Goal: Task Accomplishment & Management: Use online tool/utility

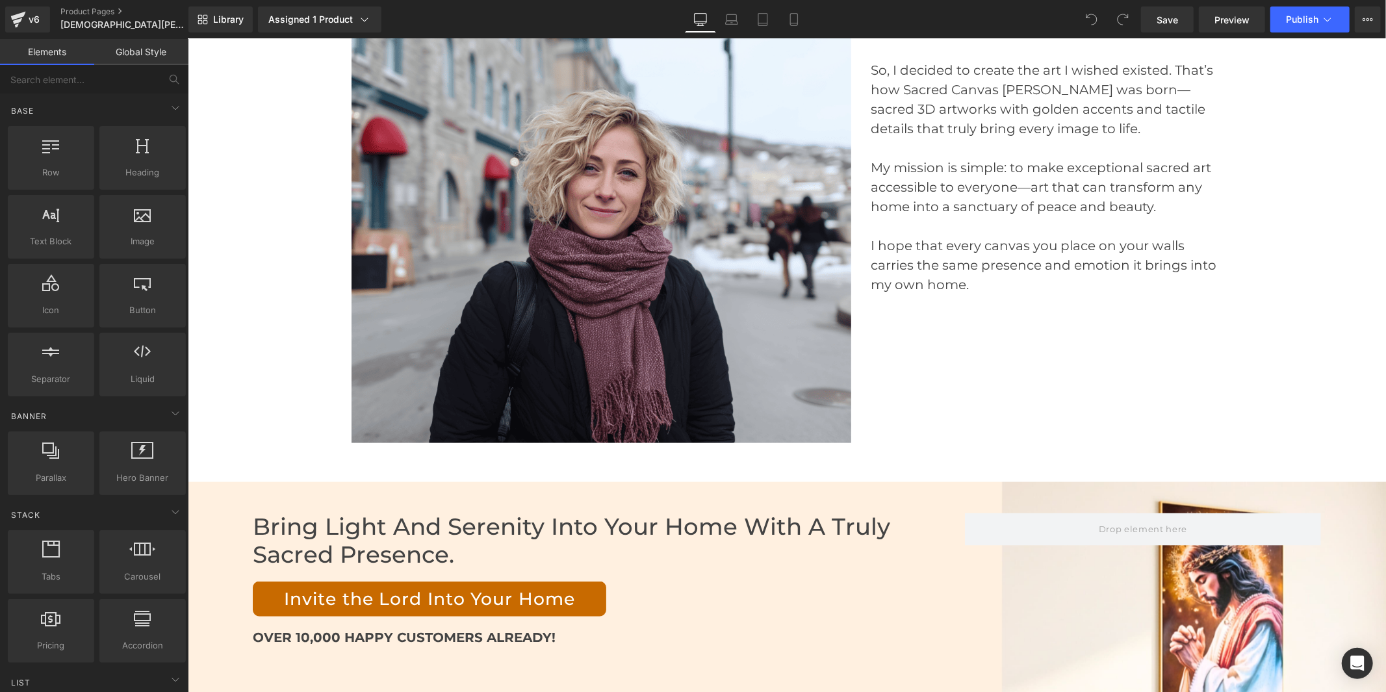
scroll to position [5846, 0]
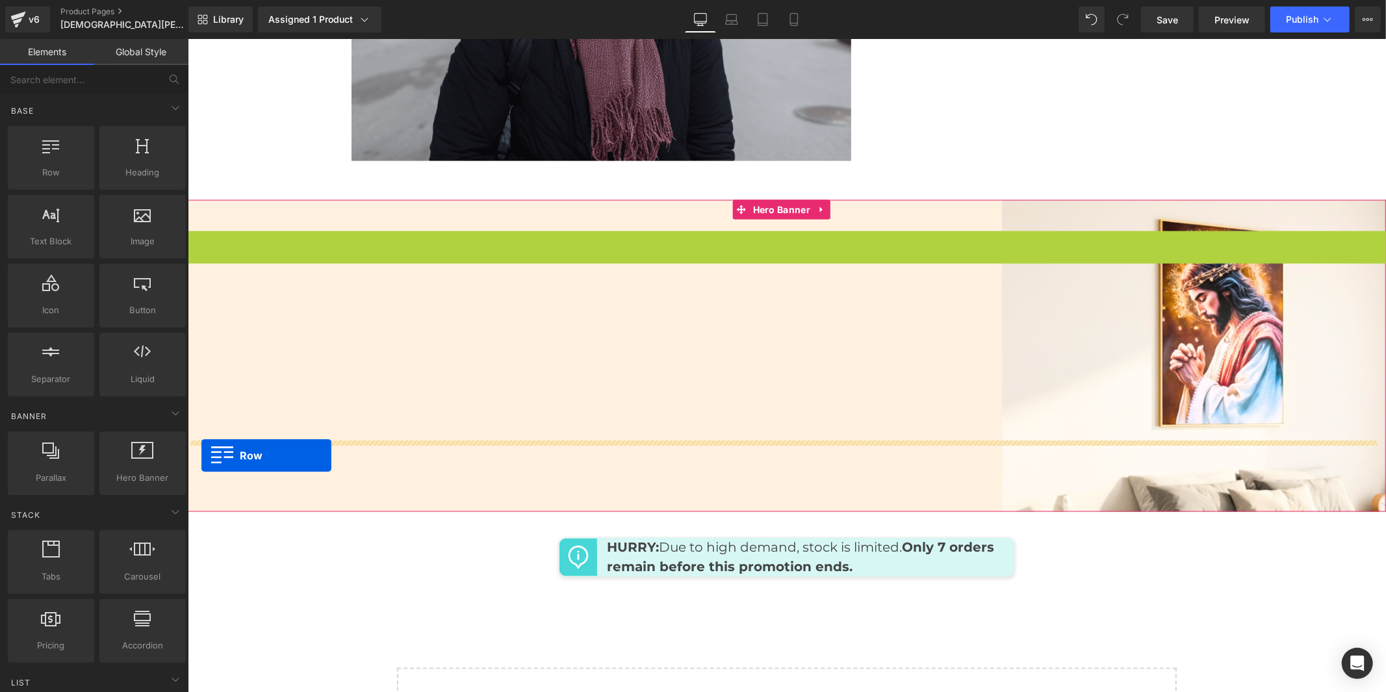
drag, startPoint x: 191, startPoint y: 168, endPoint x: 201, endPoint y: 455, distance: 286.6
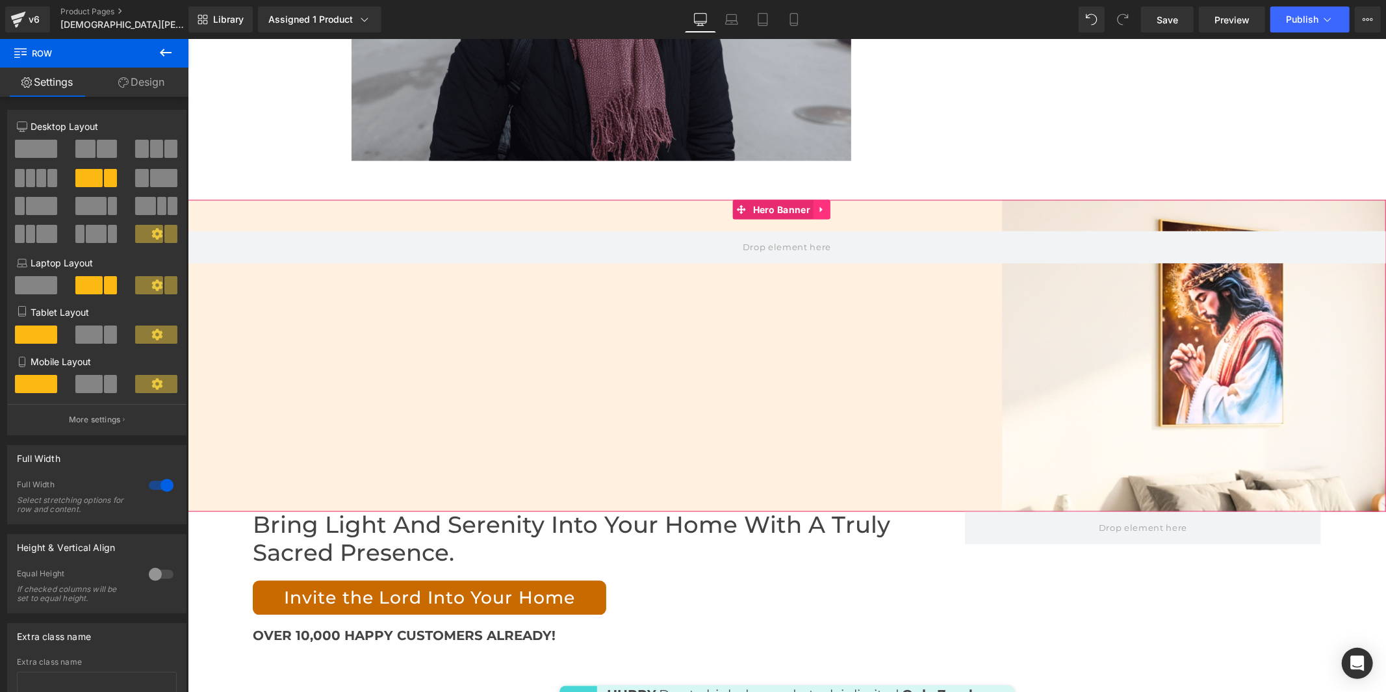
click at [819, 206] on icon at bounding box center [820, 209] width 3 height 6
click at [825, 205] on icon at bounding box center [829, 209] width 9 height 9
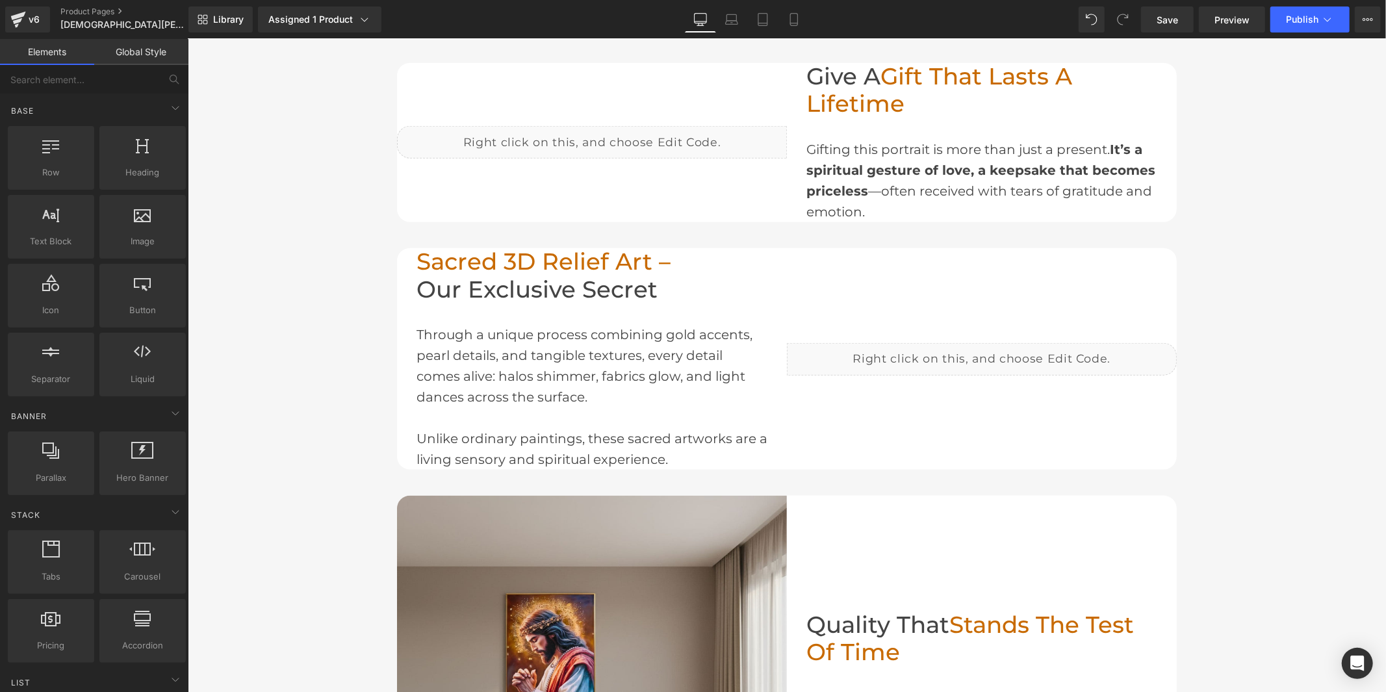
scroll to position [1222, 0]
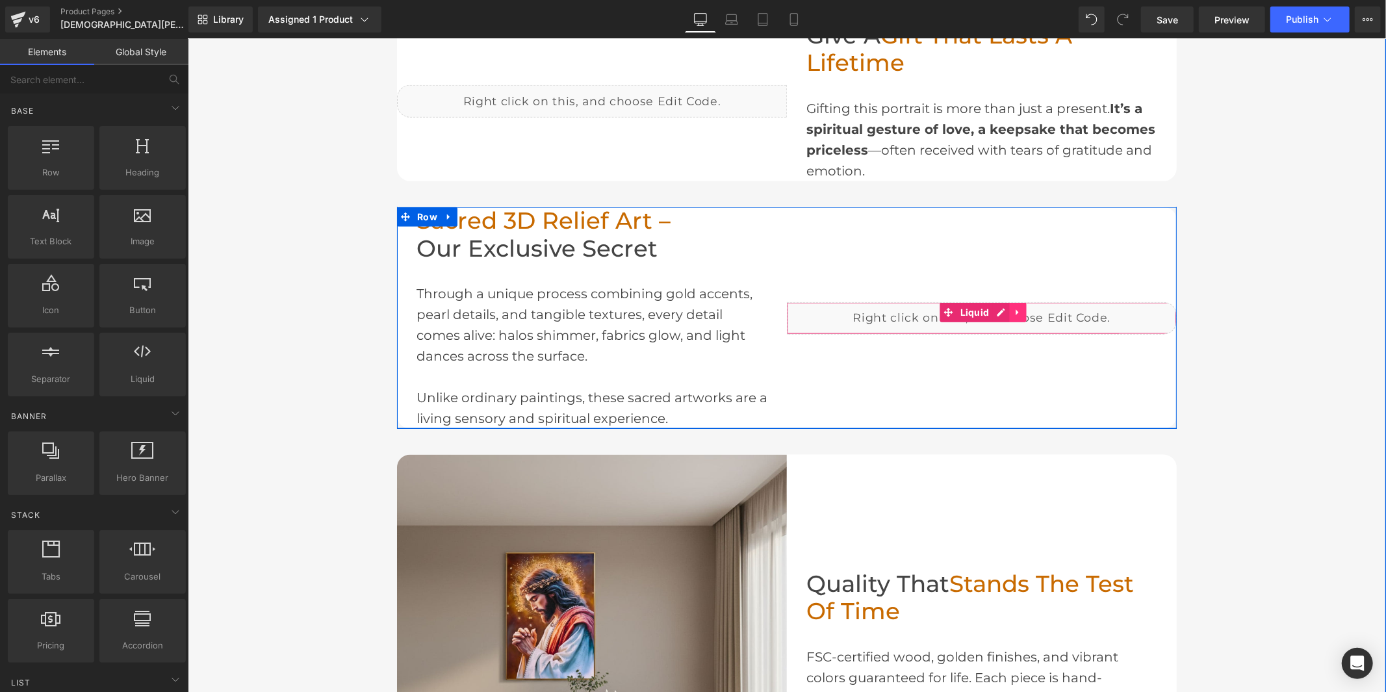
click at [1009, 303] on link at bounding box center [1017, 311] width 17 height 19
click at [1004, 309] on icon at bounding box center [1008, 311] width 9 height 9
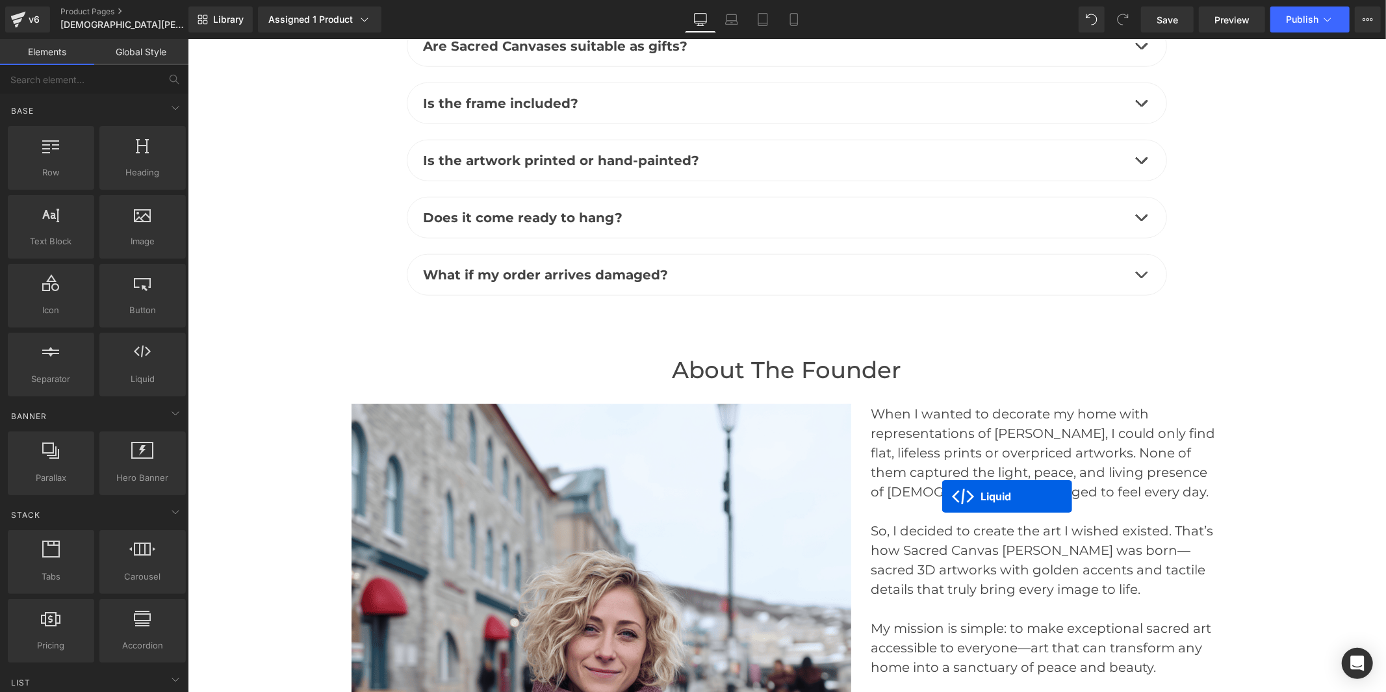
scroll to position [5552, 0]
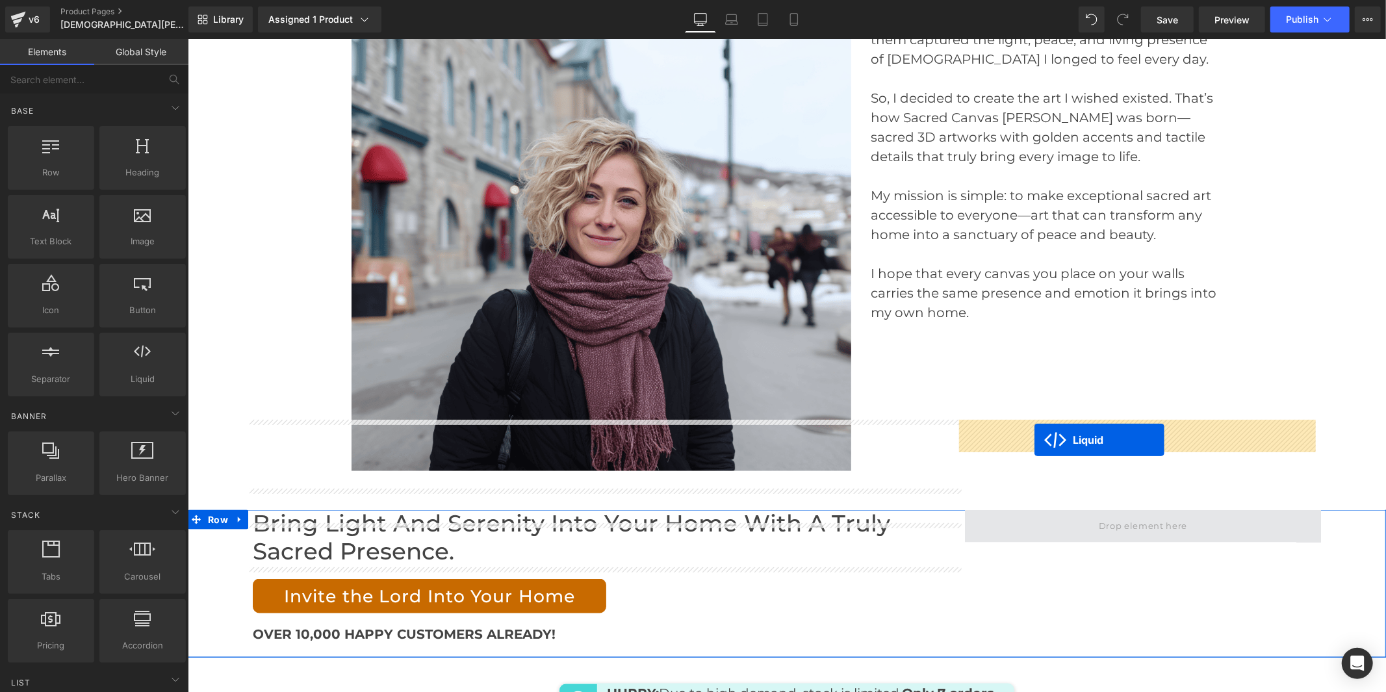
drag, startPoint x: 940, startPoint y: 325, endPoint x: 1033, endPoint y: 439, distance: 147.2
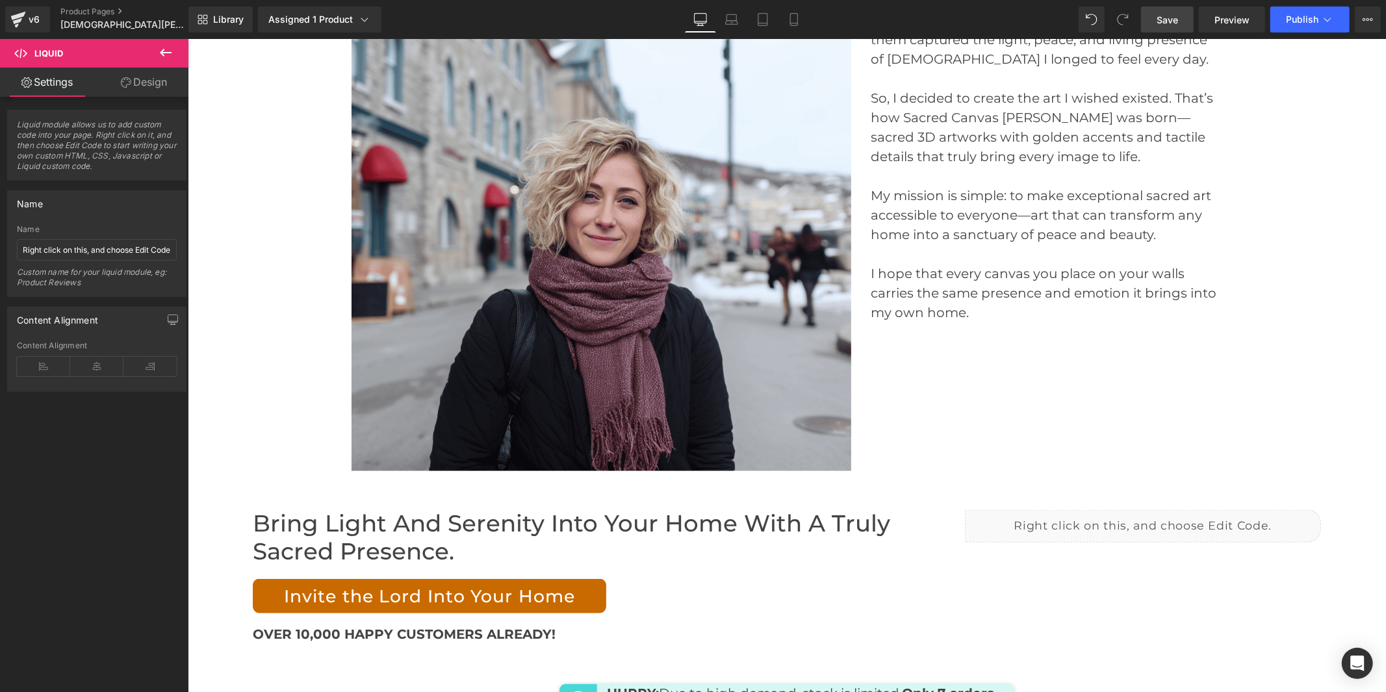
click at [1159, 19] on span "Save" at bounding box center [1166, 20] width 21 height 14
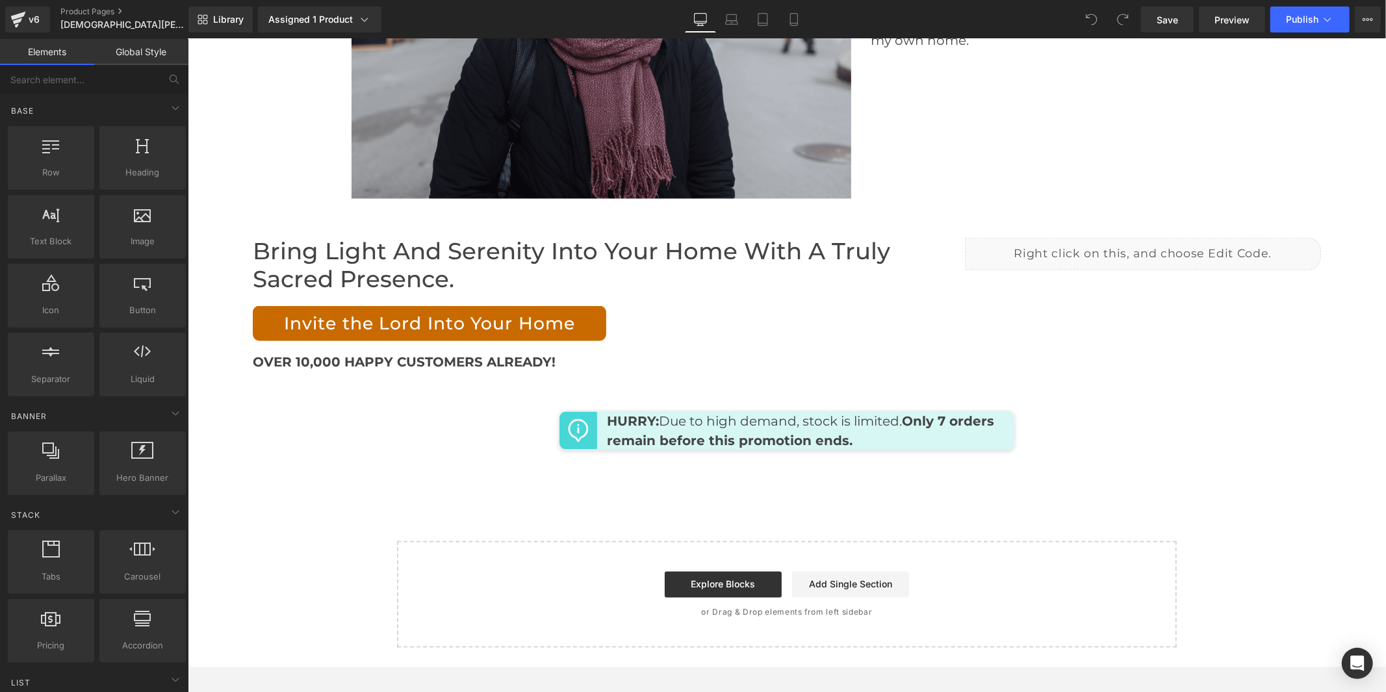
scroll to position [5701, 0]
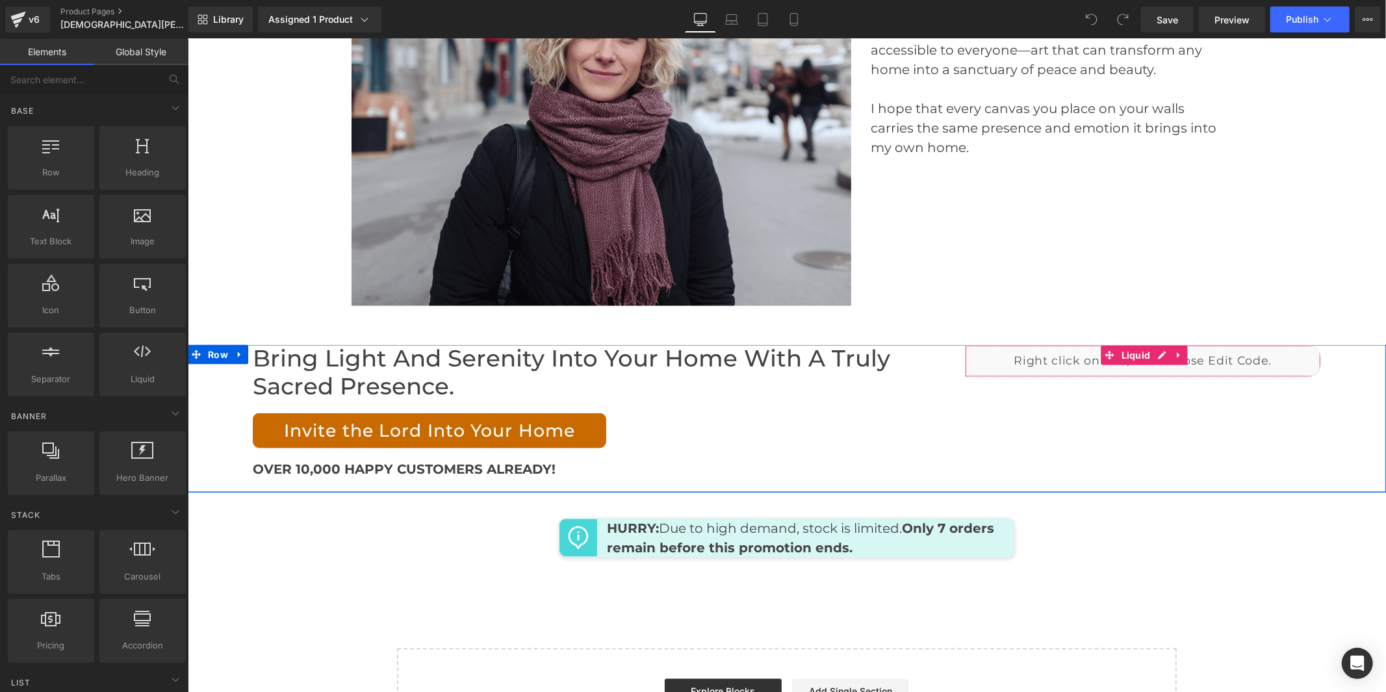
click at [1157, 344] on div "Liquid" at bounding box center [1142, 360] width 356 height 32
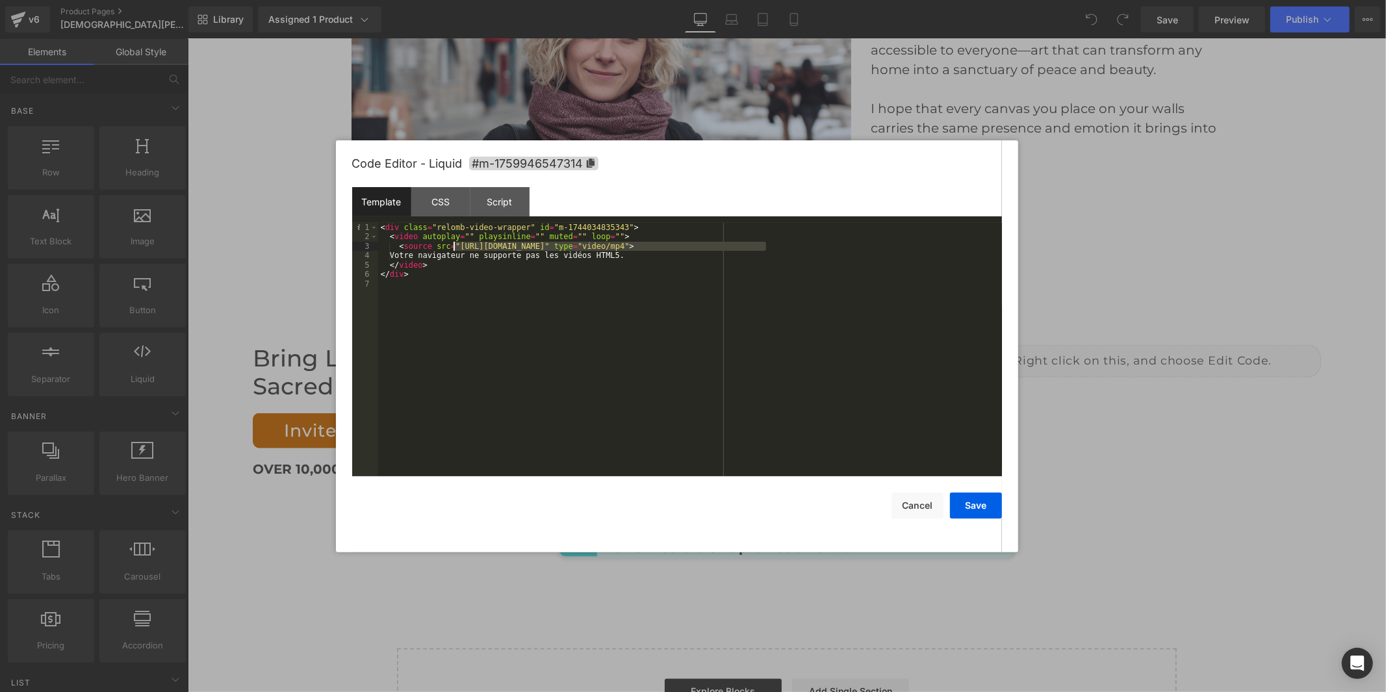
drag, startPoint x: 764, startPoint y: 248, endPoint x: 455, endPoint y: 244, distance: 309.2
click at [455, 244] on div "< div class = "relomb-video-wrapper" id = "m-1744034835343" > < video autoplay …" at bounding box center [690, 359] width 624 height 272
click at [974, 505] on button "Save" at bounding box center [976, 505] width 52 height 26
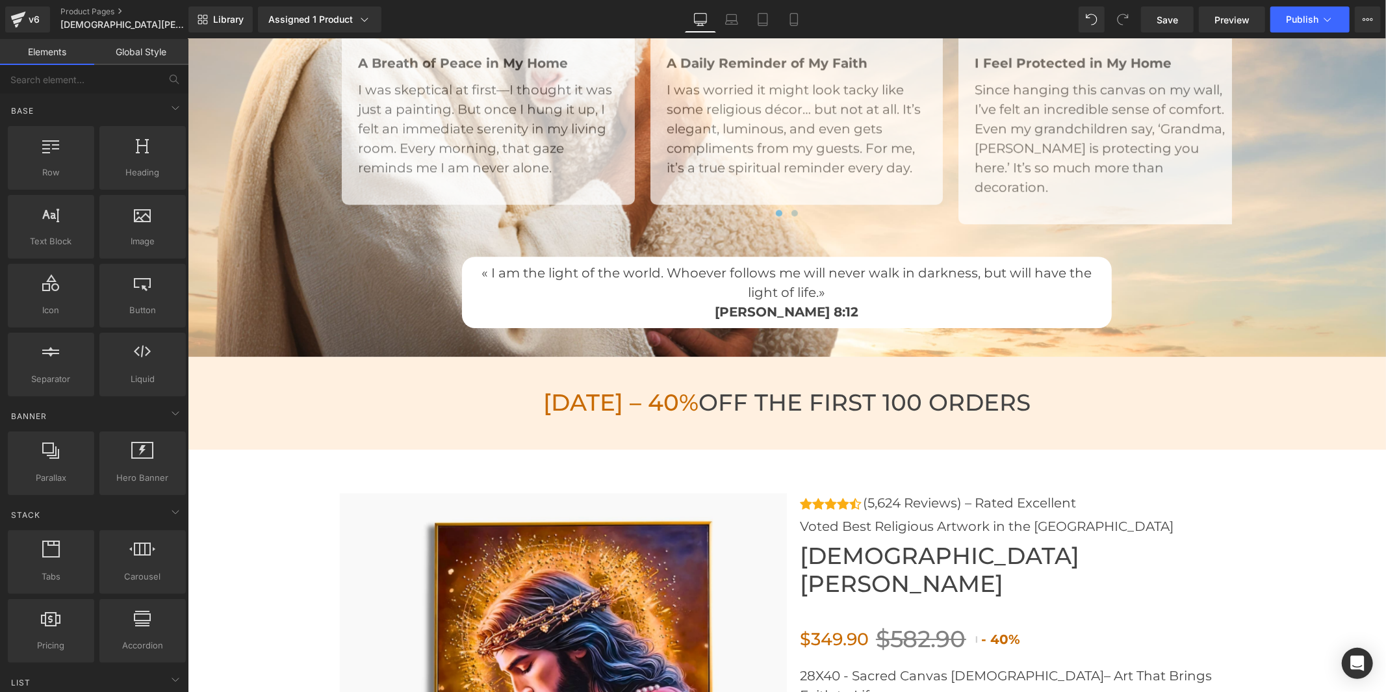
scroll to position [3392, 0]
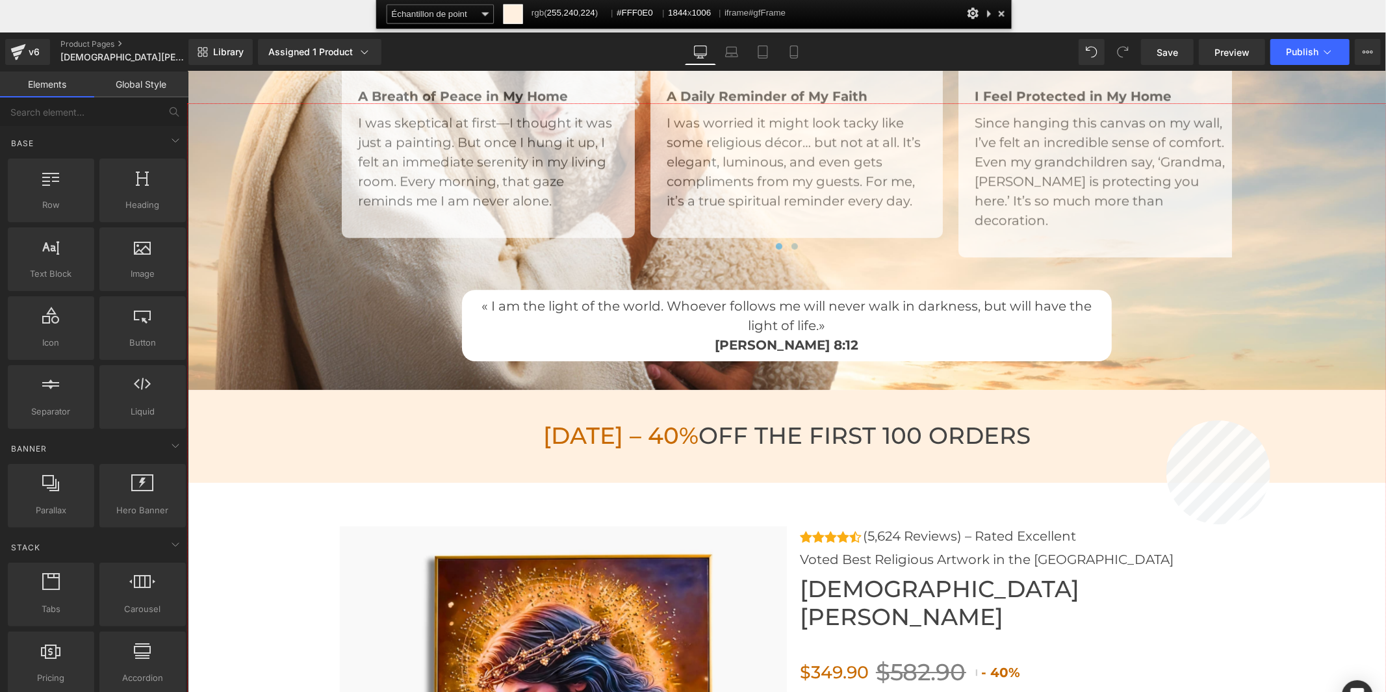
click at [1166, 420] on div at bounding box center [787, 430] width 1198 height 653
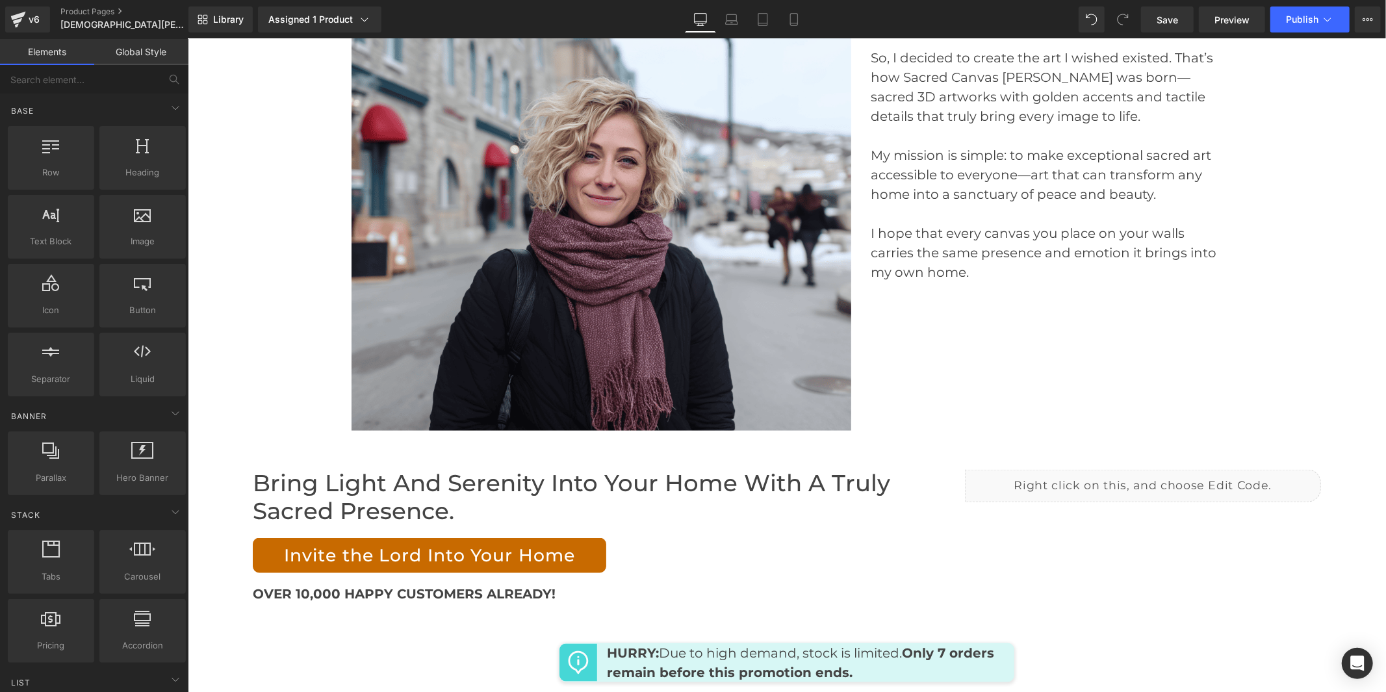
scroll to position [5774, 0]
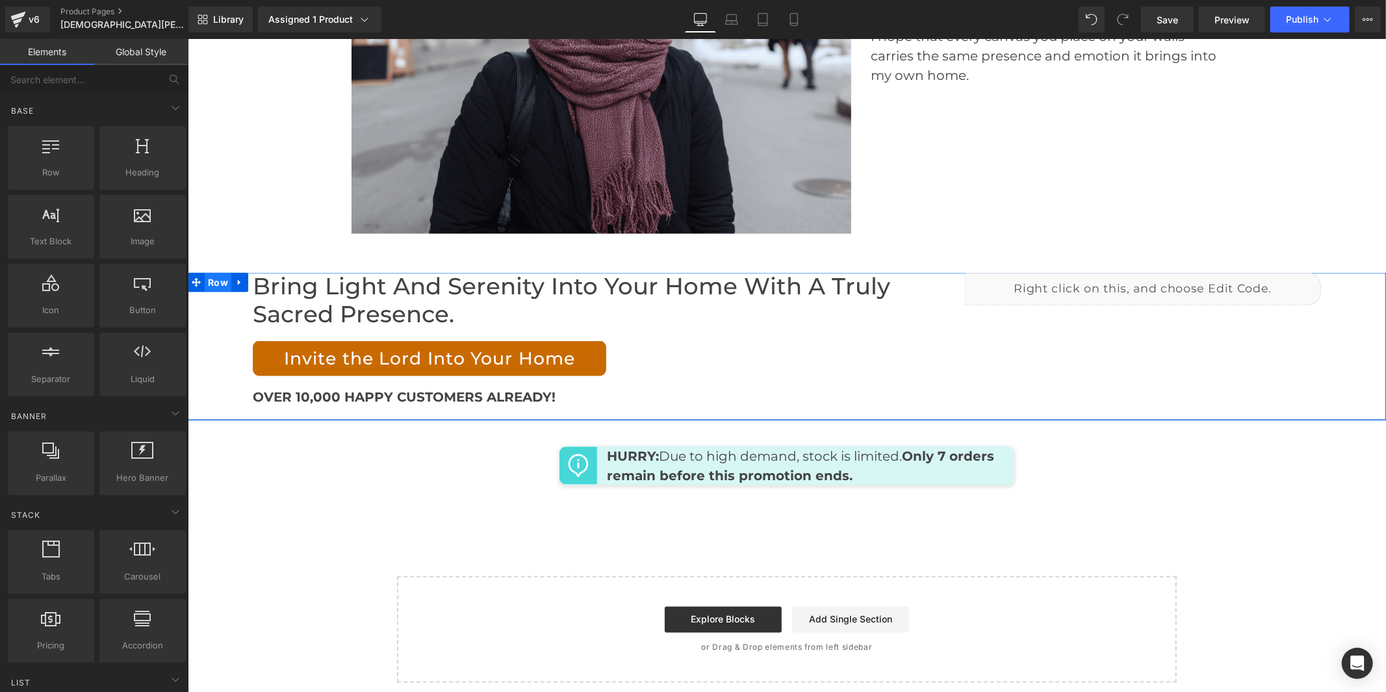
click at [214, 272] on span "Row" at bounding box center [217, 281] width 27 height 19
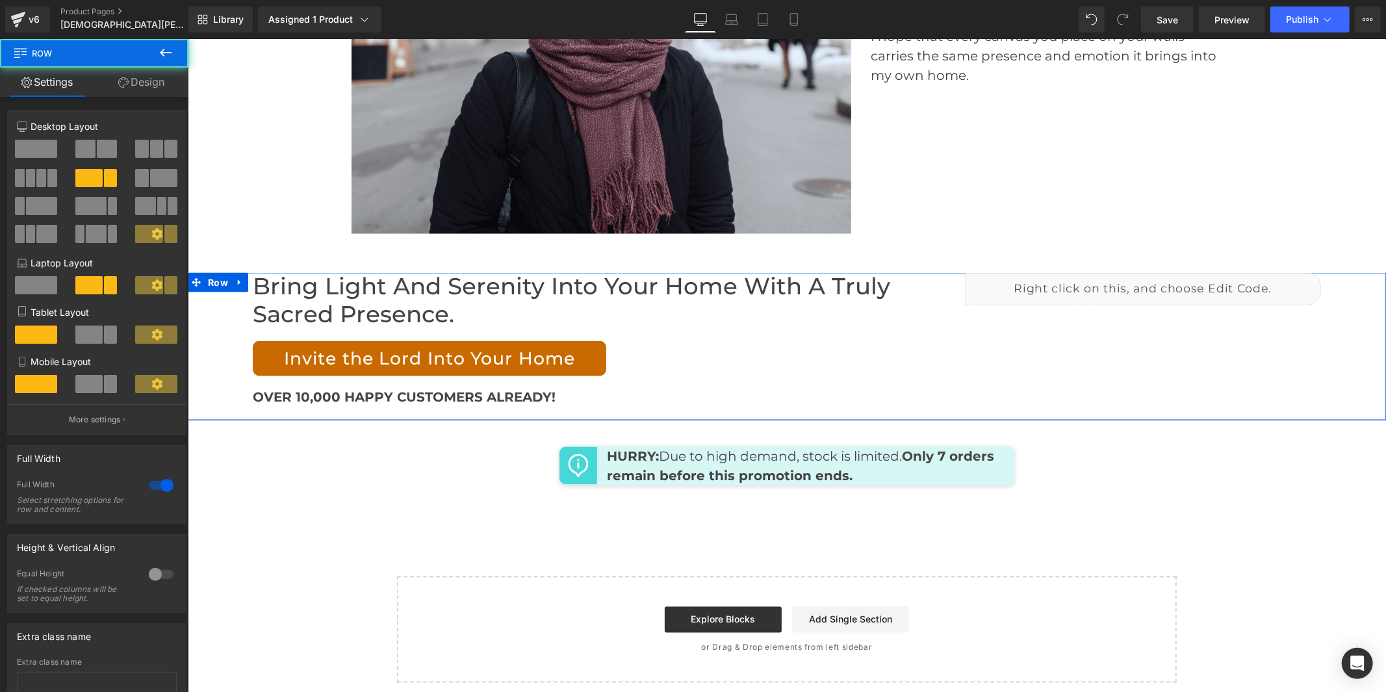
click at [153, 79] on link "Design" at bounding box center [141, 82] width 94 height 29
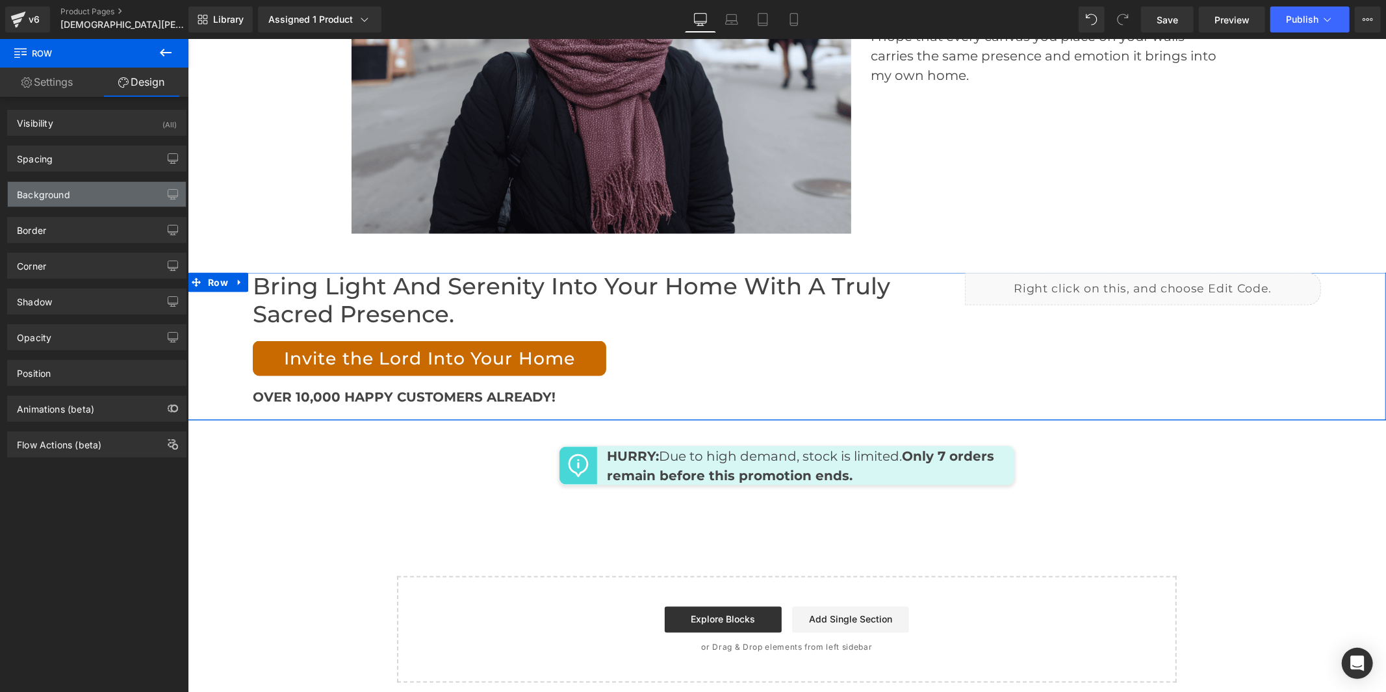
click at [108, 192] on div "Background" at bounding box center [97, 194] width 178 height 25
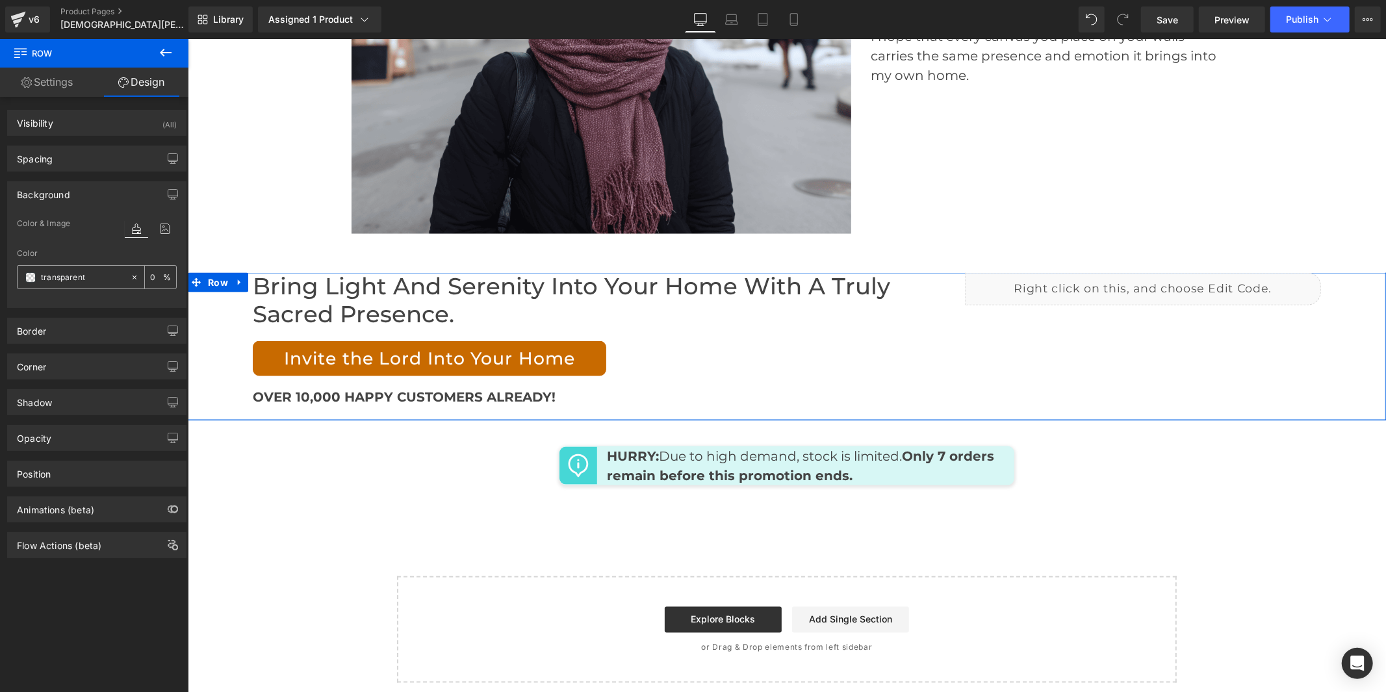
paste input "#FFF0E0"
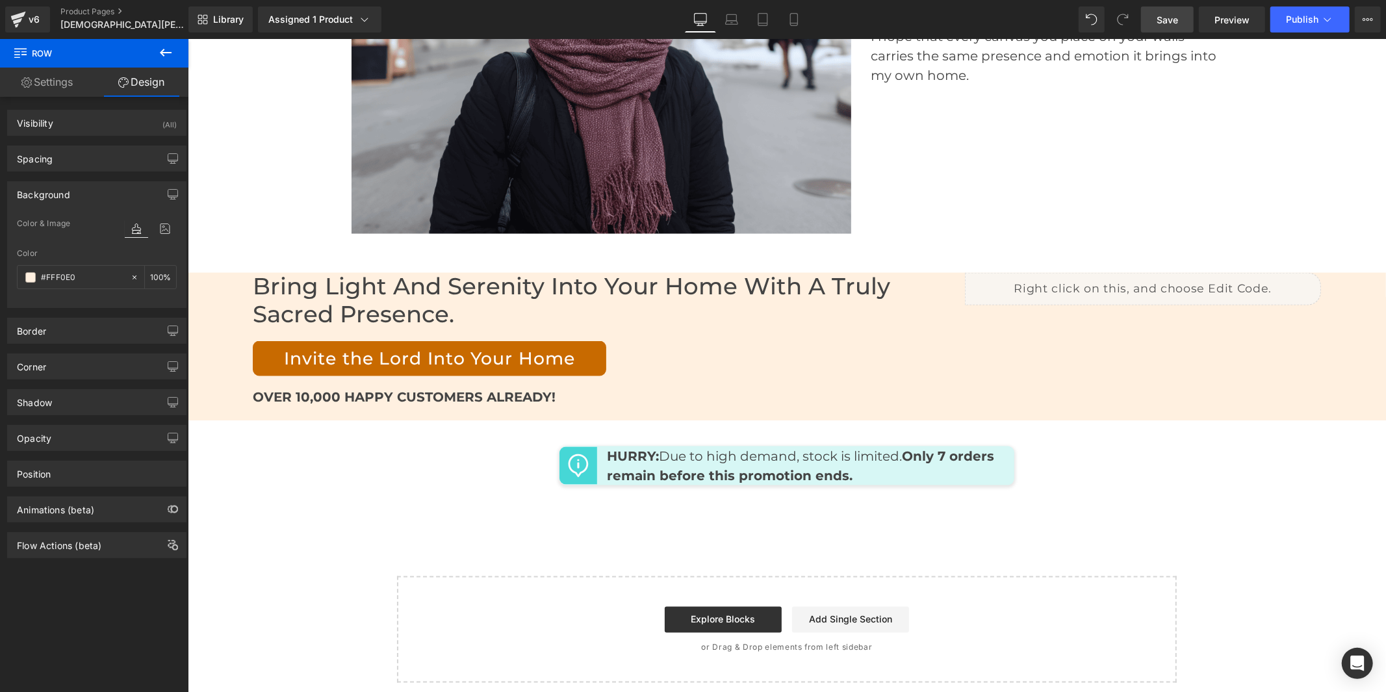
type input "#FFF0E0"
drag, startPoint x: 1158, startPoint y: 22, endPoint x: 917, endPoint y: 232, distance: 319.5
click at [1158, 22] on span "Save" at bounding box center [1166, 20] width 21 height 14
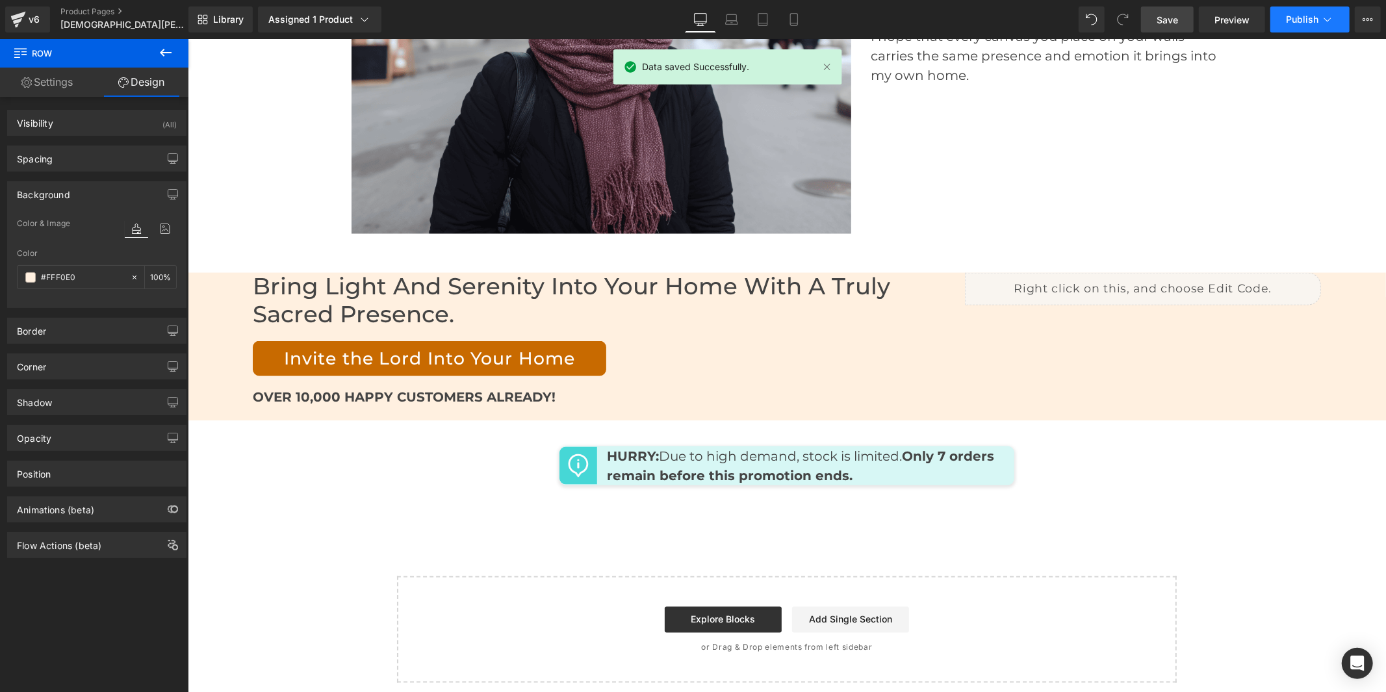
click at [1297, 14] on span "Publish" at bounding box center [1302, 19] width 32 height 10
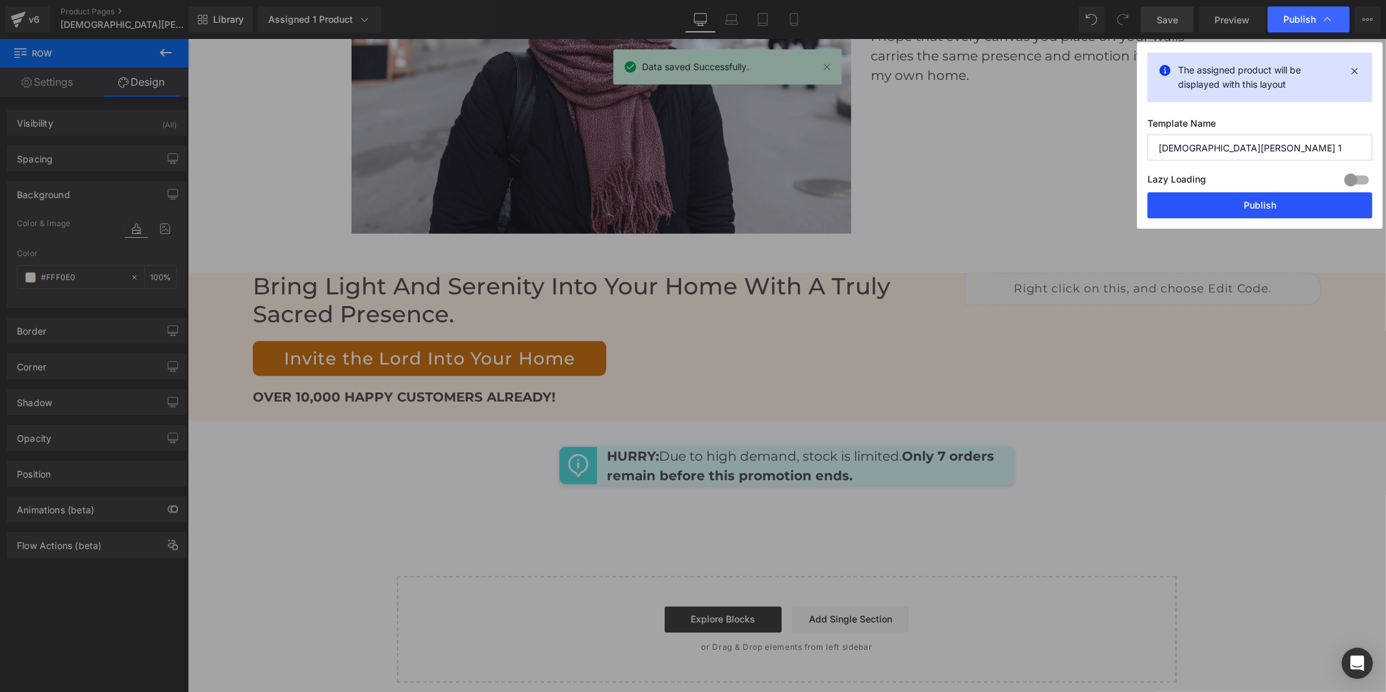
click at [1293, 197] on button "Publish" at bounding box center [1259, 205] width 225 height 26
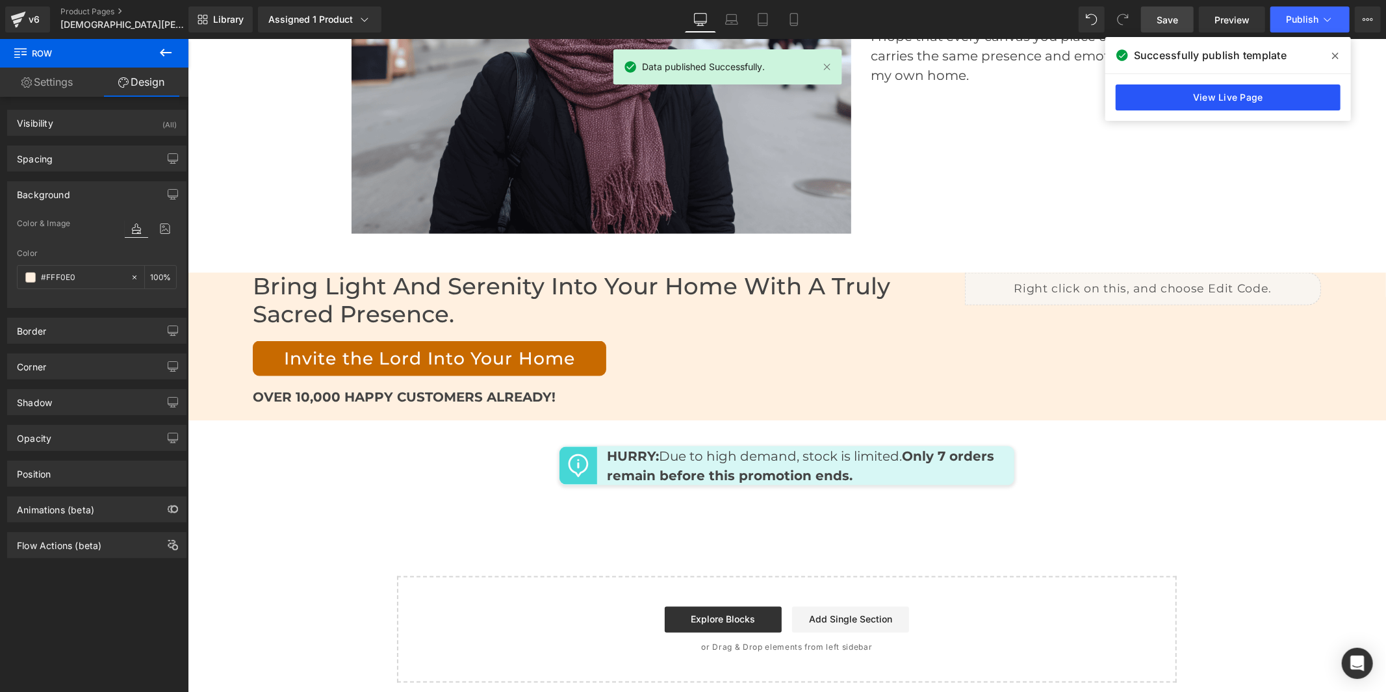
click at [1256, 97] on link "View Live Page" at bounding box center [1227, 97] width 225 height 26
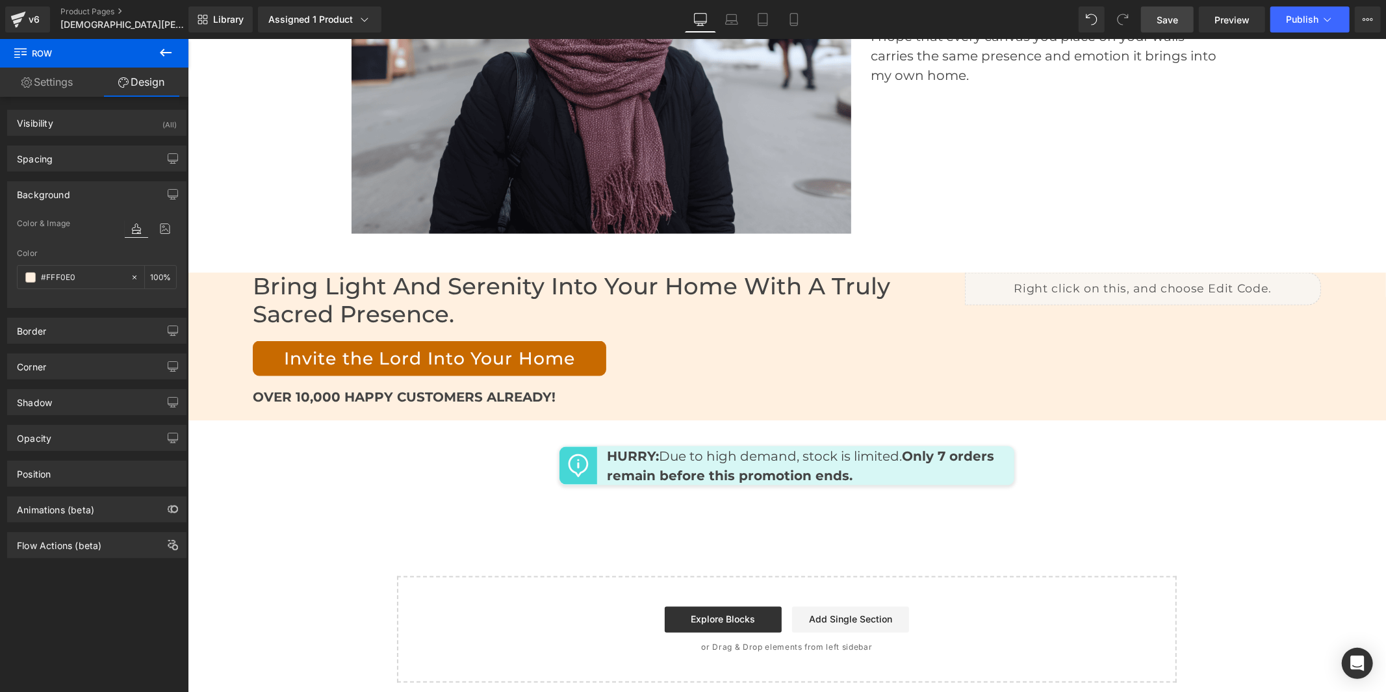
click at [160, 47] on icon at bounding box center [166, 53] width 16 height 16
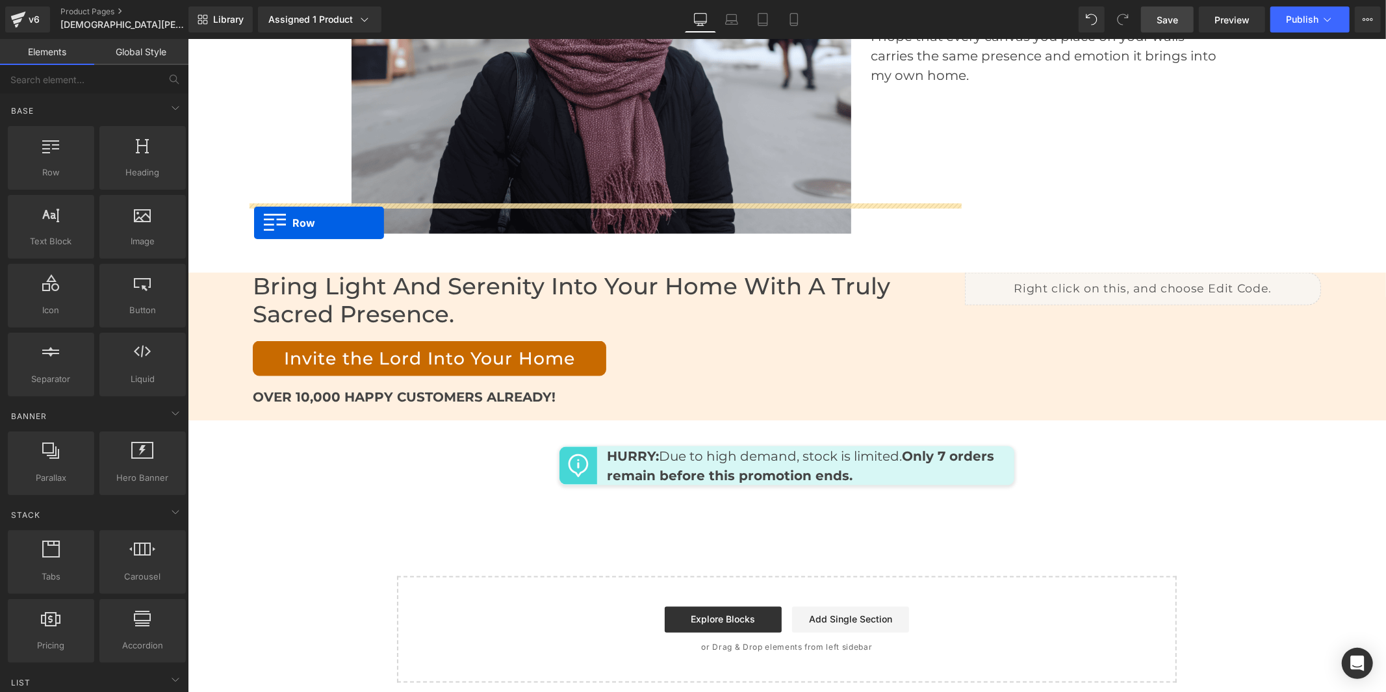
drag, startPoint x: 235, startPoint y: 195, endPoint x: 253, endPoint y: 222, distance: 32.8
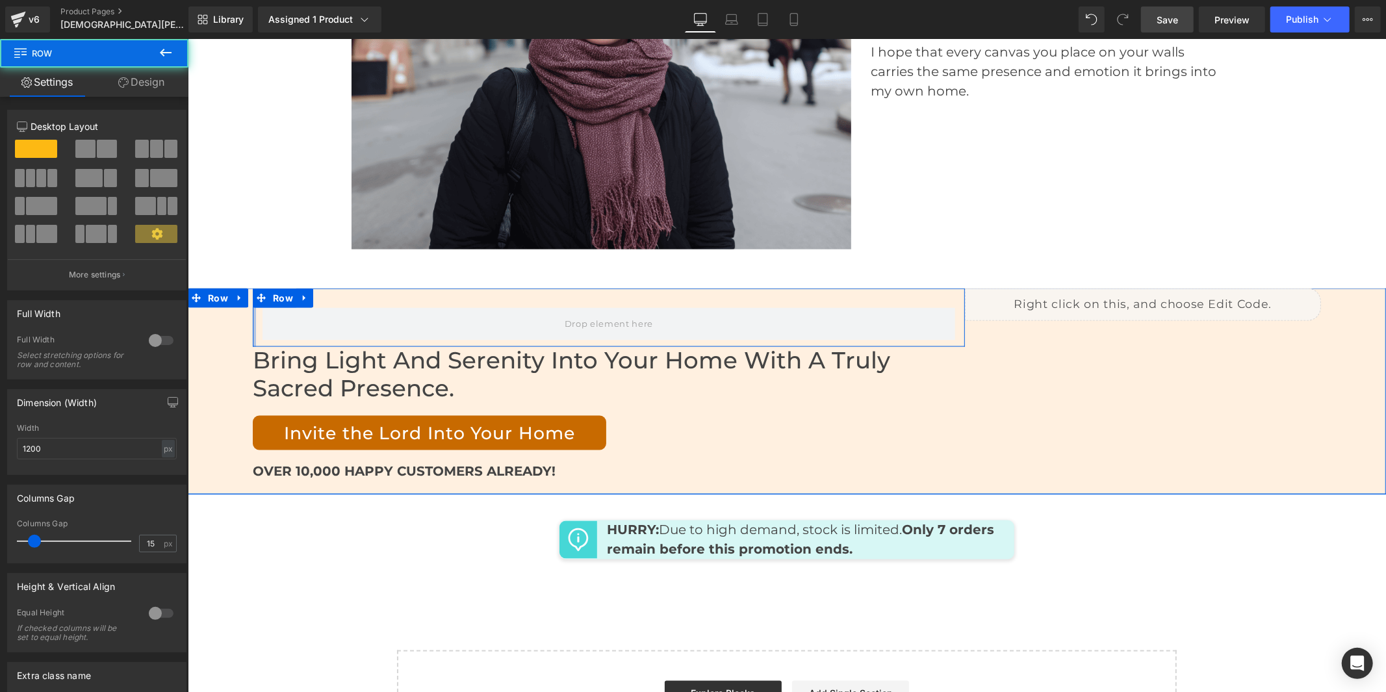
scroll to position [5769, 0]
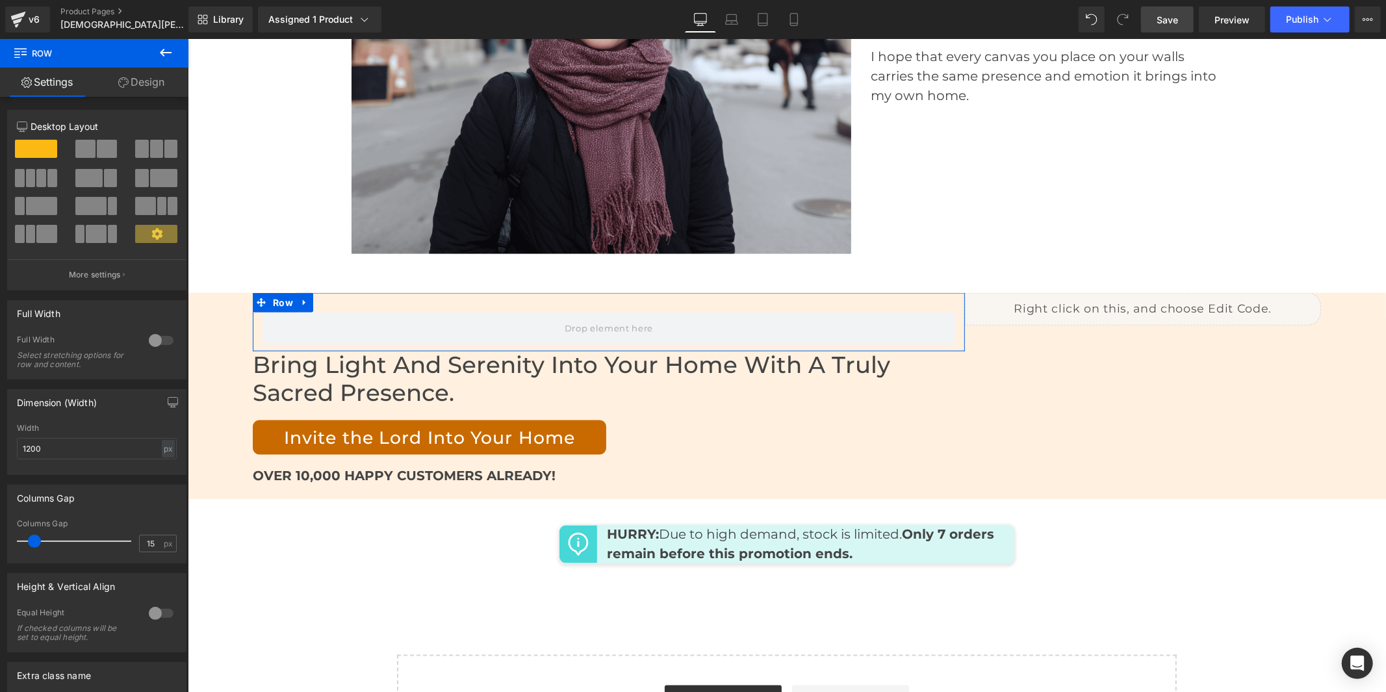
click at [100, 139] on div at bounding box center [97, 196] width 160 height 126
click at [88, 151] on span at bounding box center [85, 149] width 20 height 18
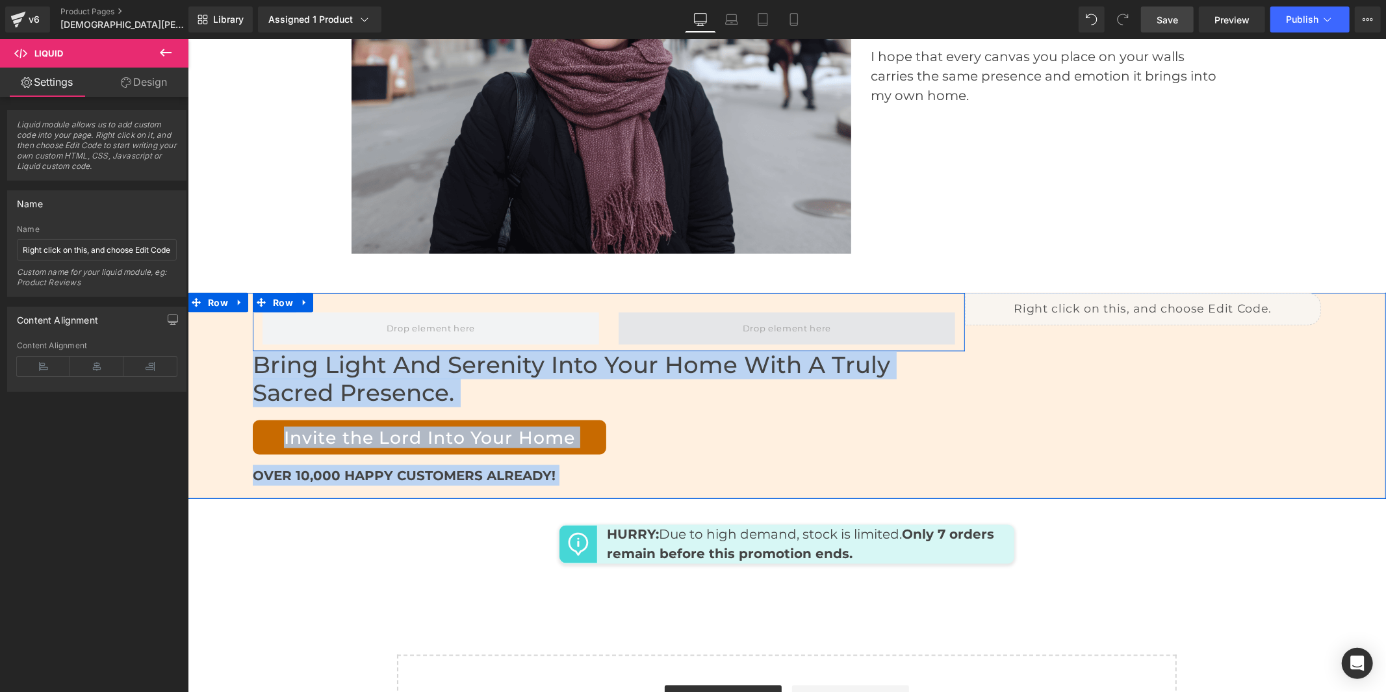
drag, startPoint x: 1010, startPoint y: 218, endPoint x: 846, endPoint y: 229, distance: 164.0
click at [846, 292] on div "Row Bring light and serenity into your home with a truly sacred presence. Headi…" at bounding box center [786, 395] width 1198 height 206
click at [998, 320] on div "Row Bring light and serenity into your home with a truly sacred presence. Headi…" at bounding box center [786, 395] width 1198 height 206
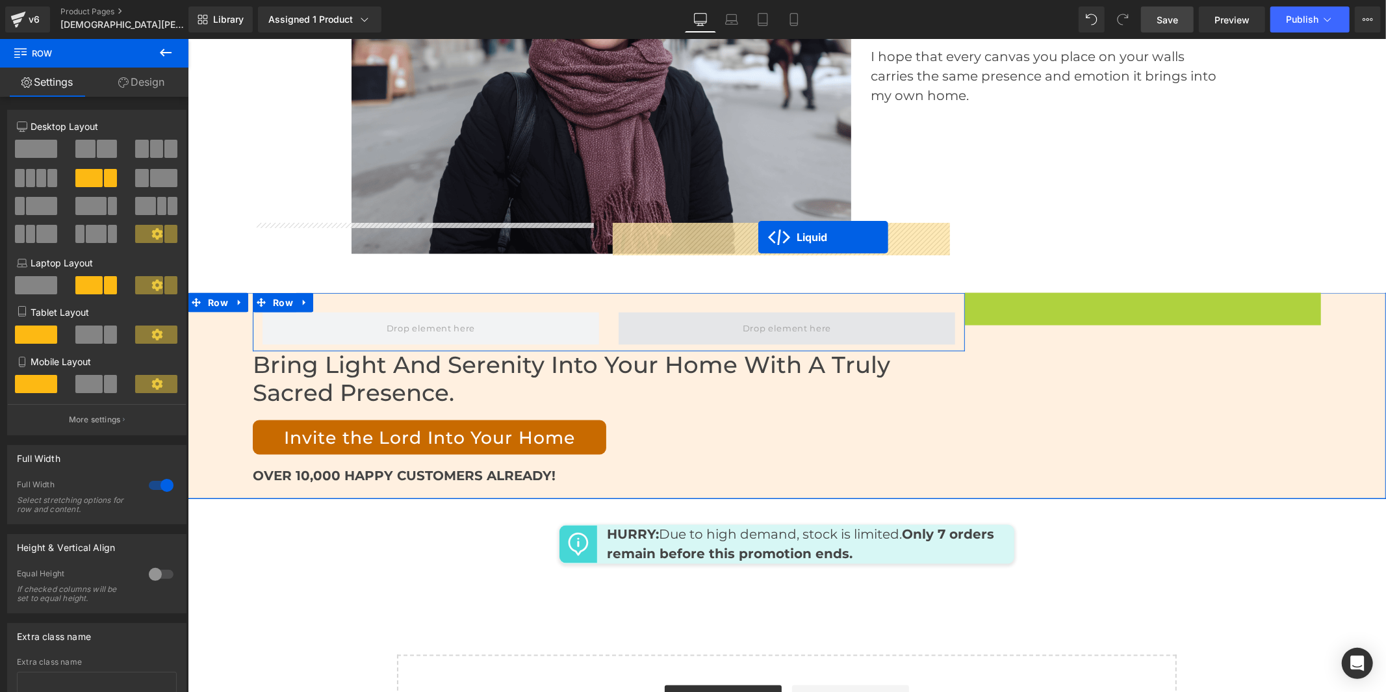
drag, startPoint x: 1103, startPoint y: 210, endPoint x: 757, endPoint y: 236, distance: 346.6
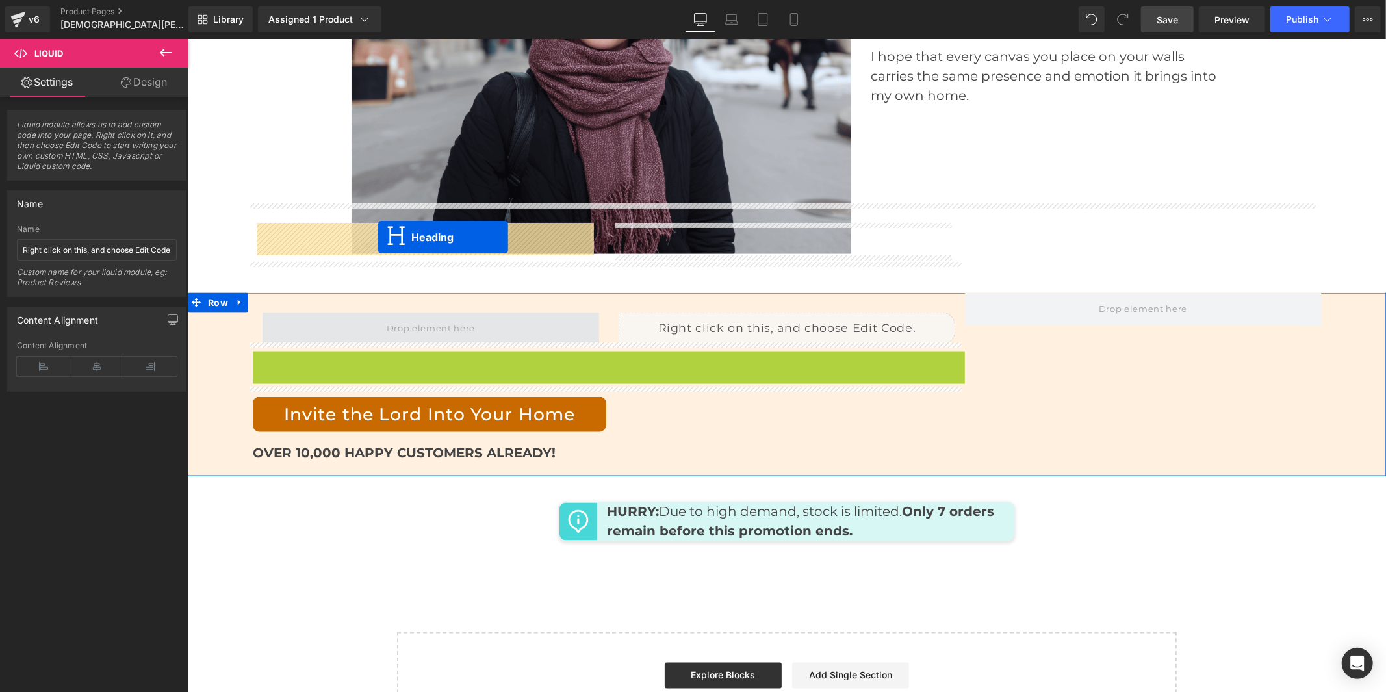
drag, startPoint x: 570, startPoint y: 289, endPoint x: 377, endPoint y: 236, distance: 200.0
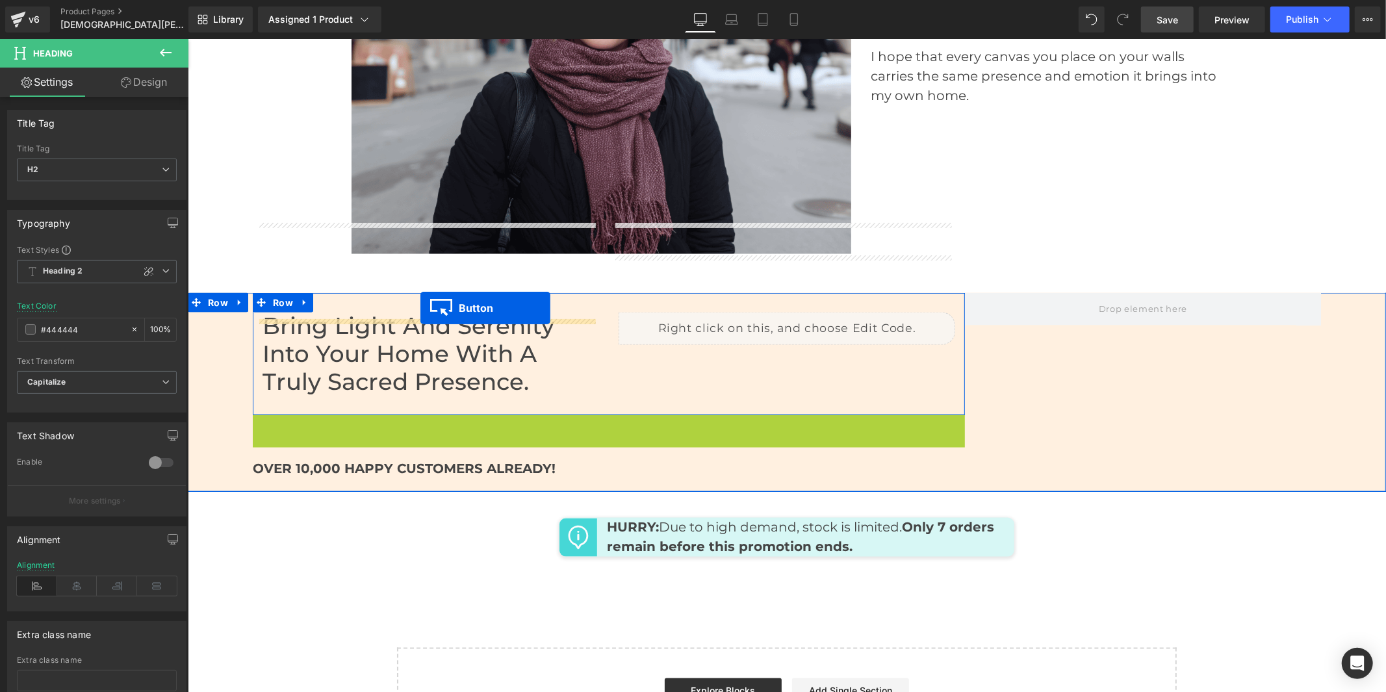
drag, startPoint x: 431, startPoint y: 340, endPoint x: 420, endPoint y: 307, distance: 34.5
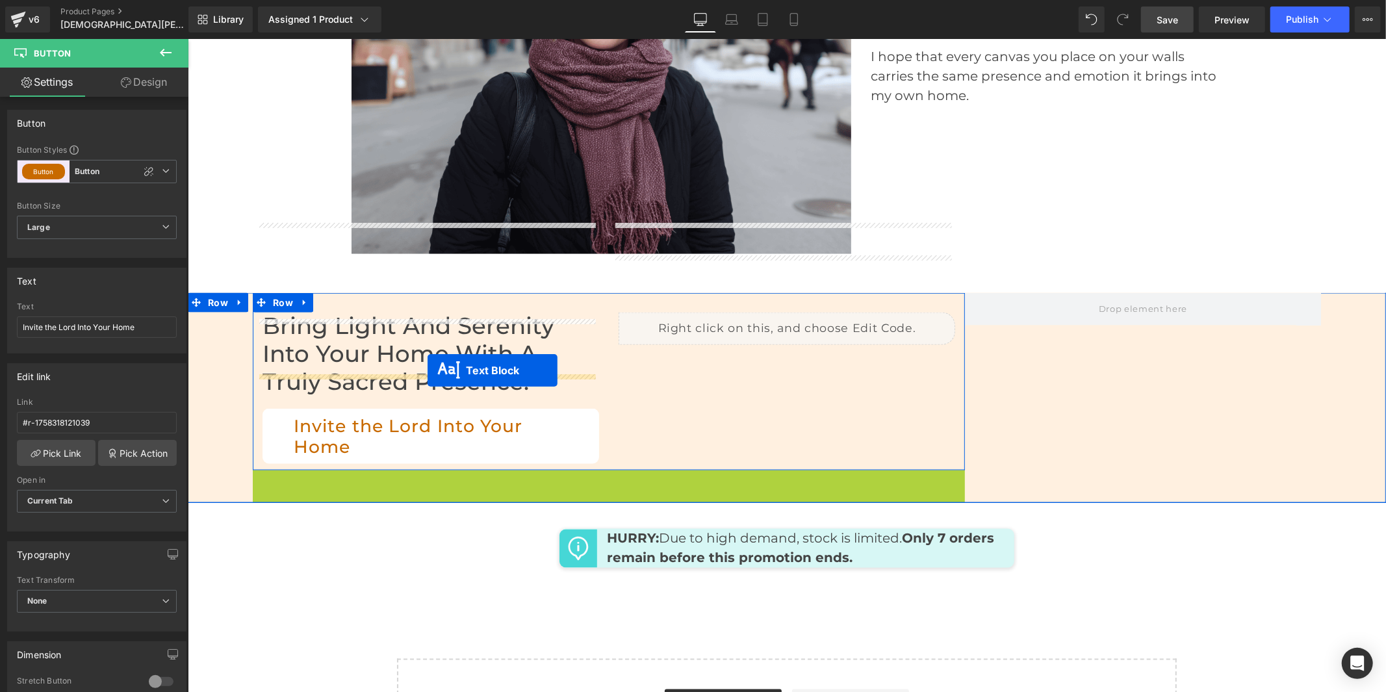
drag, startPoint x: 564, startPoint y: 413, endPoint x: 427, endPoint y: 370, distance: 144.4
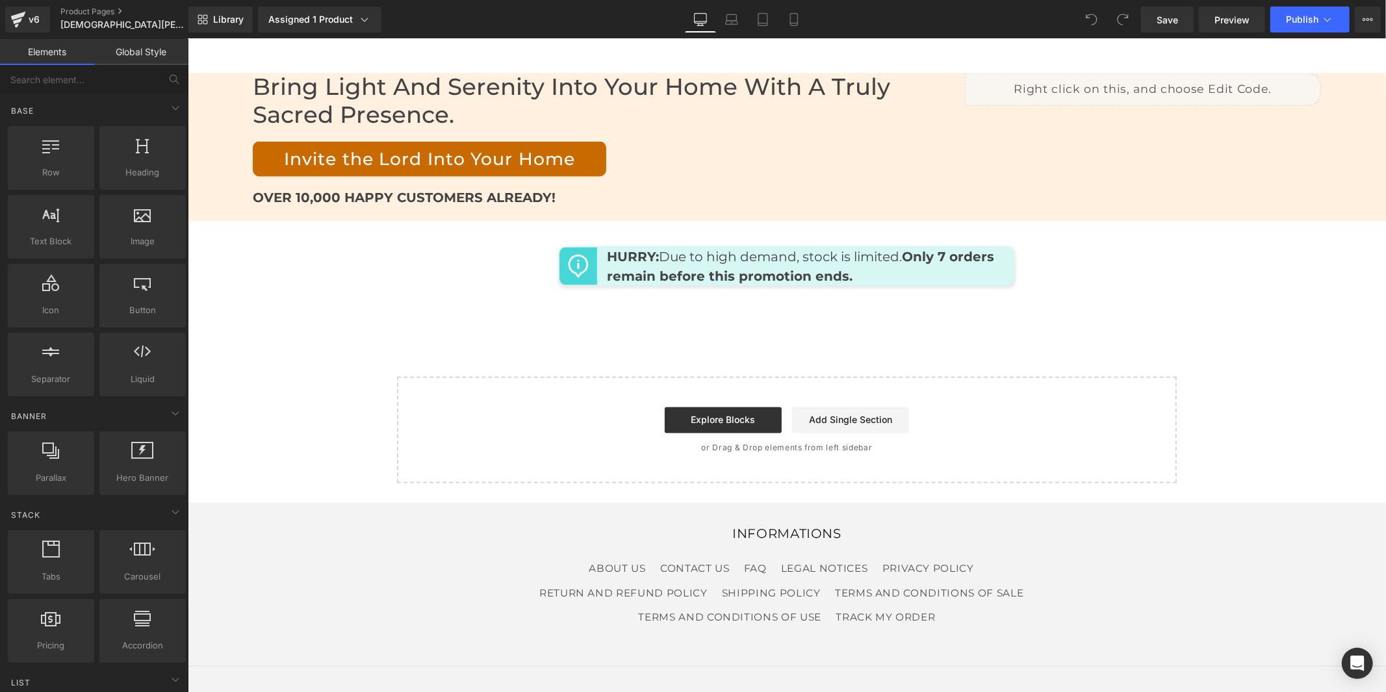
scroll to position [5950, 0]
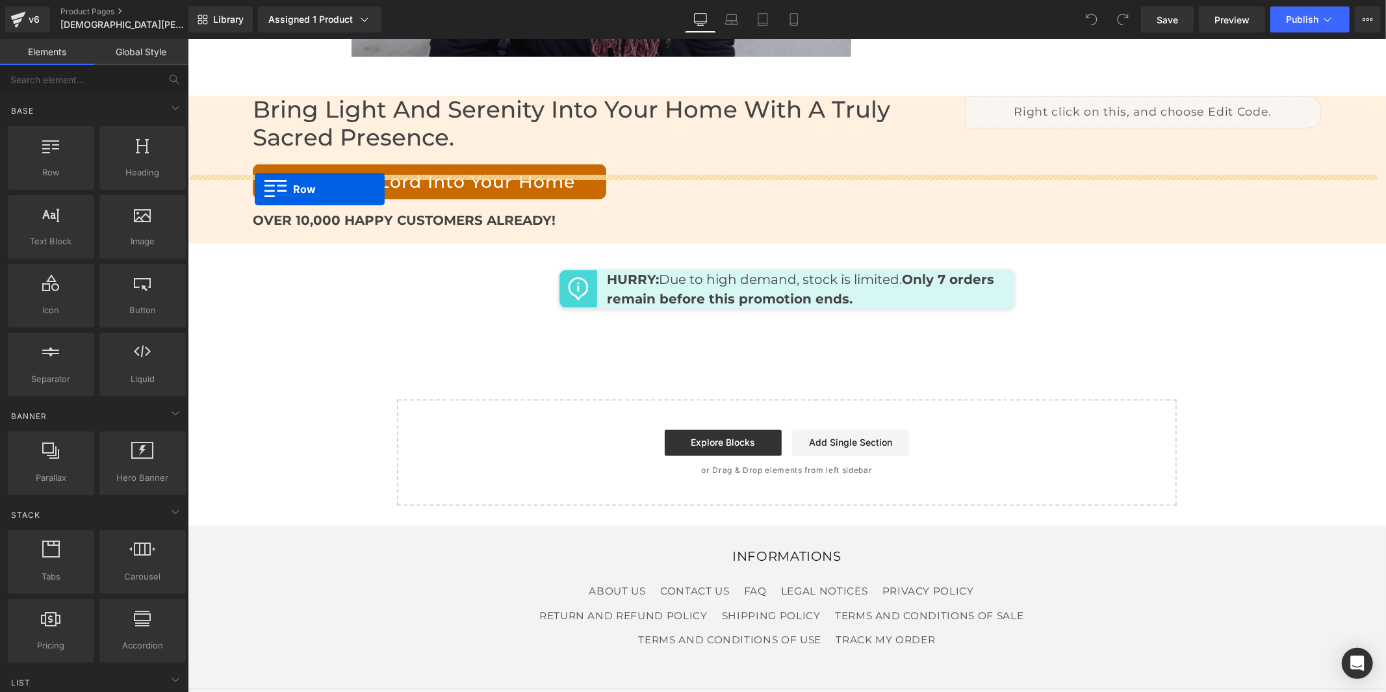
drag, startPoint x: 254, startPoint y: 214, endPoint x: 254, endPoint y: 188, distance: 25.3
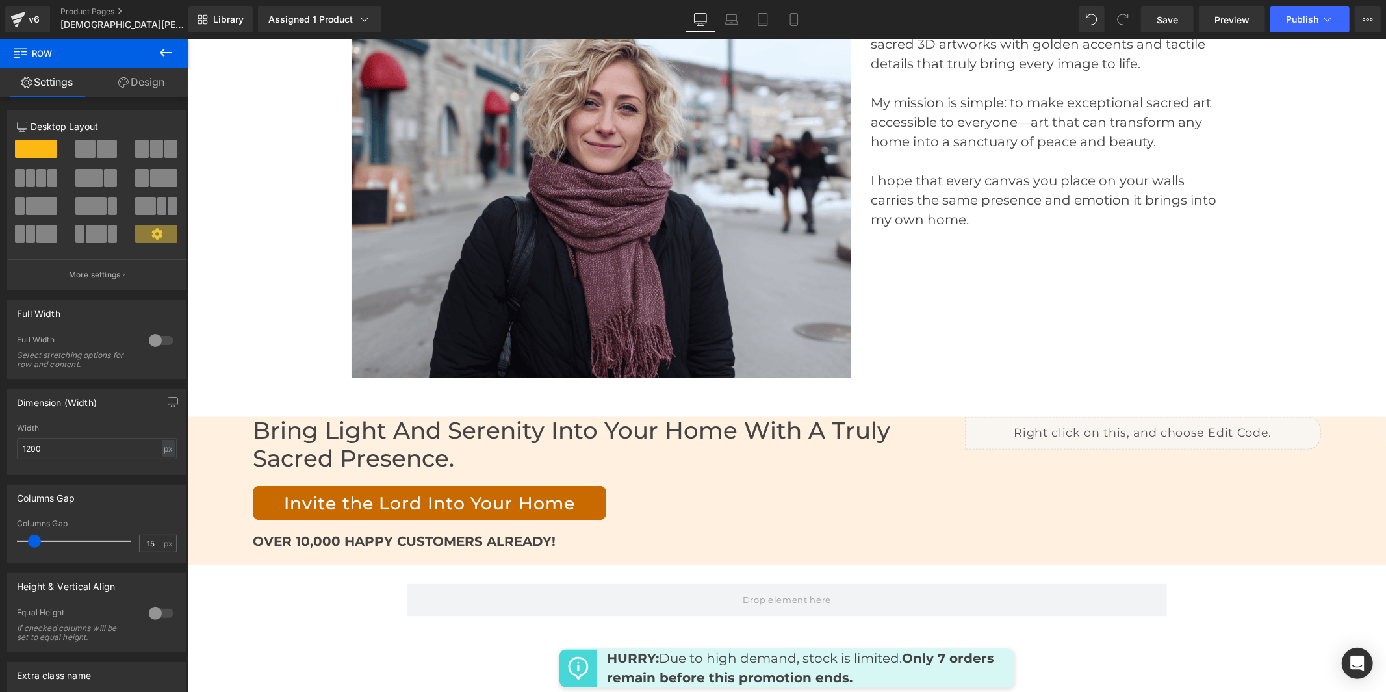
scroll to position [5728, 0]
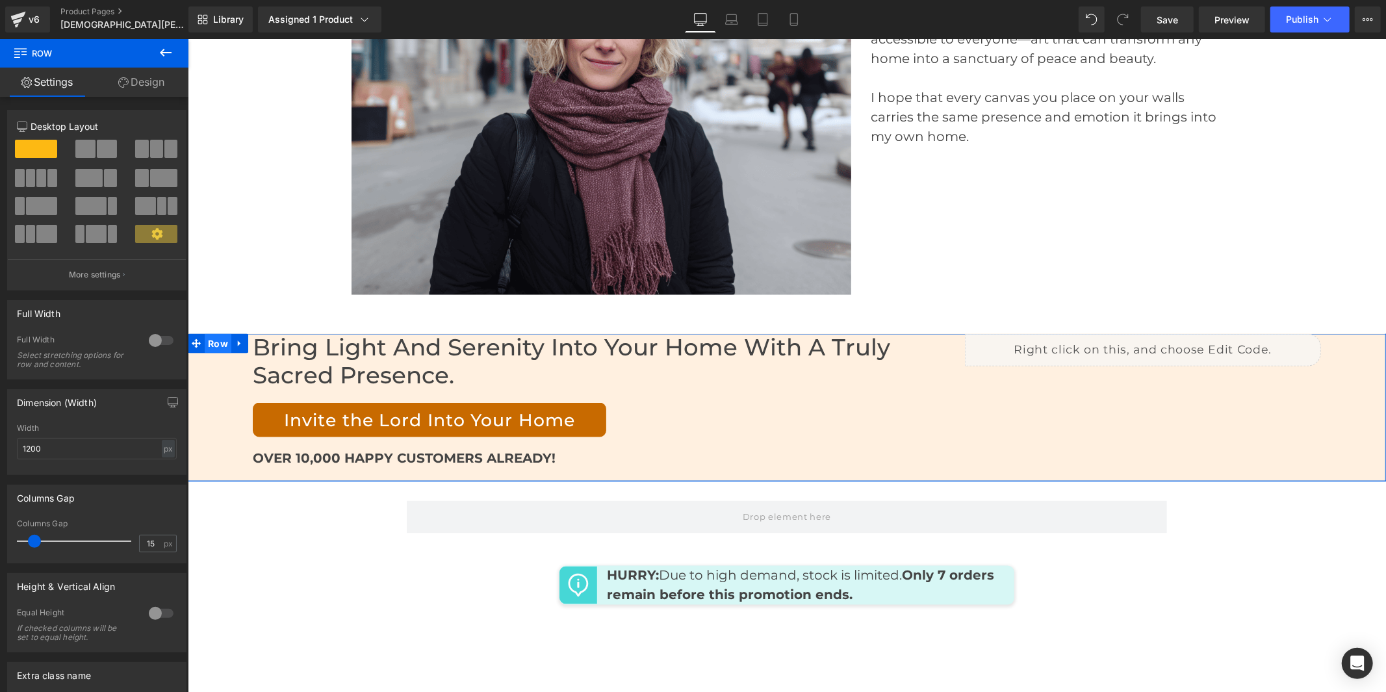
click at [208, 333] on span "Row" at bounding box center [217, 342] width 27 height 19
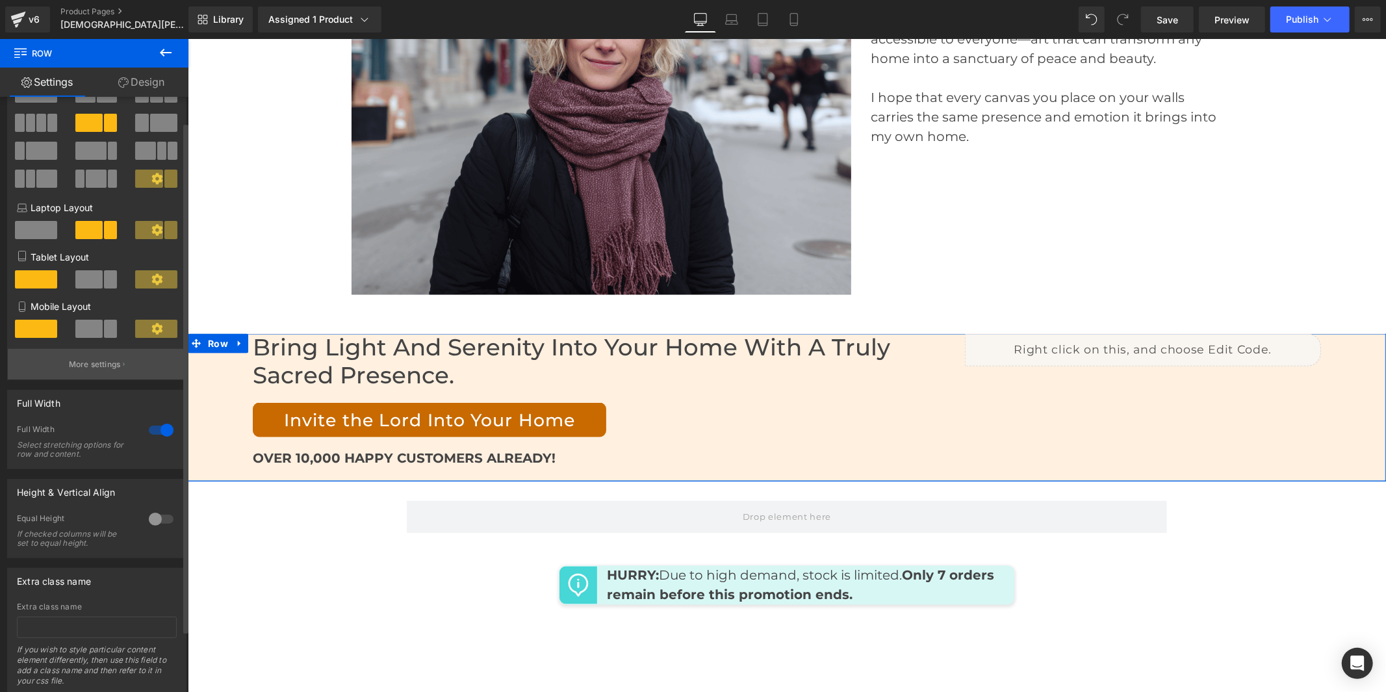
scroll to position [29, 0]
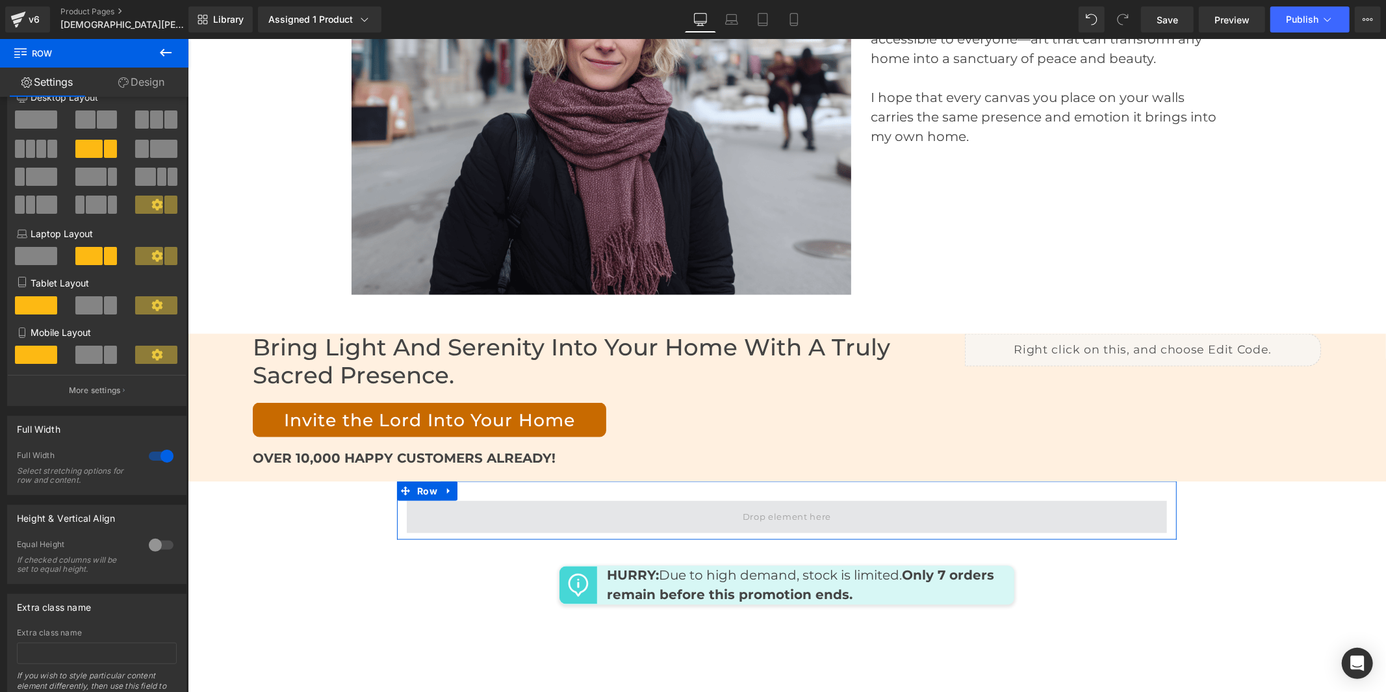
click at [615, 500] on span at bounding box center [786, 516] width 760 height 32
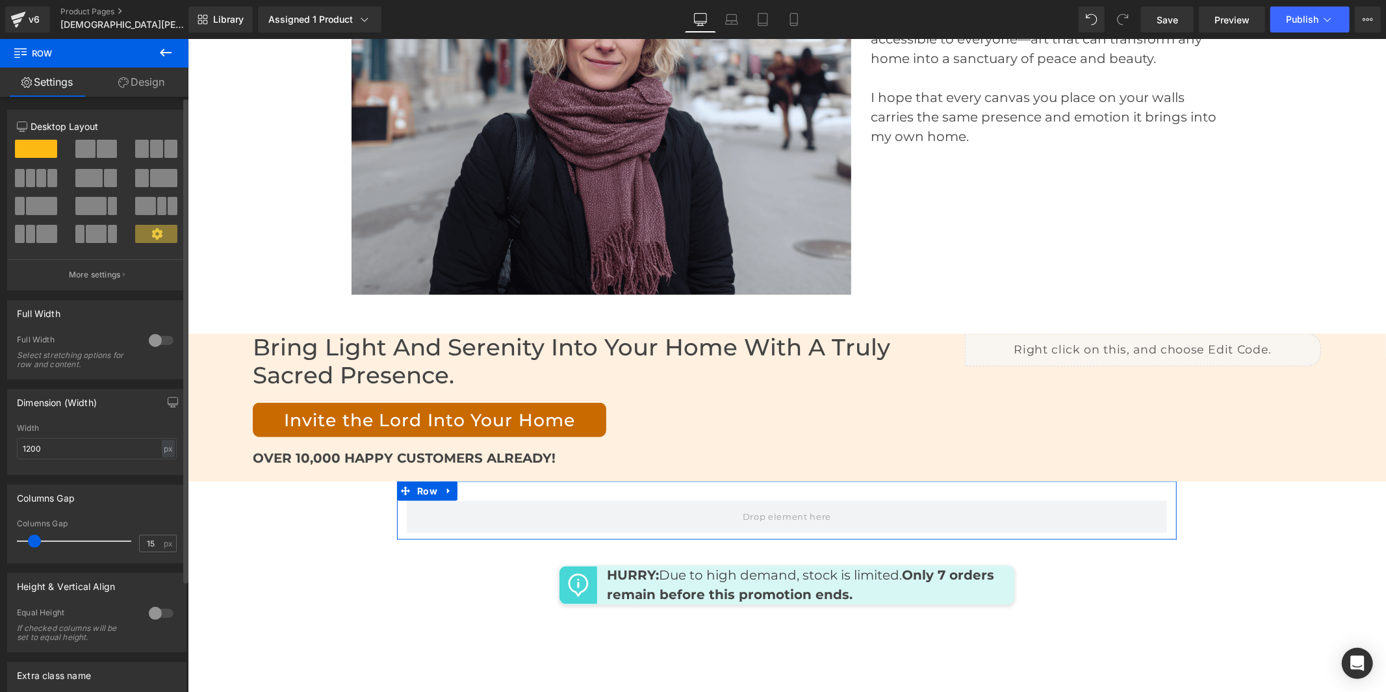
click at [164, 347] on div at bounding box center [161, 340] width 31 height 21
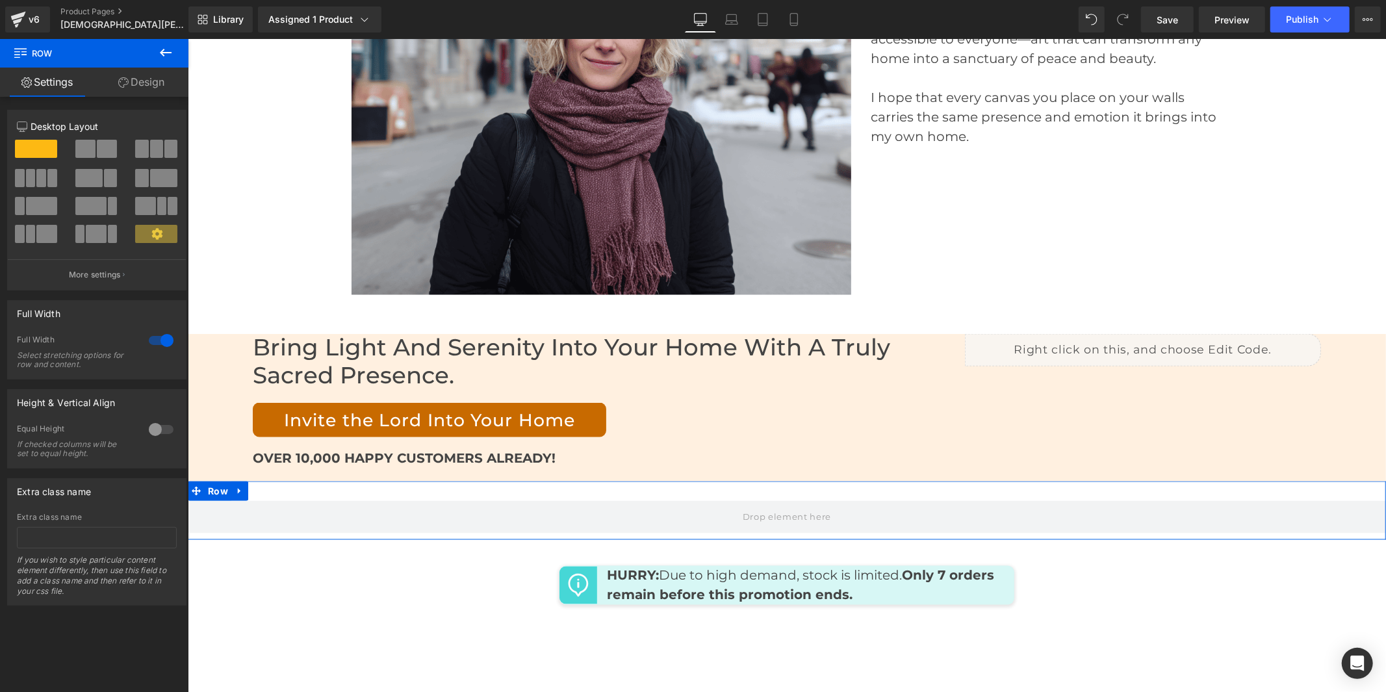
click at [108, 205] on span at bounding box center [113, 206] width 10 height 18
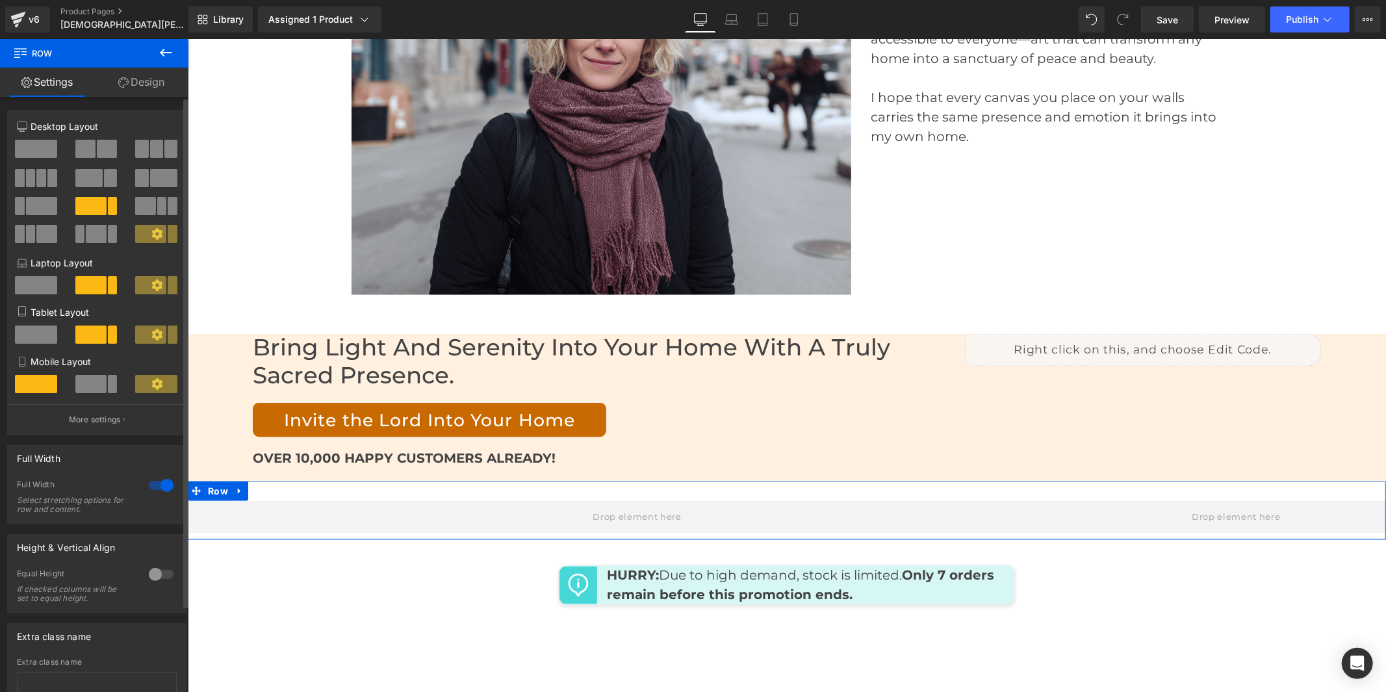
click at [104, 180] on span at bounding box center [110, 178] width 13 height 18
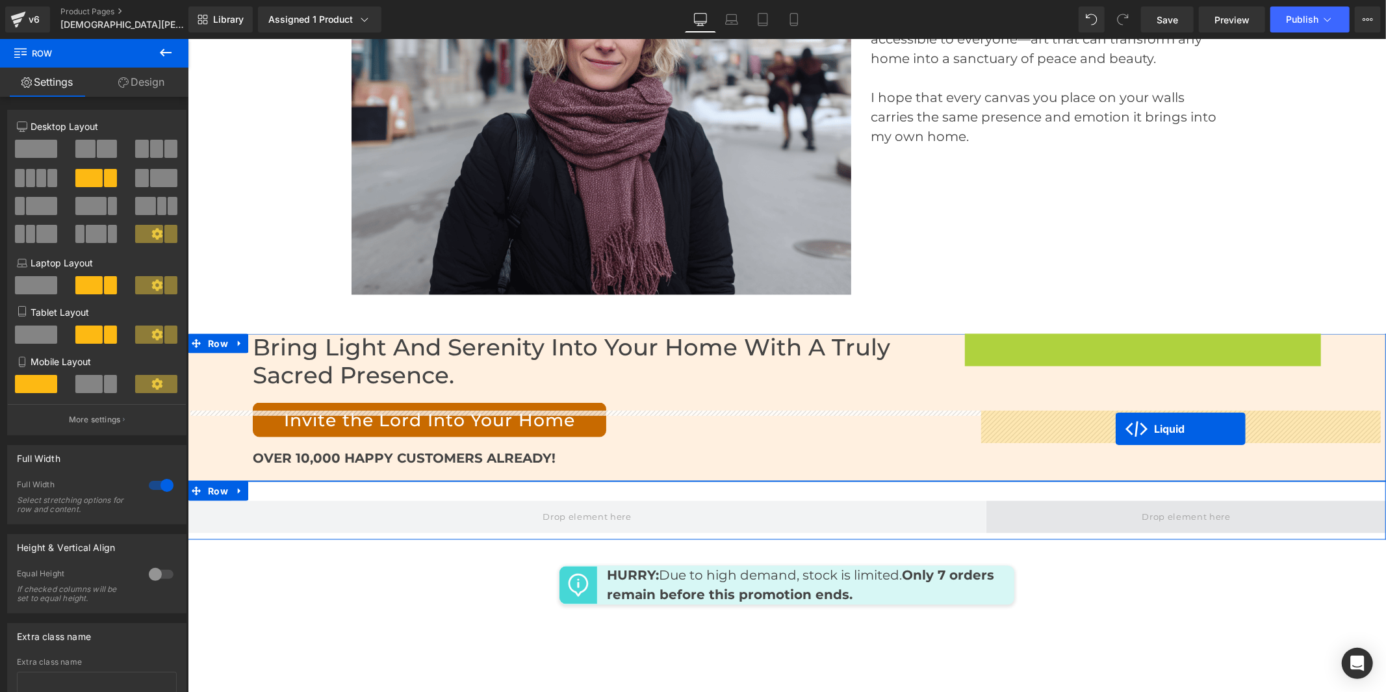
drag, startPoint x: 1104, startPoint y: 251, endPoint x: 1115, endPoint y: 429, distance: 177.6
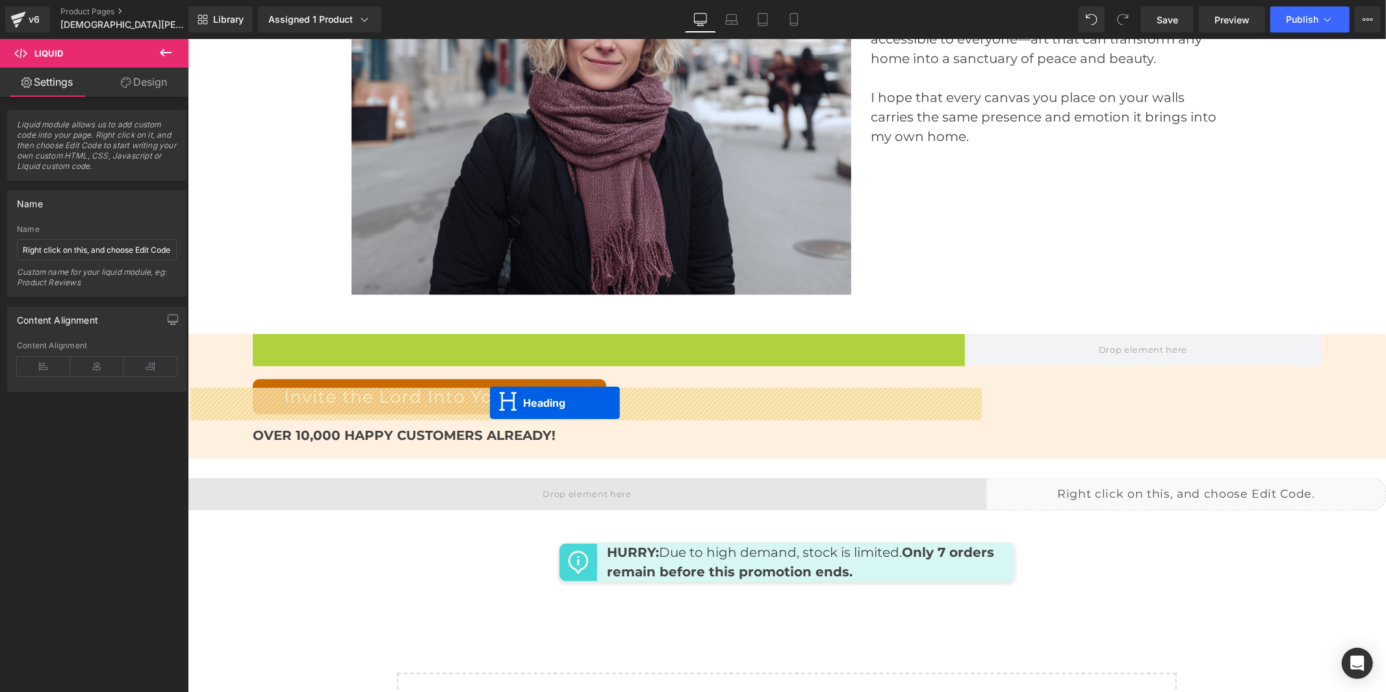
drag, startPoint x: 570, startPoint y: 268, endPoint x: 489, endPoint y: 403, distance: 156.7
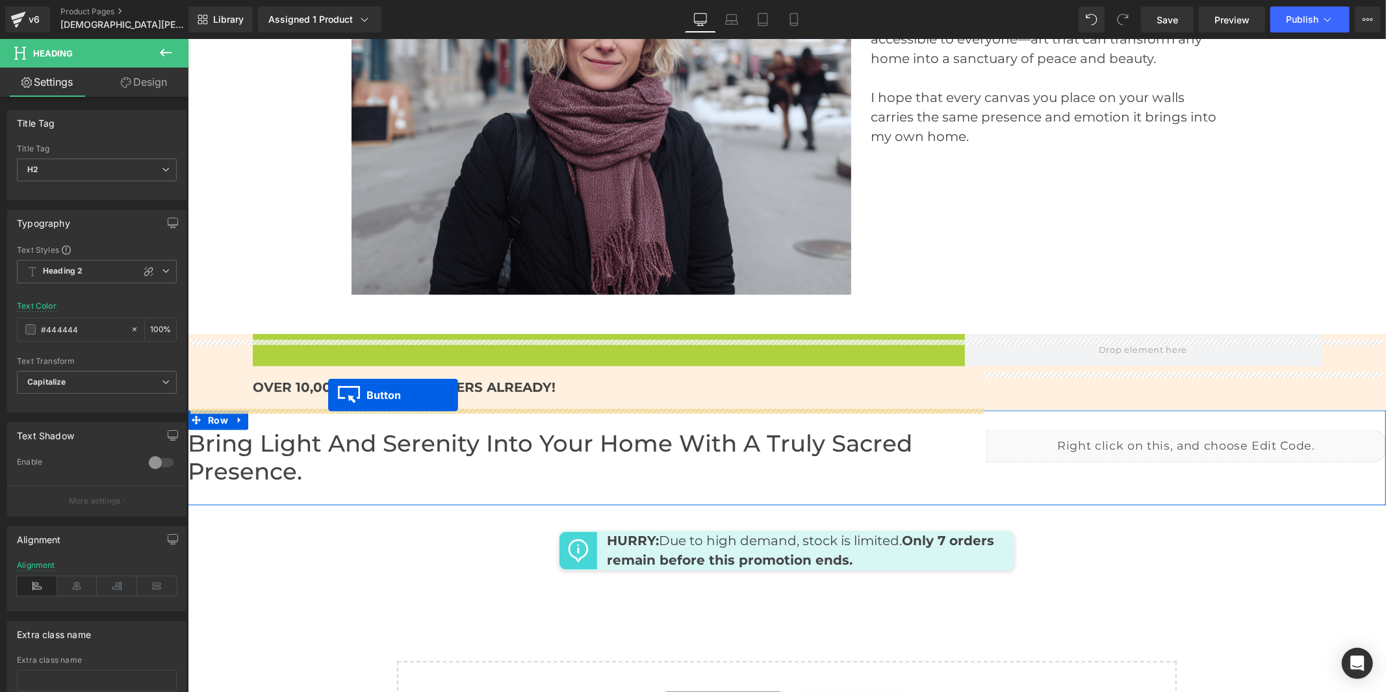
drag, startPoint x: 433, startPoint y: 257, endPoint x: 327, endPoint y: 394, distance: 173.2
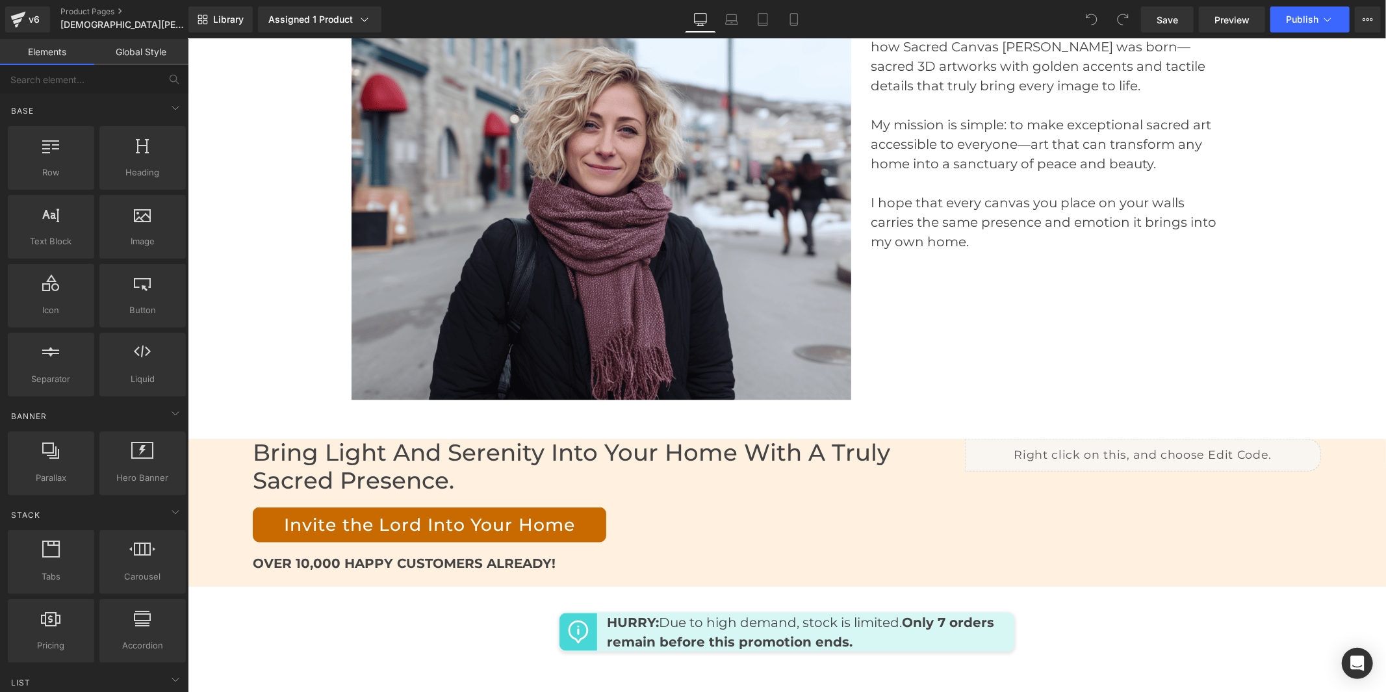
scroll to position [5653, 0]
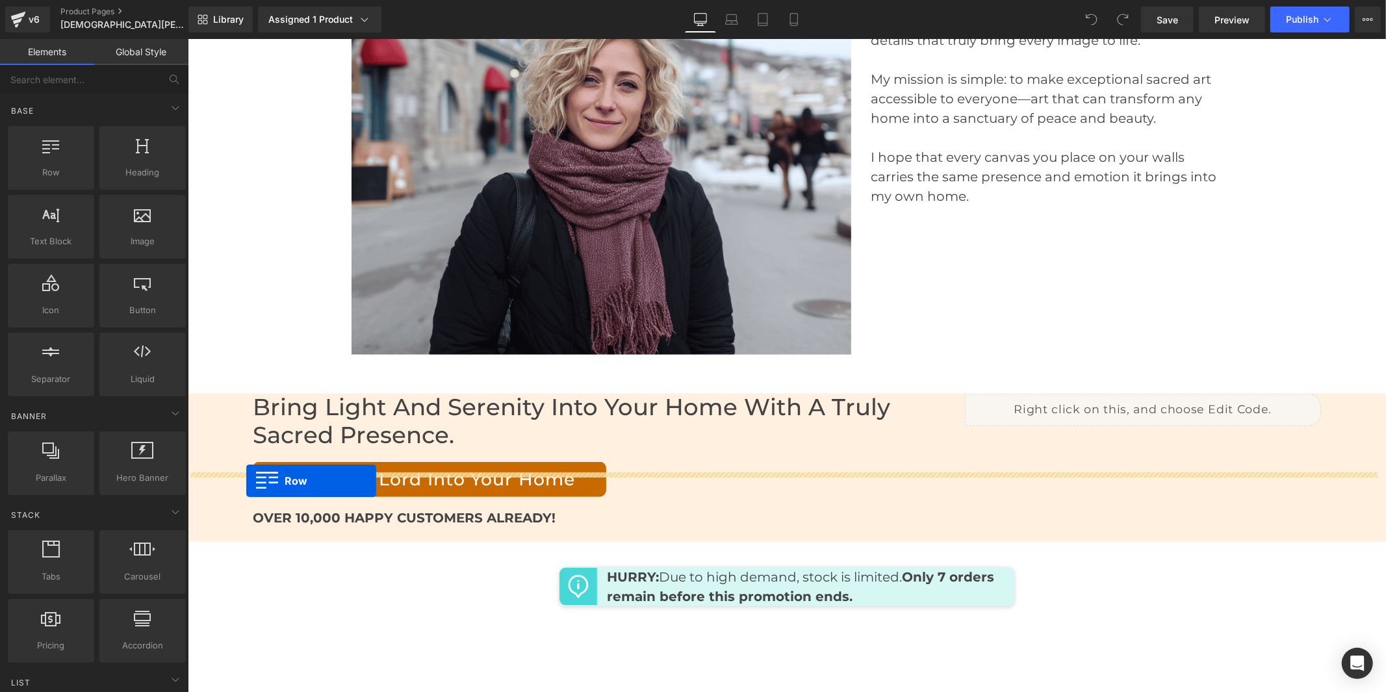
drag, startPoint x: 248, startPoint y: 202, endPoint x: 246, endPoint y: 481, distance: 279.3
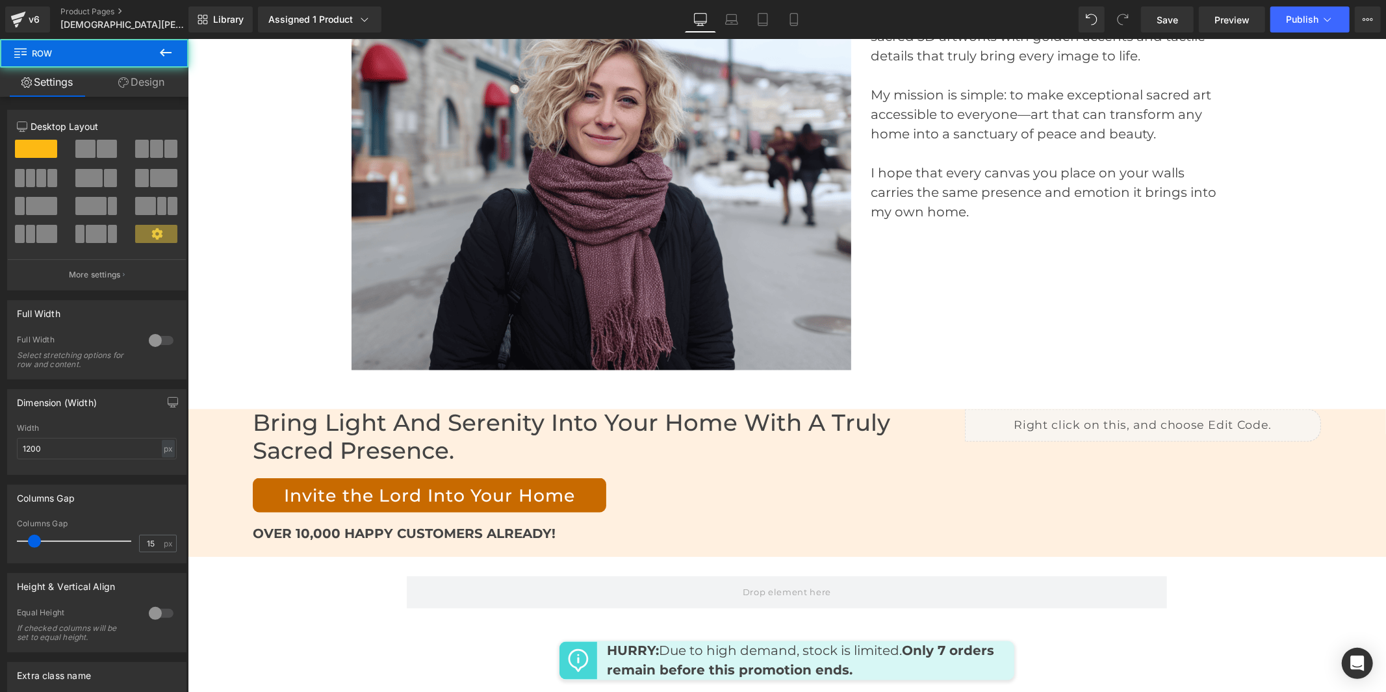
scroll to position [5648, 0]
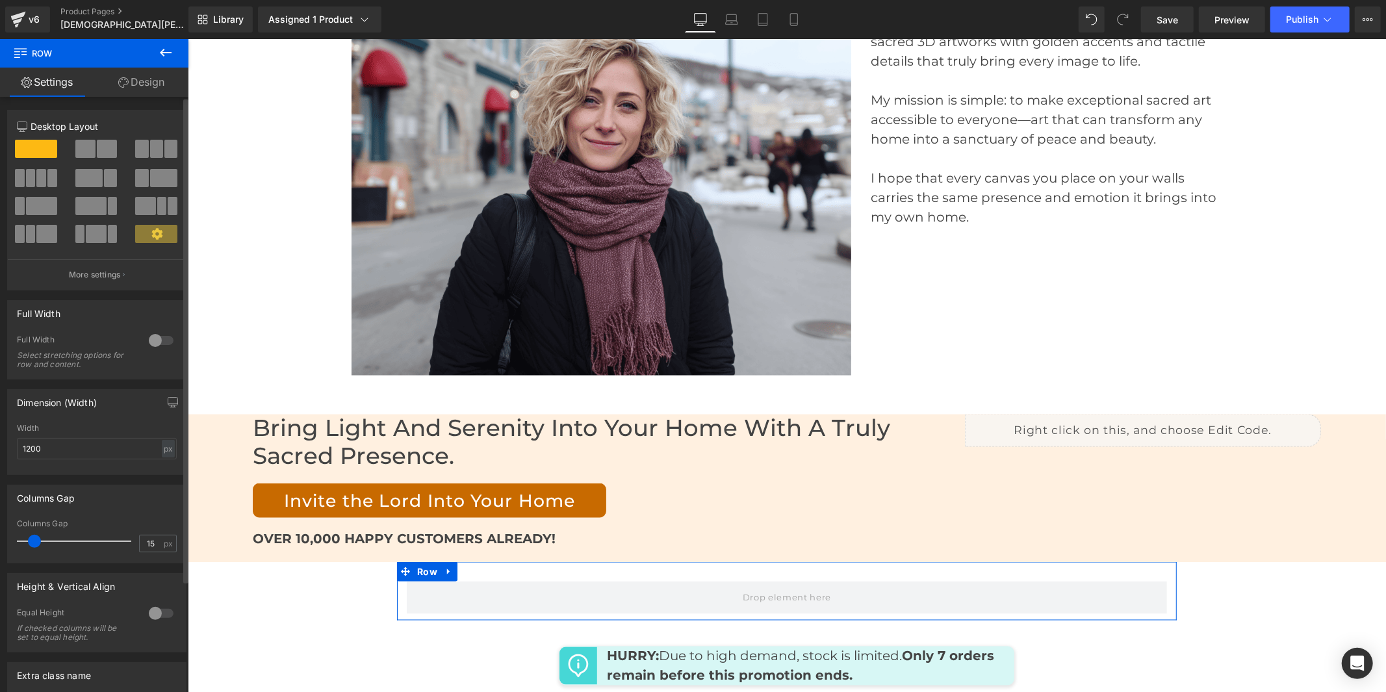
click at [162, 338] on div at bounding box center [161, 340] width 31 height 21
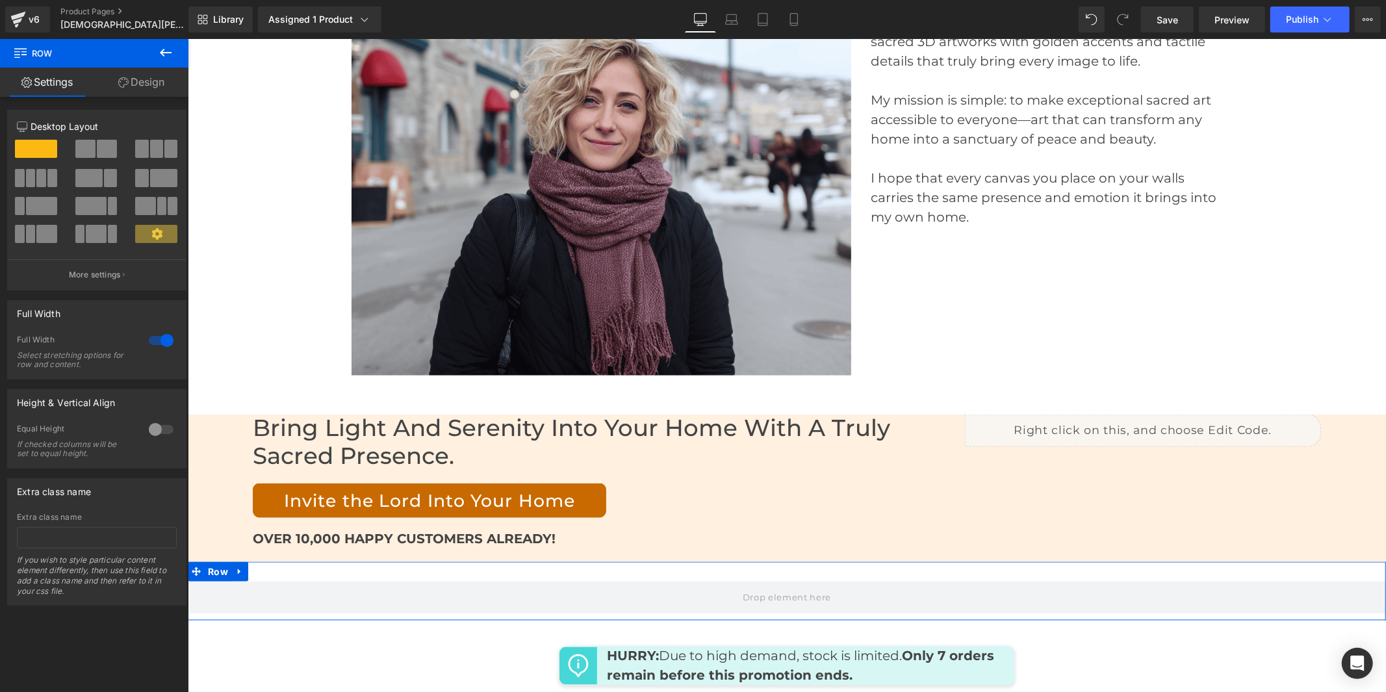
click at [104, 184] on span at bounding box center [110, 178] width 13 height 18
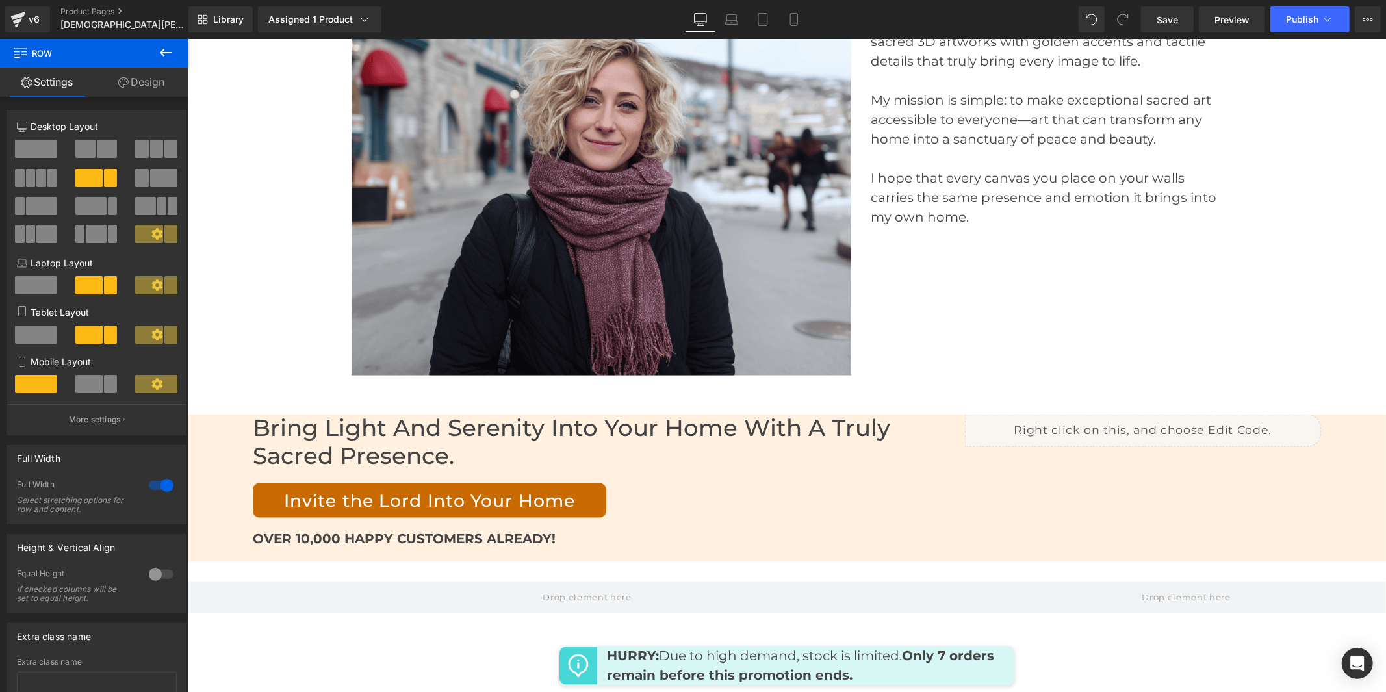
click at [165, 52] on icon at bounding box center [166, 53] width 12 height 8
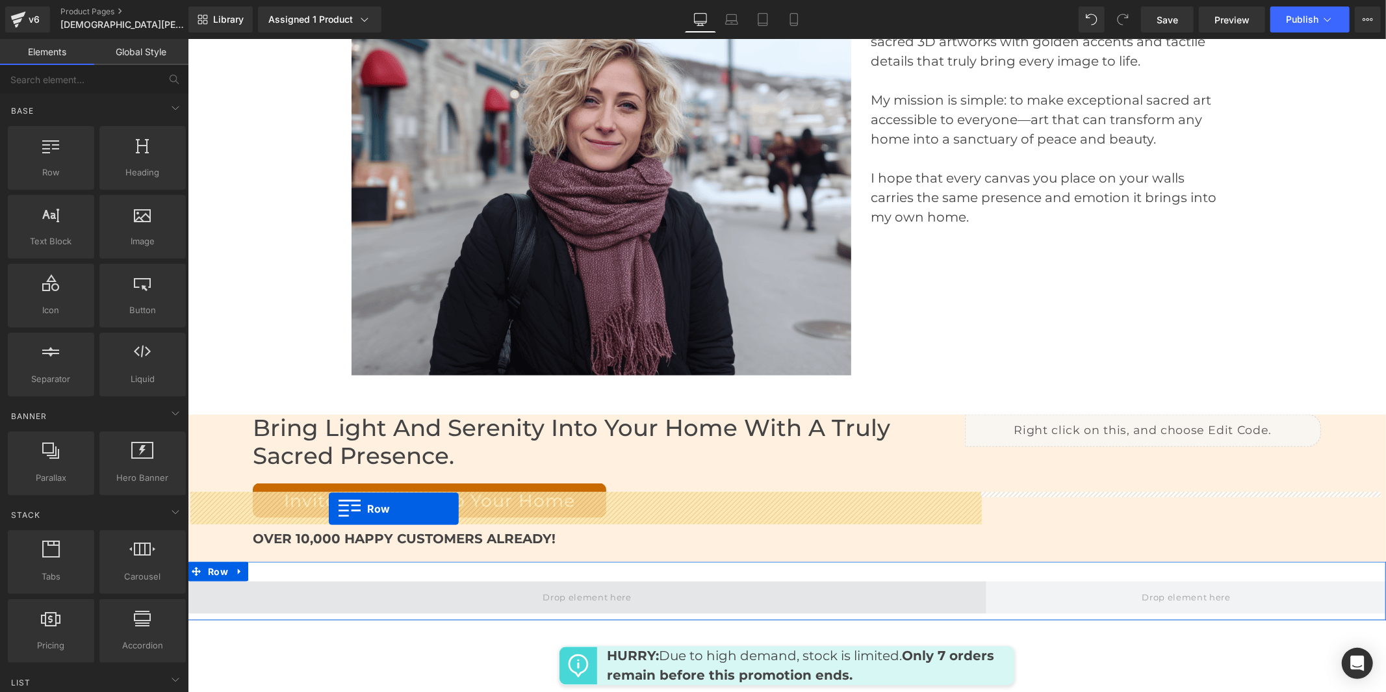
drag, startPoint x: 226, startPoint y: 188, endPoint x: 328, endPoint y: 508, distance: 336.1
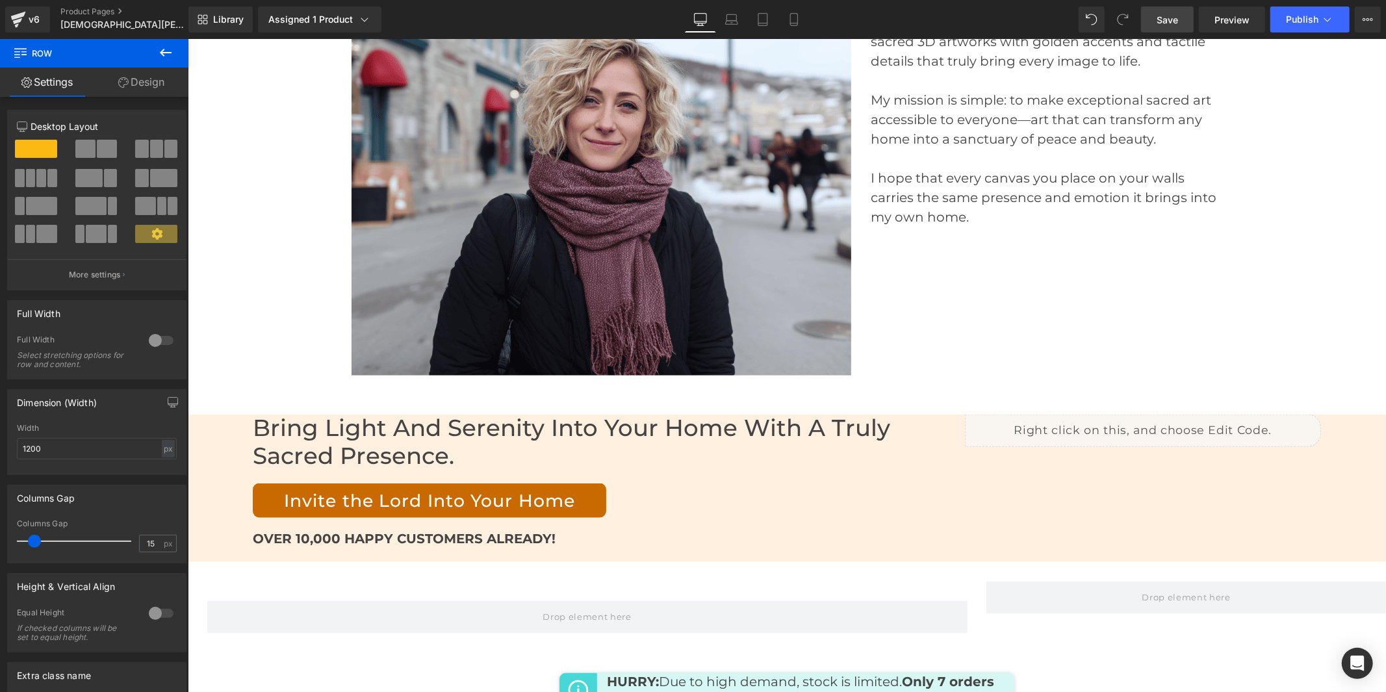
drag, startPoint x: 1165, startPoint y: 20, endPoint x: 911, endPoint y: 84, distance: 262.0
click at [1165, 20] on span "Save" at bounding box center [1166, 20] width 21 height 14
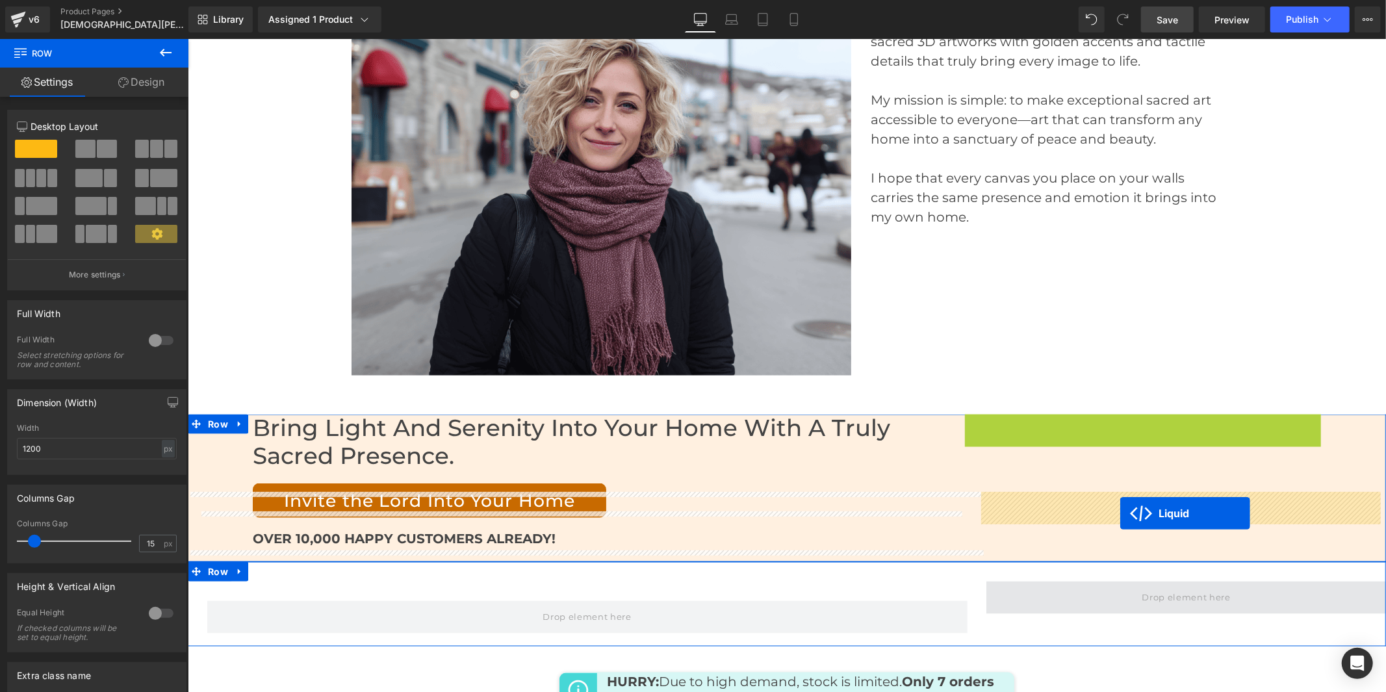
drag, startPoint x: 1104, startPoint y: 333, endPoint x: 1119, endPoint y: 513, distance: 180.0
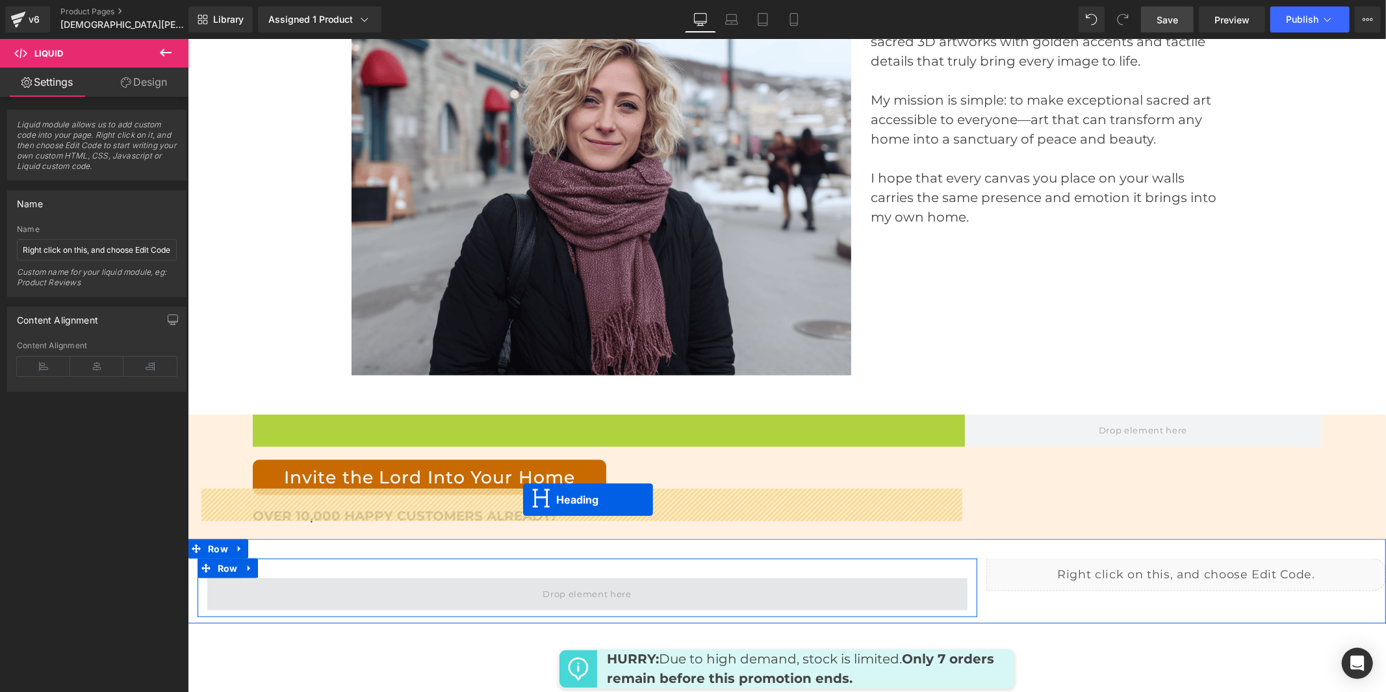
drag, startPoint x: 569, startPoint y: 351, endPoint x: 522, endPoint y: 498, distance: 154.1
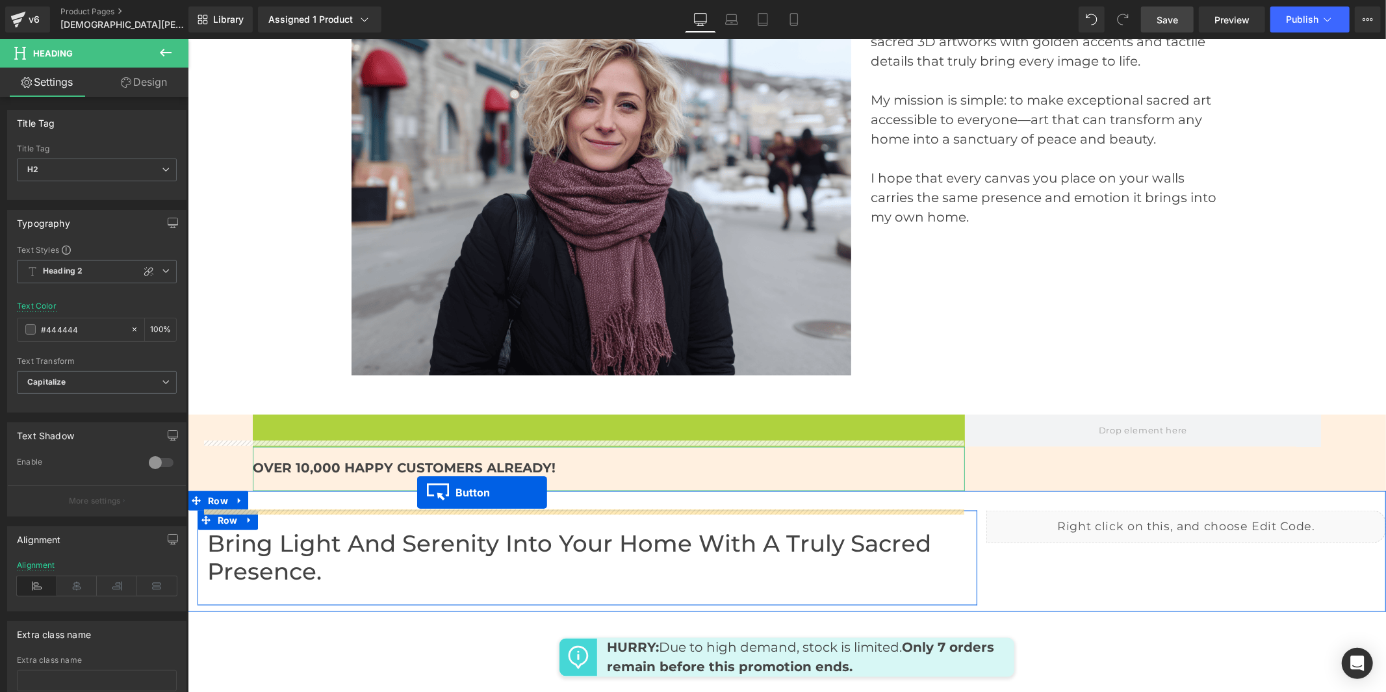
drag, startPoint x: 427, startPoint y: 338, endPoint x: 416, endPoint y: 494, distance: 155.7
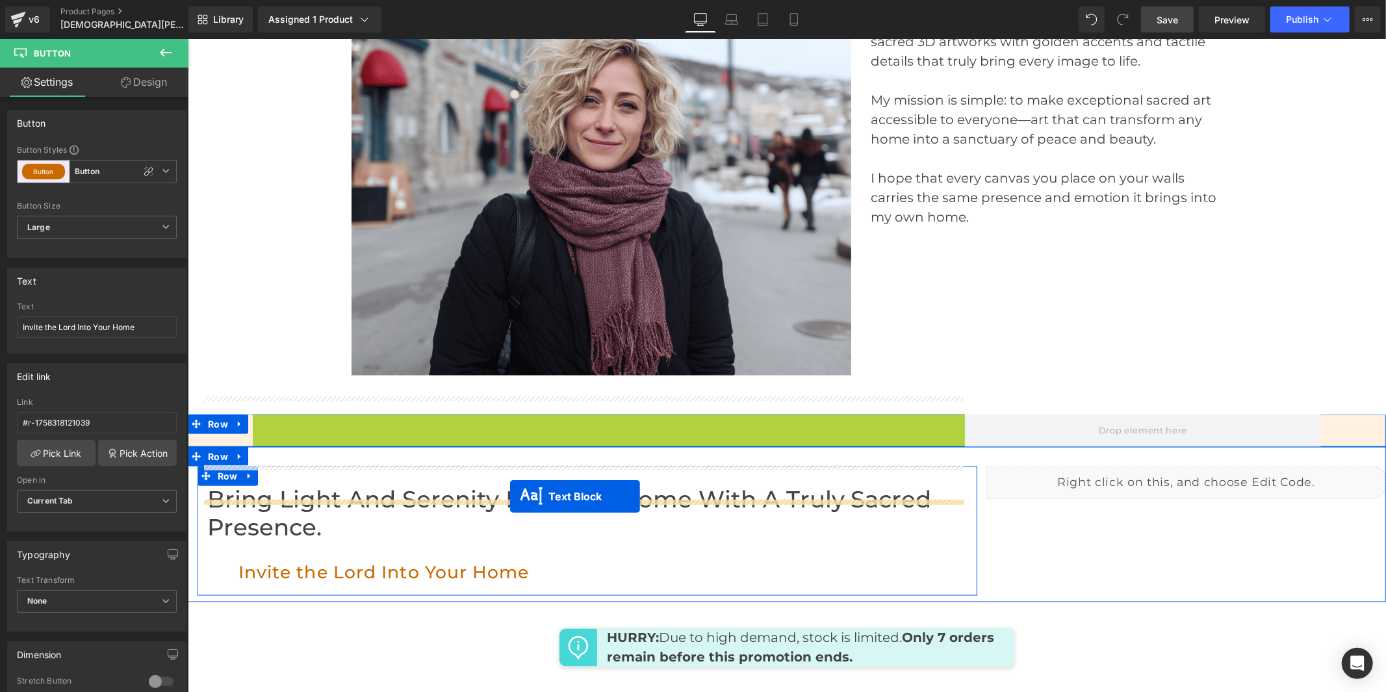
drag, startPoint x: 567, startPoint y: 354, endPoint x: 509, endPoint y: 496, distance: 153.0
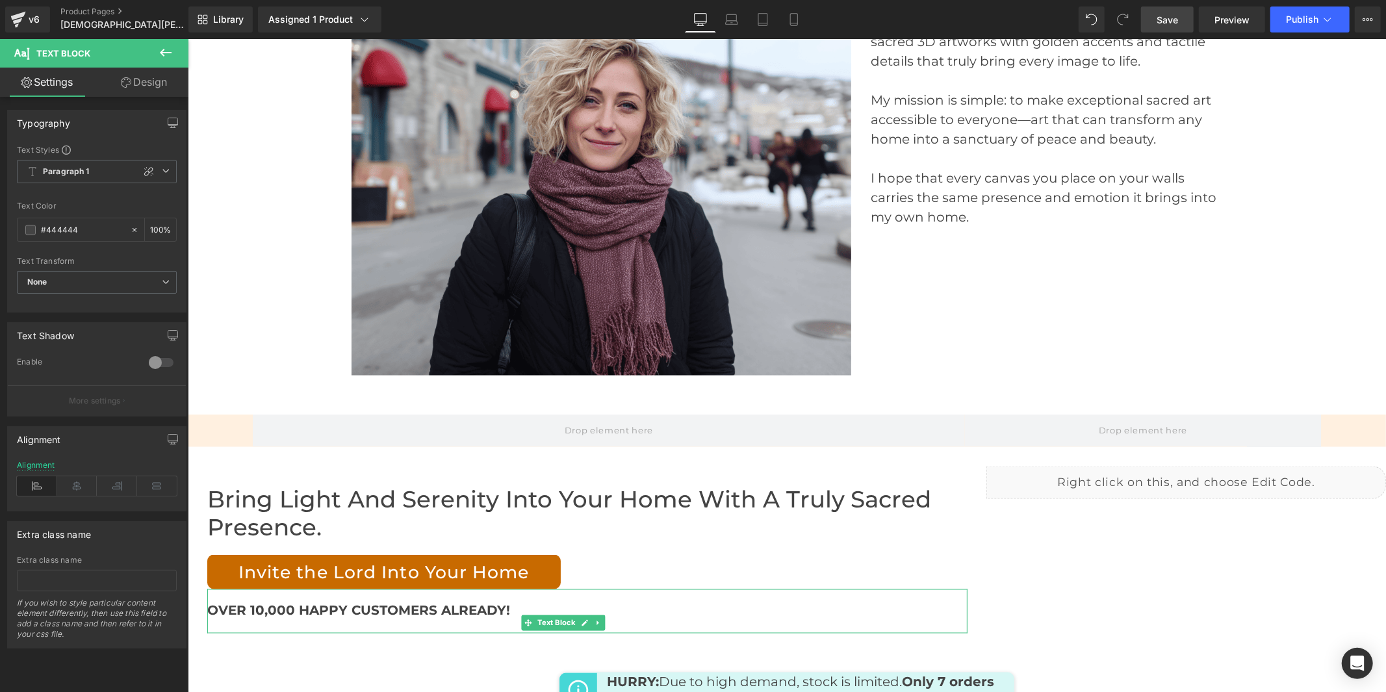
click at [1155, 27] on link "Save" at bounding box center [1167, 19] width 53 height 26
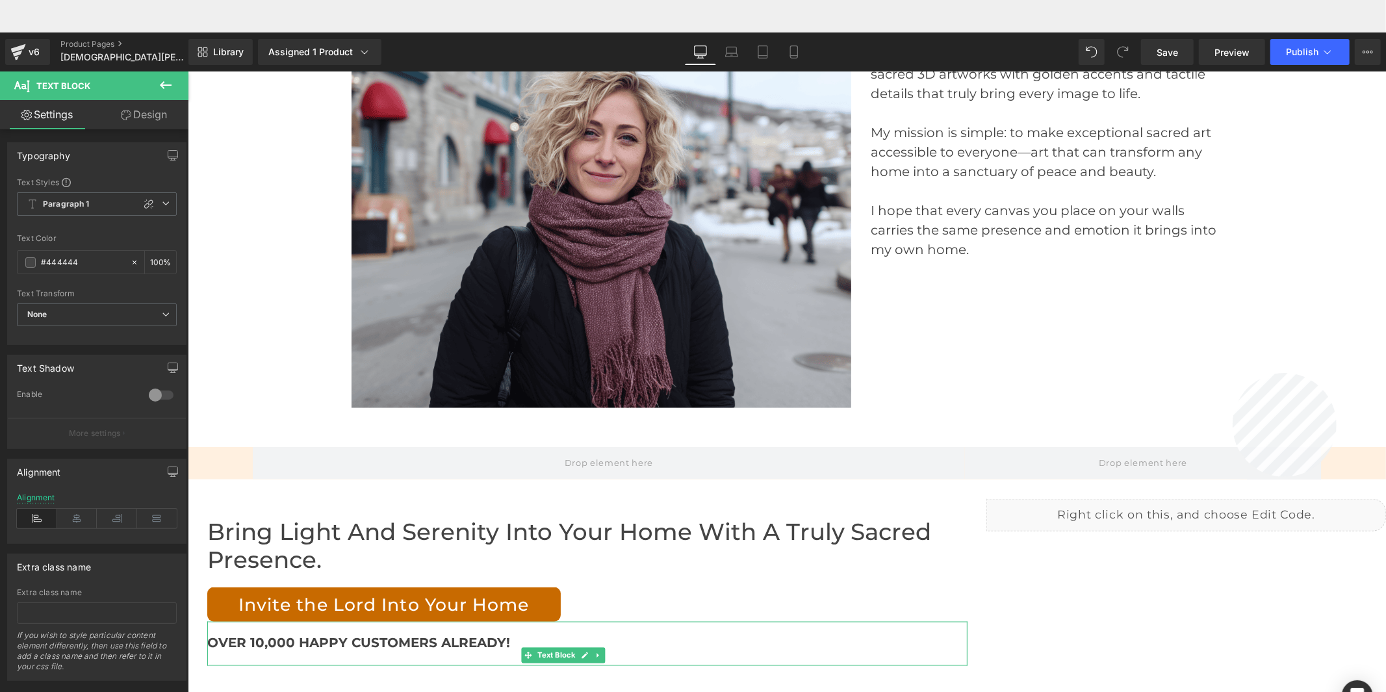
click at [1336, 373] on div at bounding box center [787, 430] width 1198 height 653
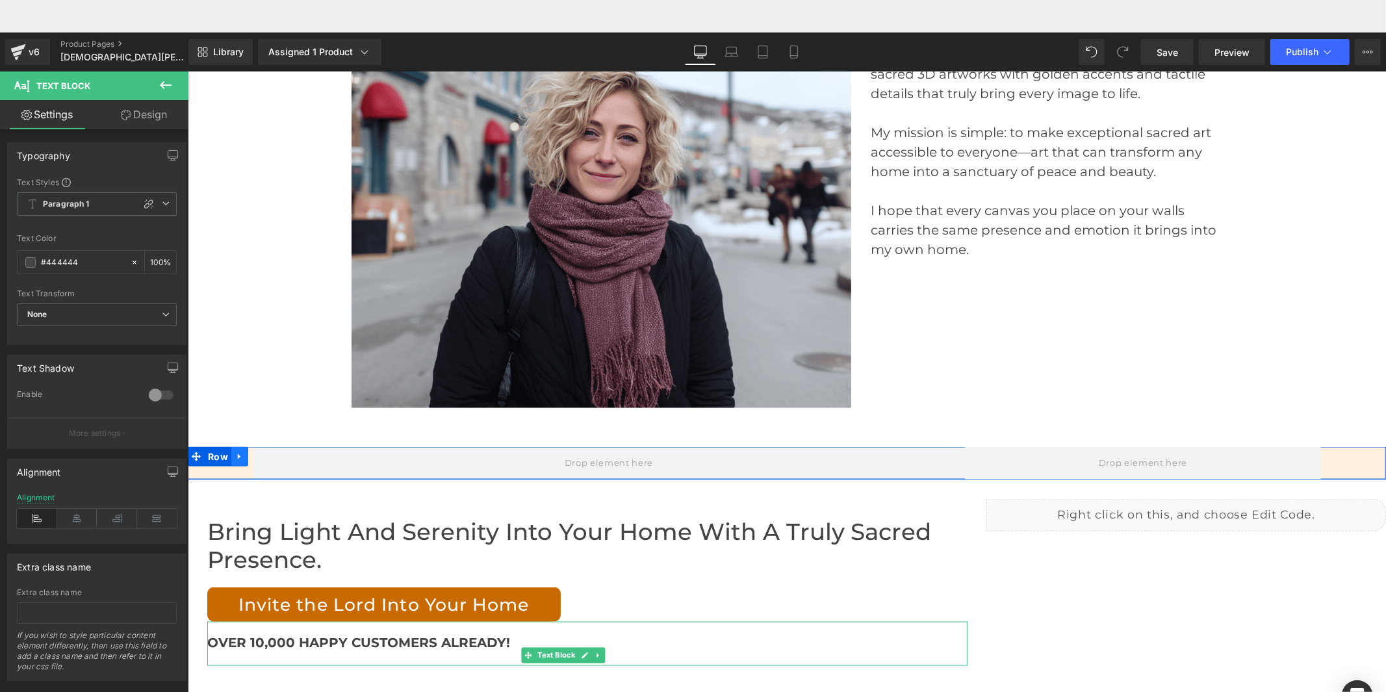
click at [237, 451] on icon at bounding box center [239, 456] width 9 height 10
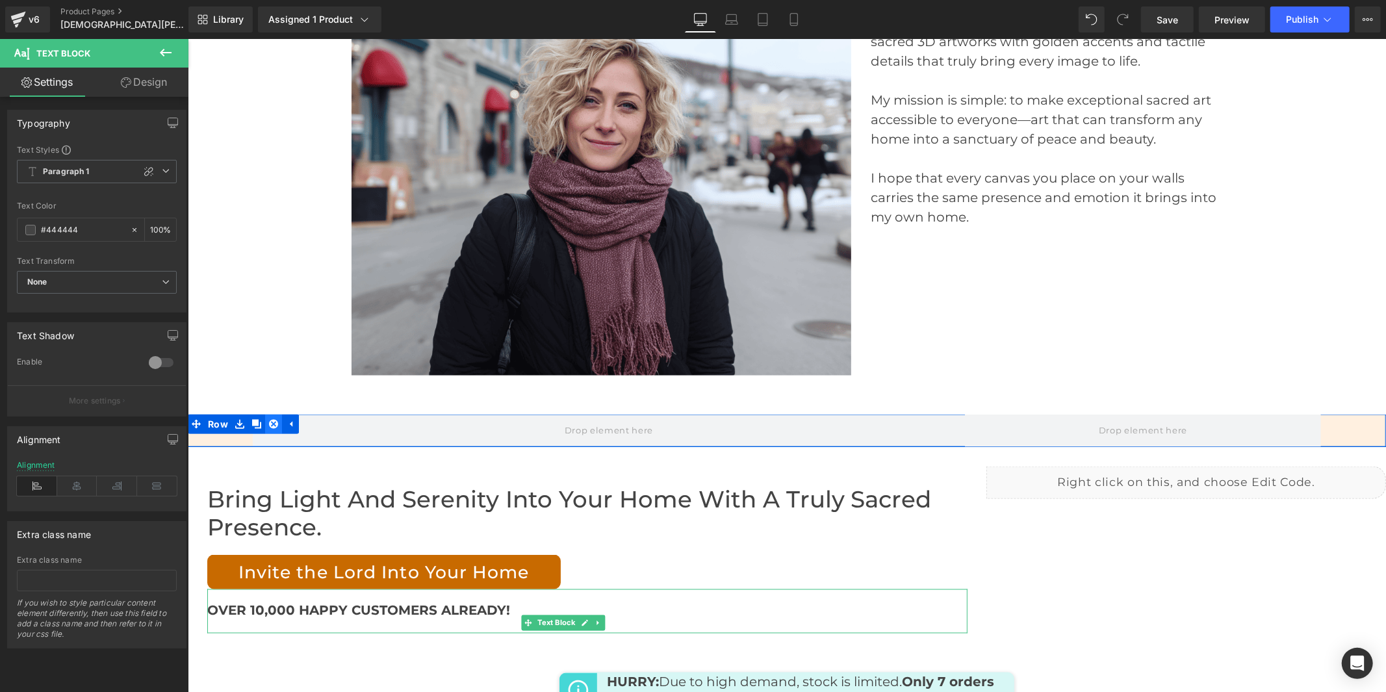
click at [268, 419] on icon at bounding box center [272, 423] width 9 height 9
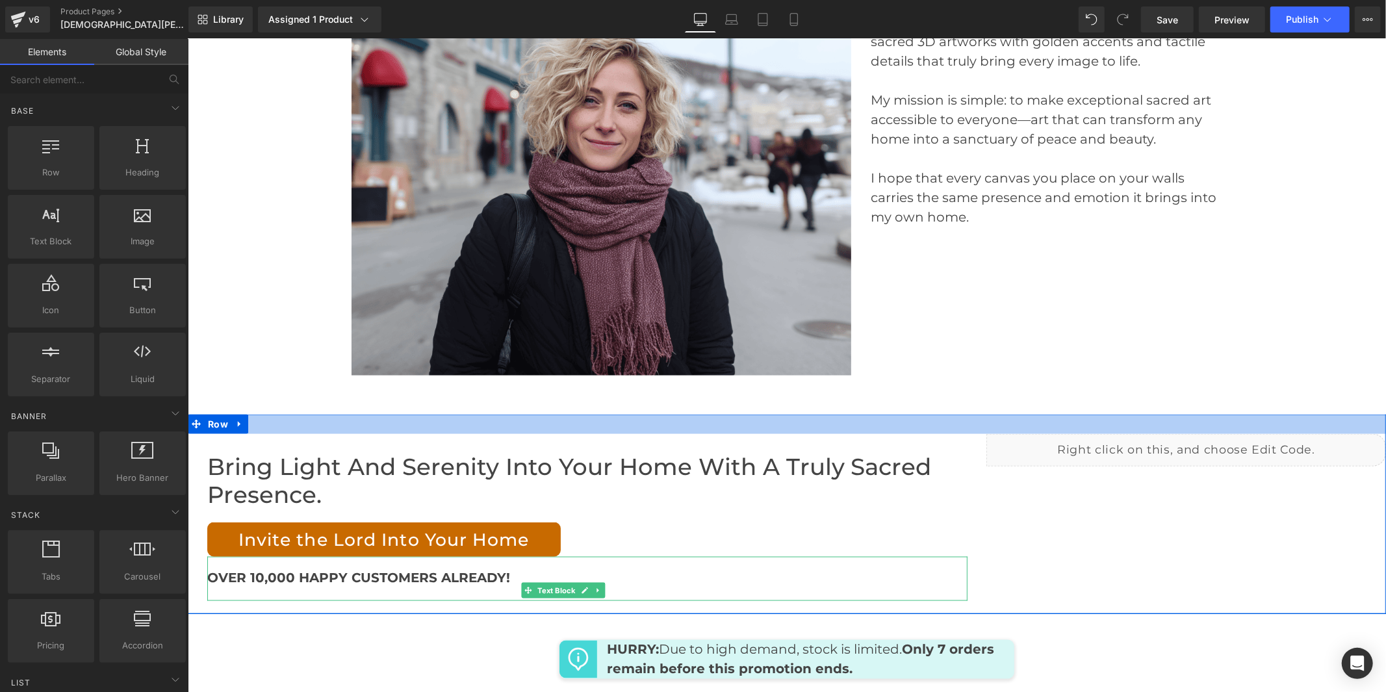
click at [293, 414] on div at bounding box center [786, 423] width 1198 height 19
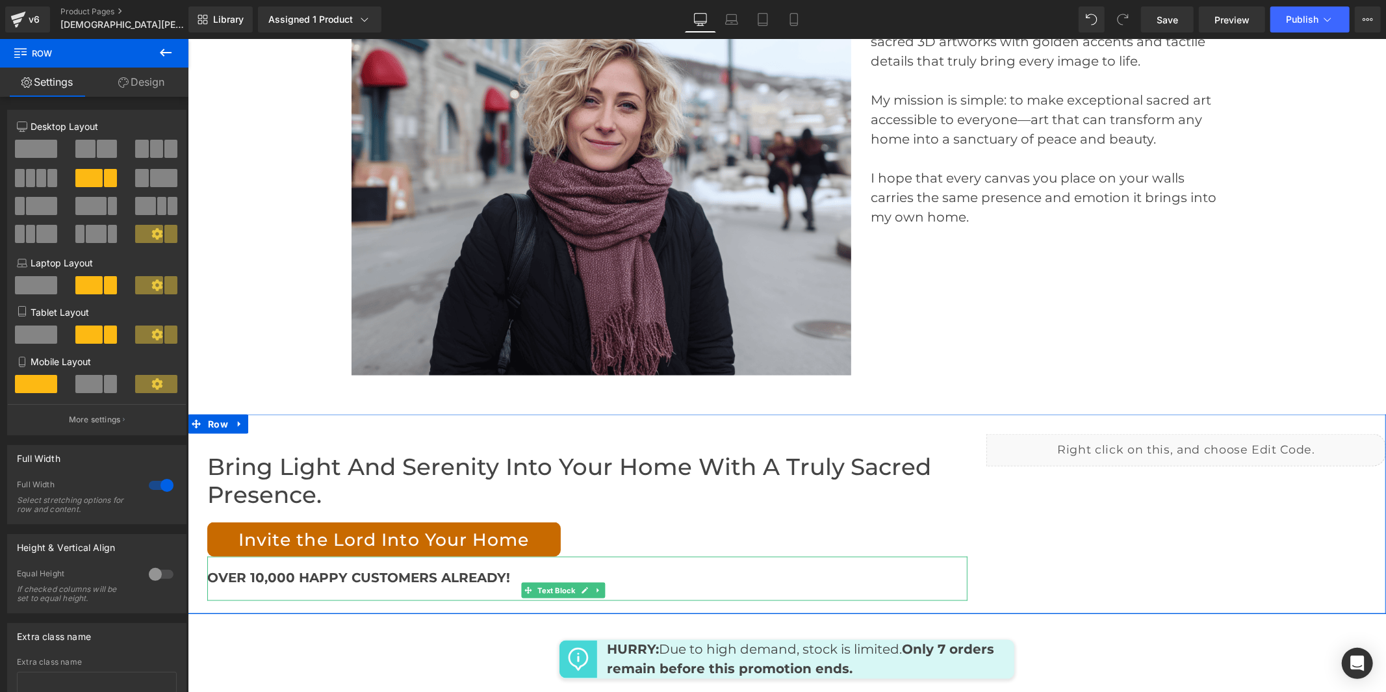
click at [153, 78] on link "Design" at bounding box center [141, 82] width 94 height 29
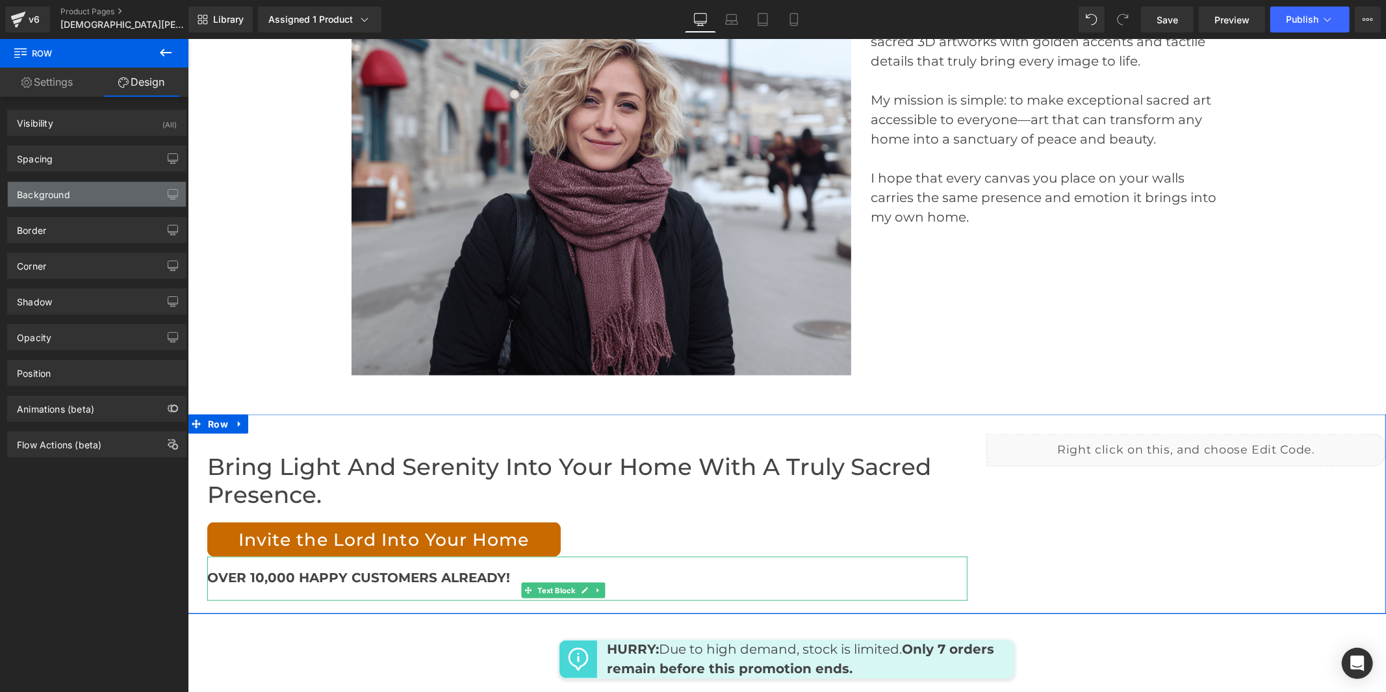
click at [95, 187] on div "Background" at bounding box center [97, 194] width 178 height 25
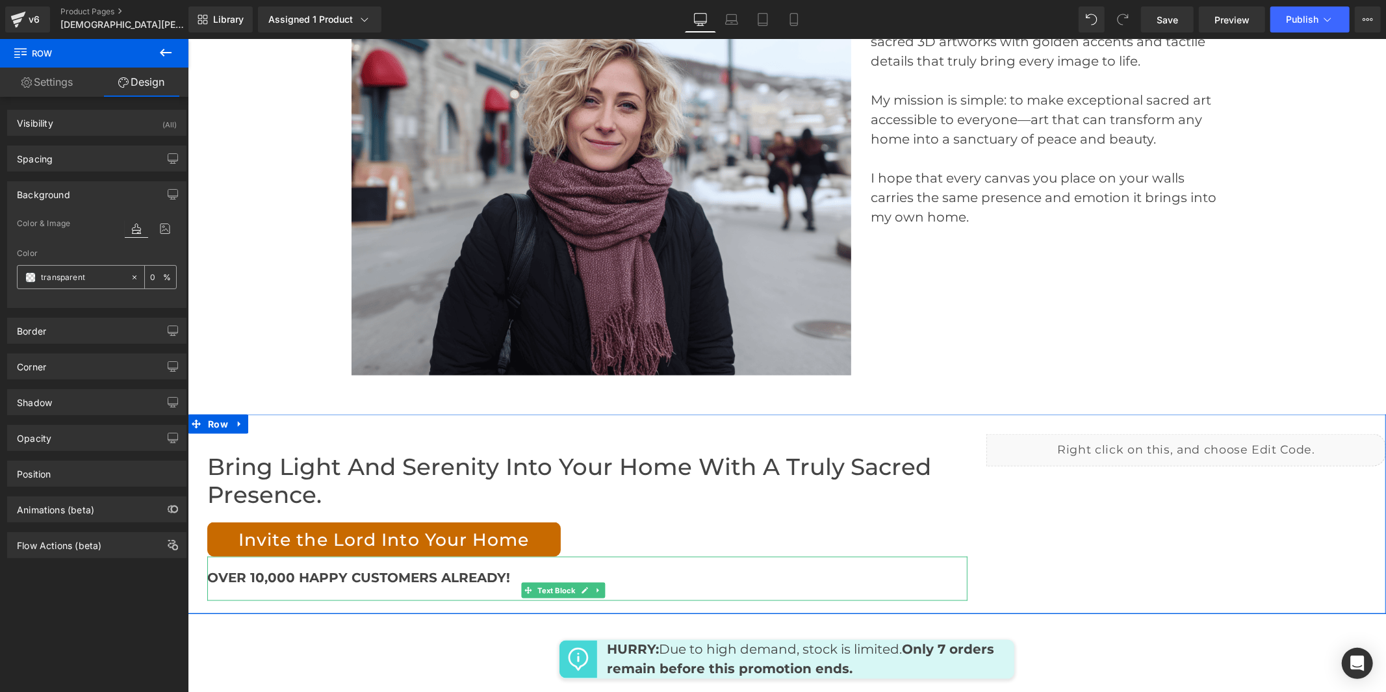
click at [70, 277] on input "transparent" at bounding box center [82, 277] width 83 height 14
click at [70, 278] on input "transparent" at bounding box center [82, 277] width 83 height 14
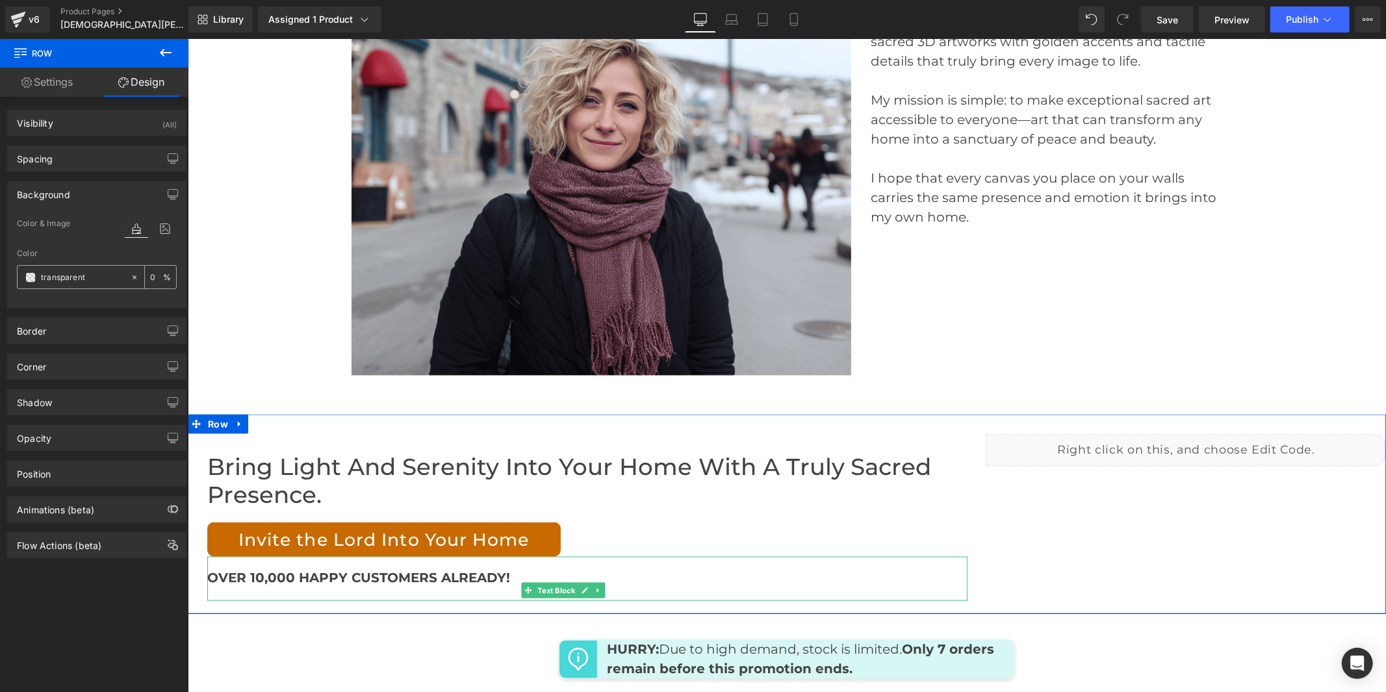
paste input "#FFF0E0"
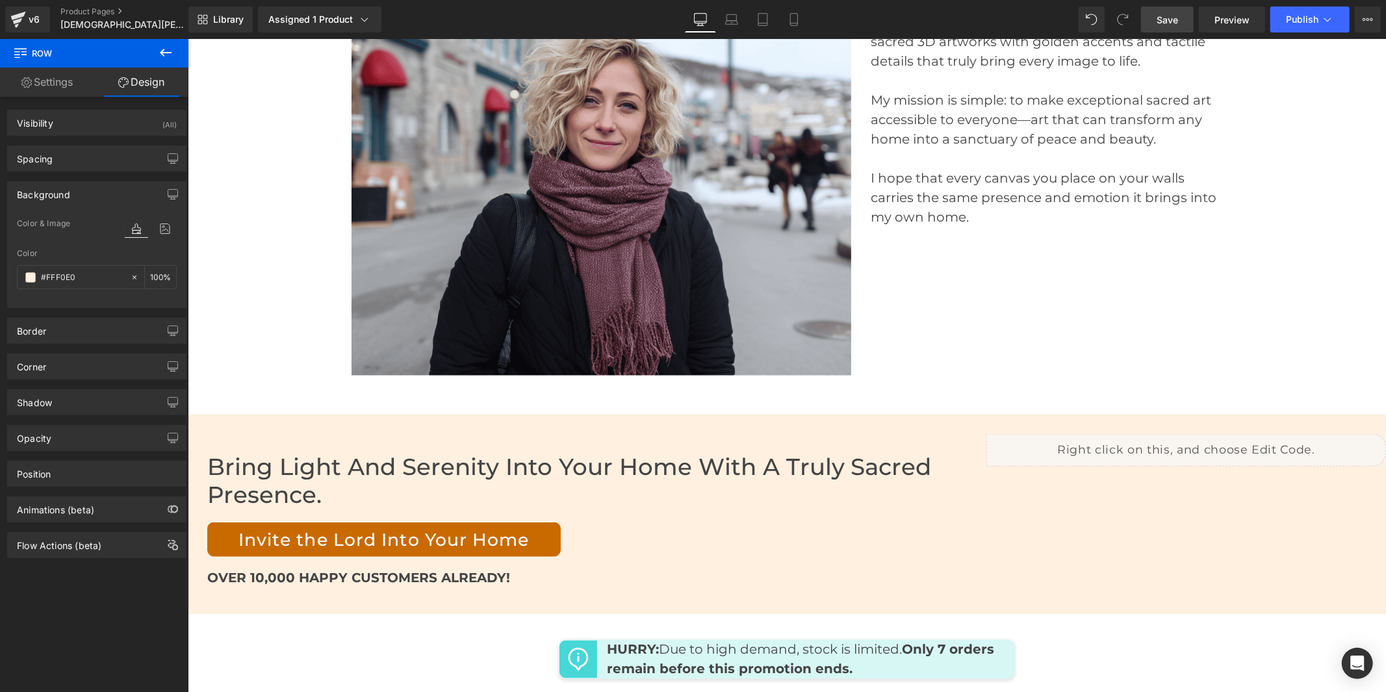
type input "#FFF0E0"
click at [1183, 20] on link "Save" at bounding box center [1167, 19] width 53 height 26
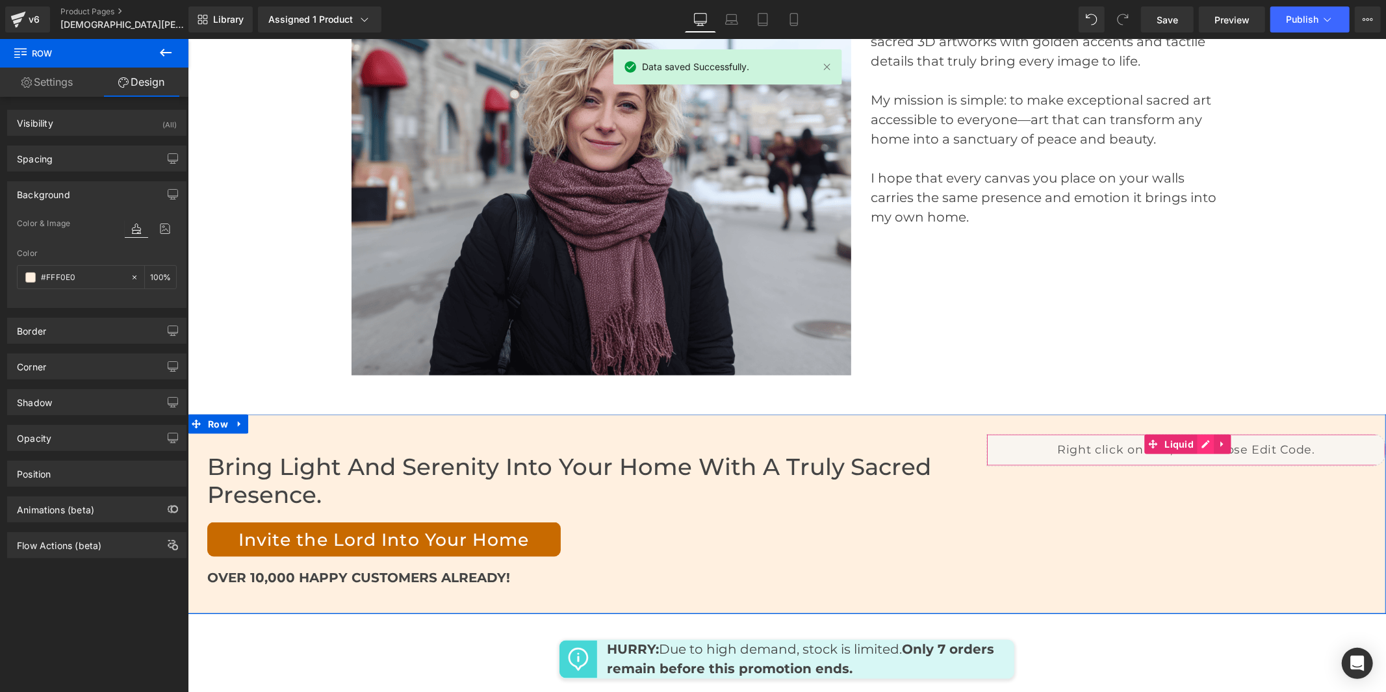
click at [1196, 433] on div "Liquid" at bounding box center [1184, 449] width 399 height 32
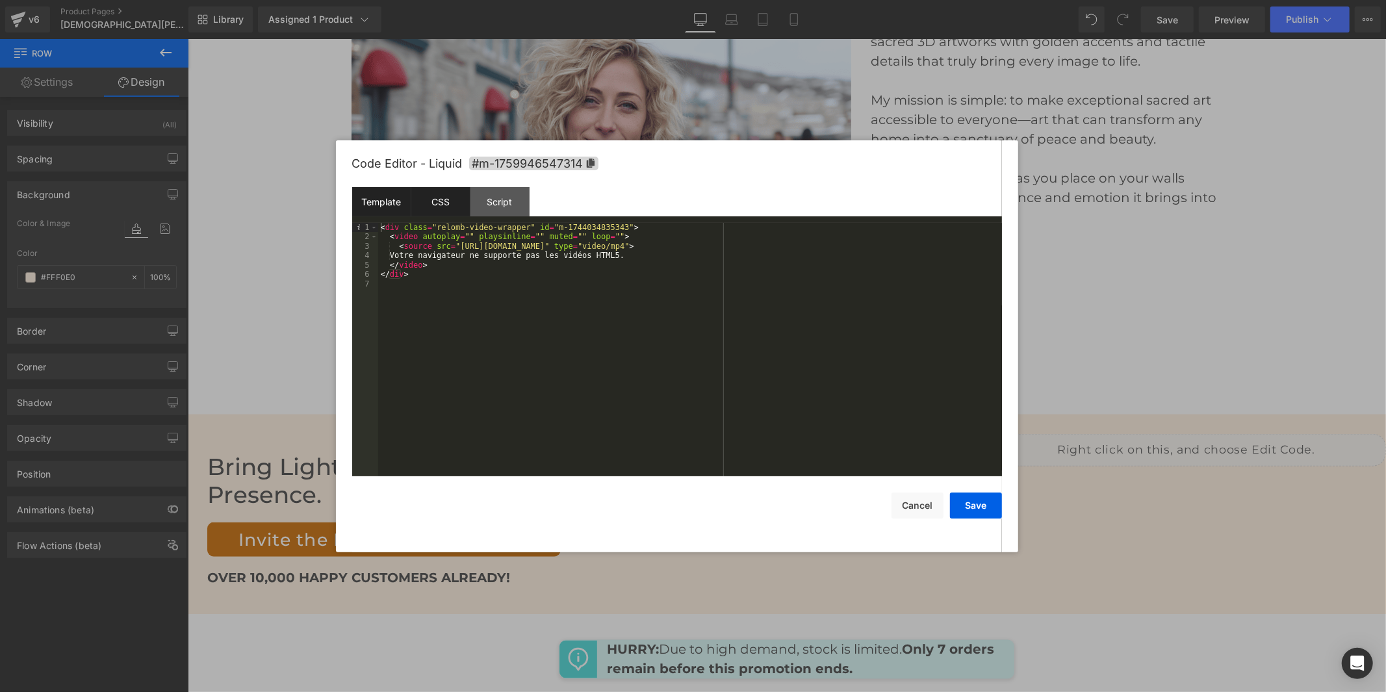
click at [432, 203] on div "CSS" at bounding box center [440, 201] width 59 height 29
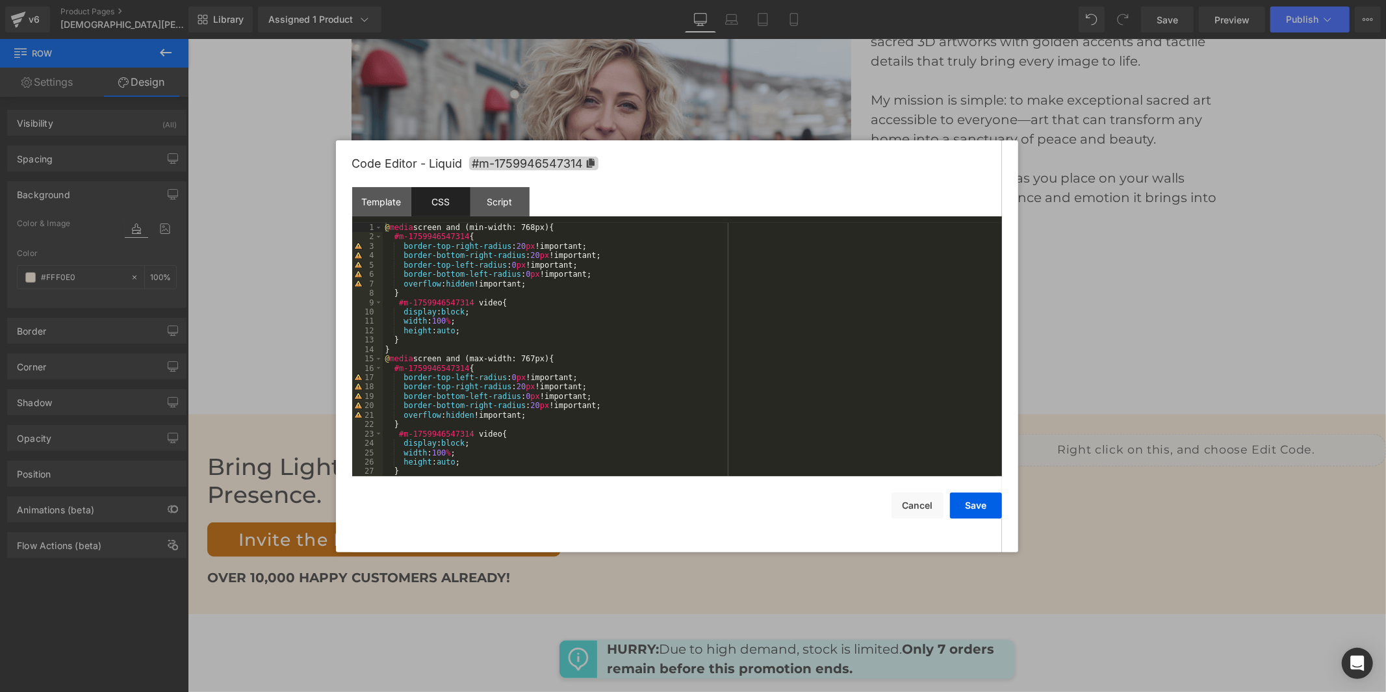
click at [512, 246] on div "@ media screen and (min-width: 768px) { #m-1759946547314 { border-top-right-rad…" at bounding box center [690, 359] width 614 height 272
click at [528, 256] on div "@ media screen and (min-width: 768px) { #m-1759946547314 { border-top-right-rad…" at bounding box center [690, 359] width 614 height 272
click at [514, 388] on div "@ media screen and (min-width: 768px) { #m-1759946547314 { border-top-right-rad…" at bounding box center [690, 359] width 614 height 272
click at [525, 410] on div "@ media screen and (min-width: 768px) { #m-1759946547314 { border-top-right-rad…" at bounding box center [690, 359] width 614 height 272
click at [962, 501] on button "Save" at bounding box center [976, 505] width 52 height 26
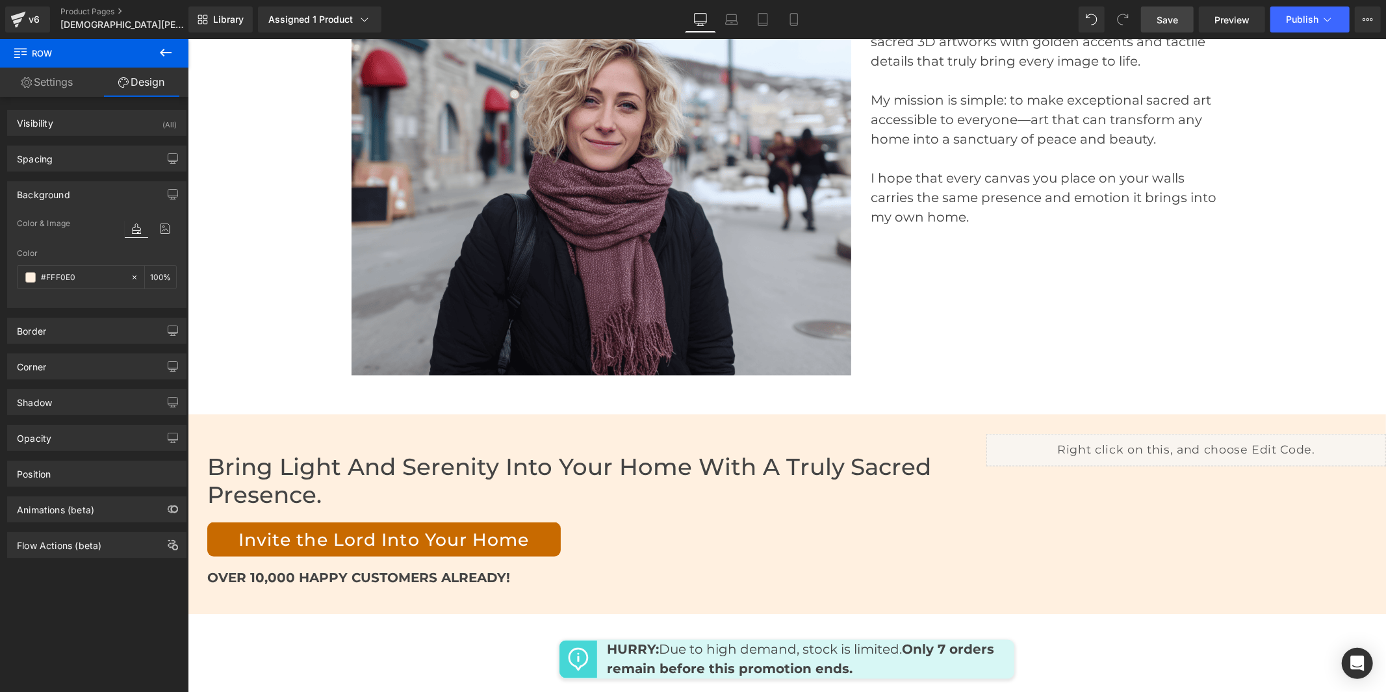
drag, startPoint x: 1161, startPoint y: 8, endPoint x: 943, endPoint y: 188, distance: 282.9
click at [1161, 8] on link "Save" at bounding box center [1167, 19] width 53 height 26
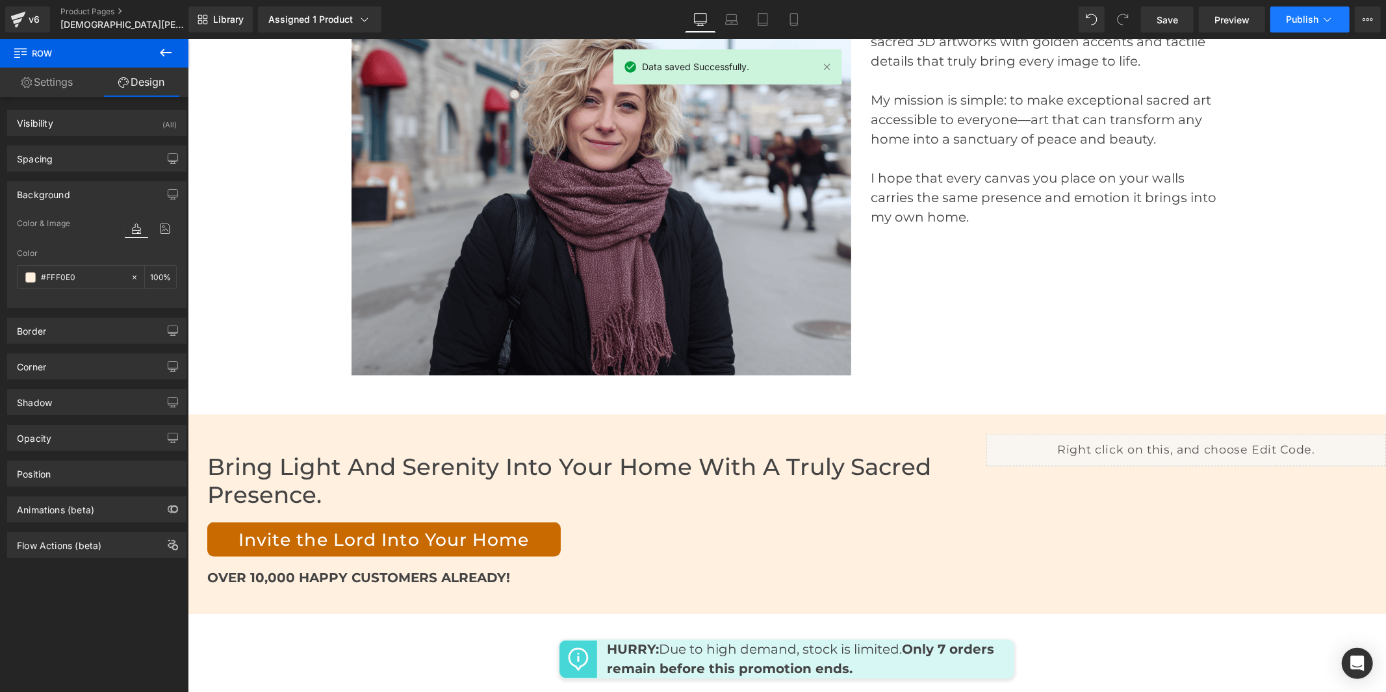
click at [1302, 18] on span "Publish" at bounding box center [1302, 19] width 32 height 10
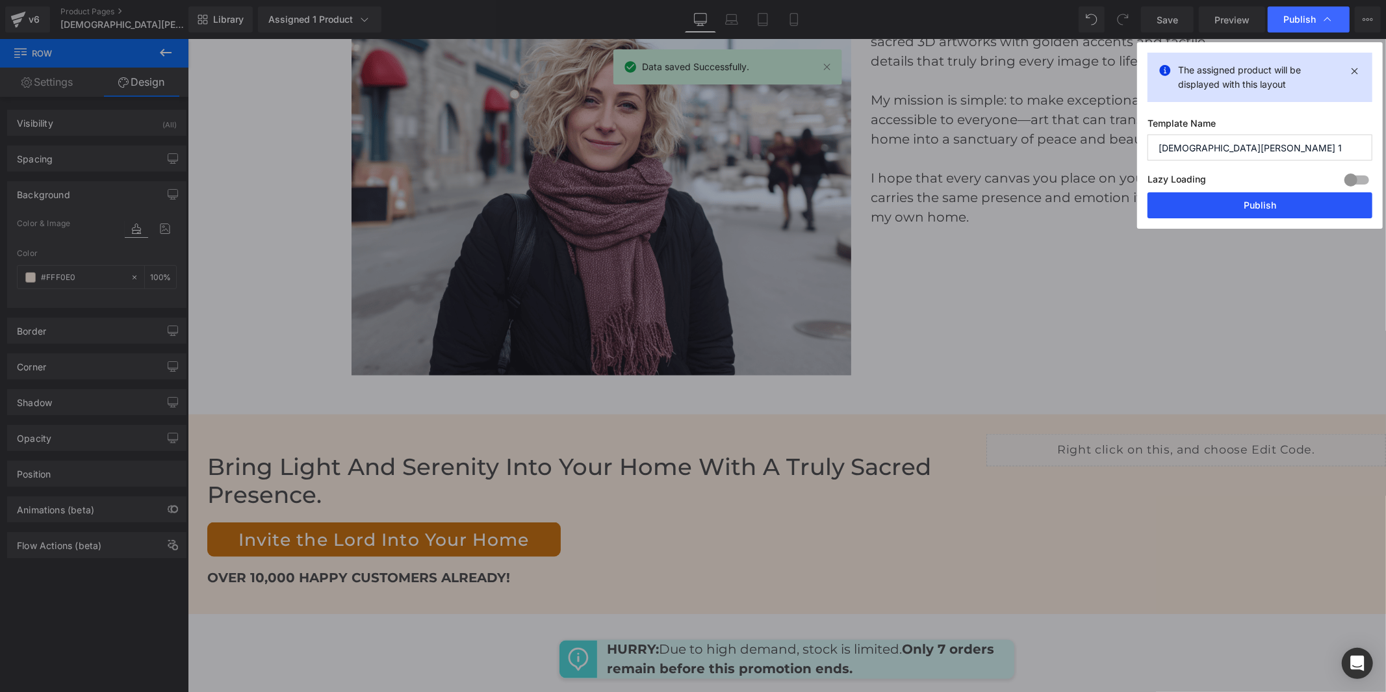
click at [1247, 205] on button "Publish" at bounding box center [1259, 205] width 225 height 26
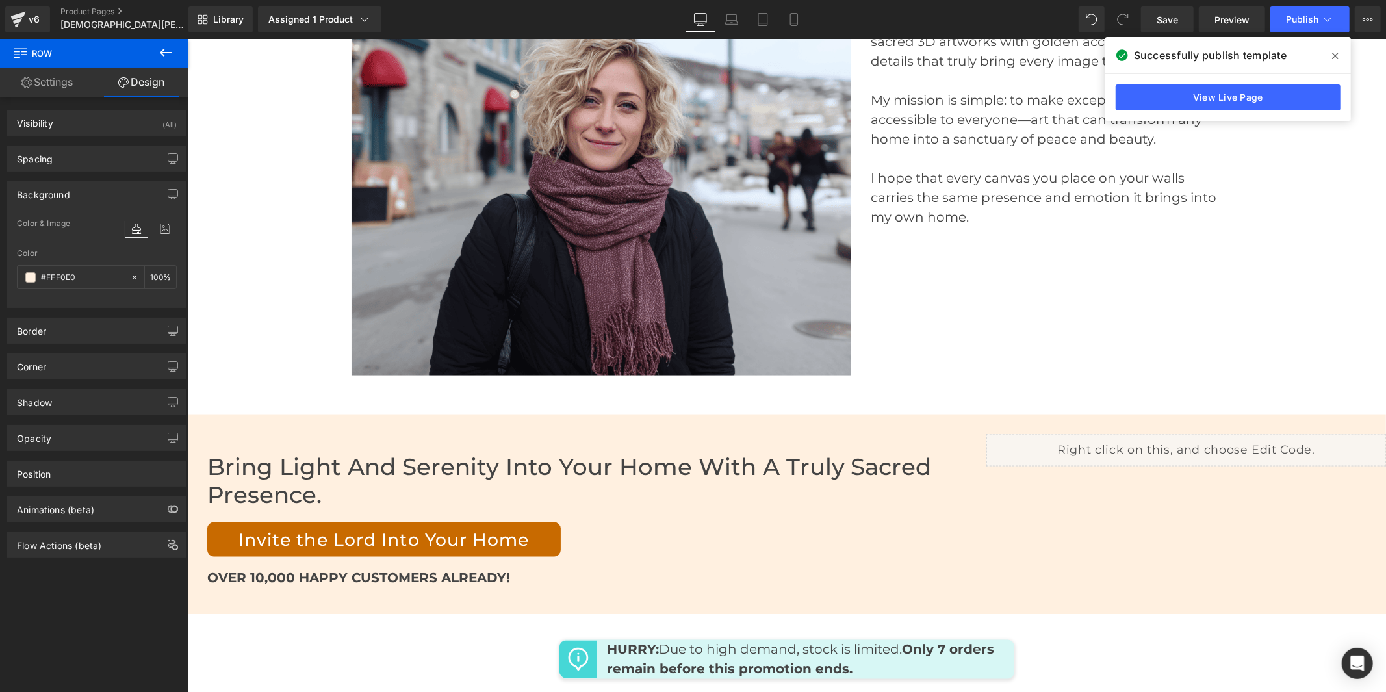
click at [161, 51] on icon at bounding box center [166, 53] width 12 height 8
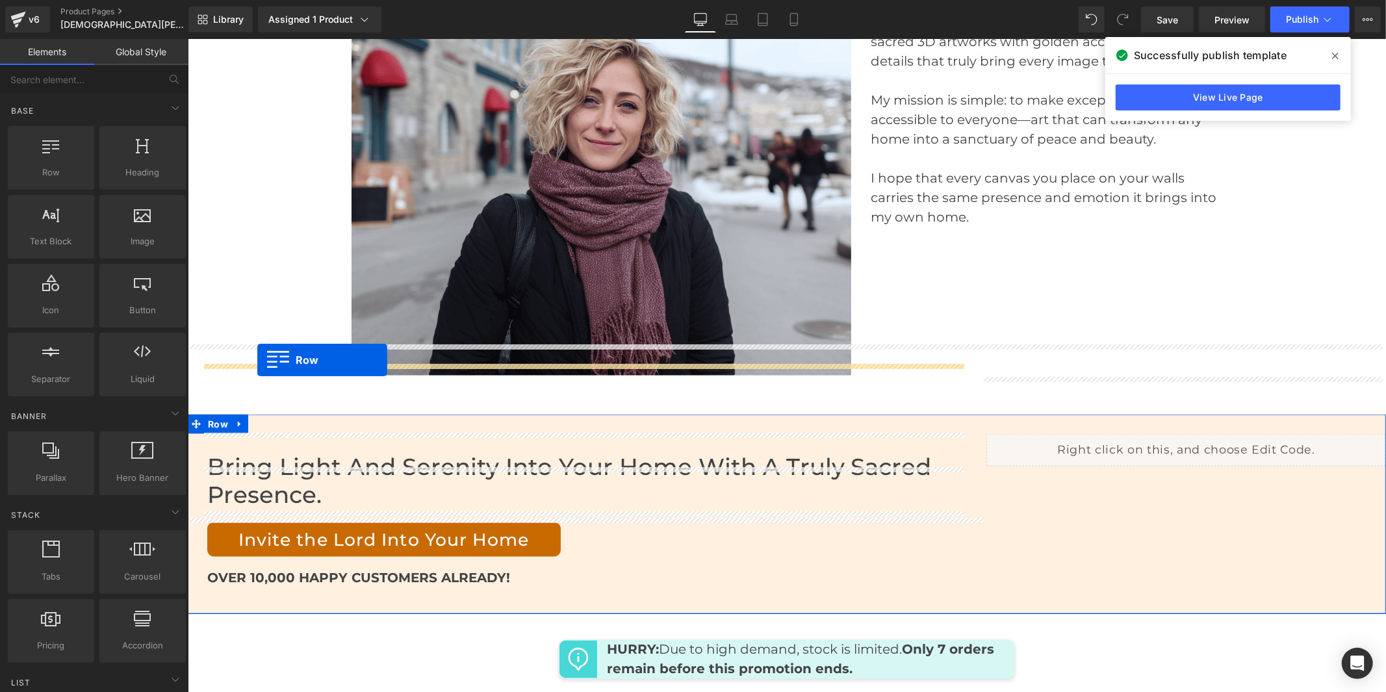
drag, startPoint x: 238, startPoint y: 201, endPoint x: 257, endPoint y: 359, distance: 159.6
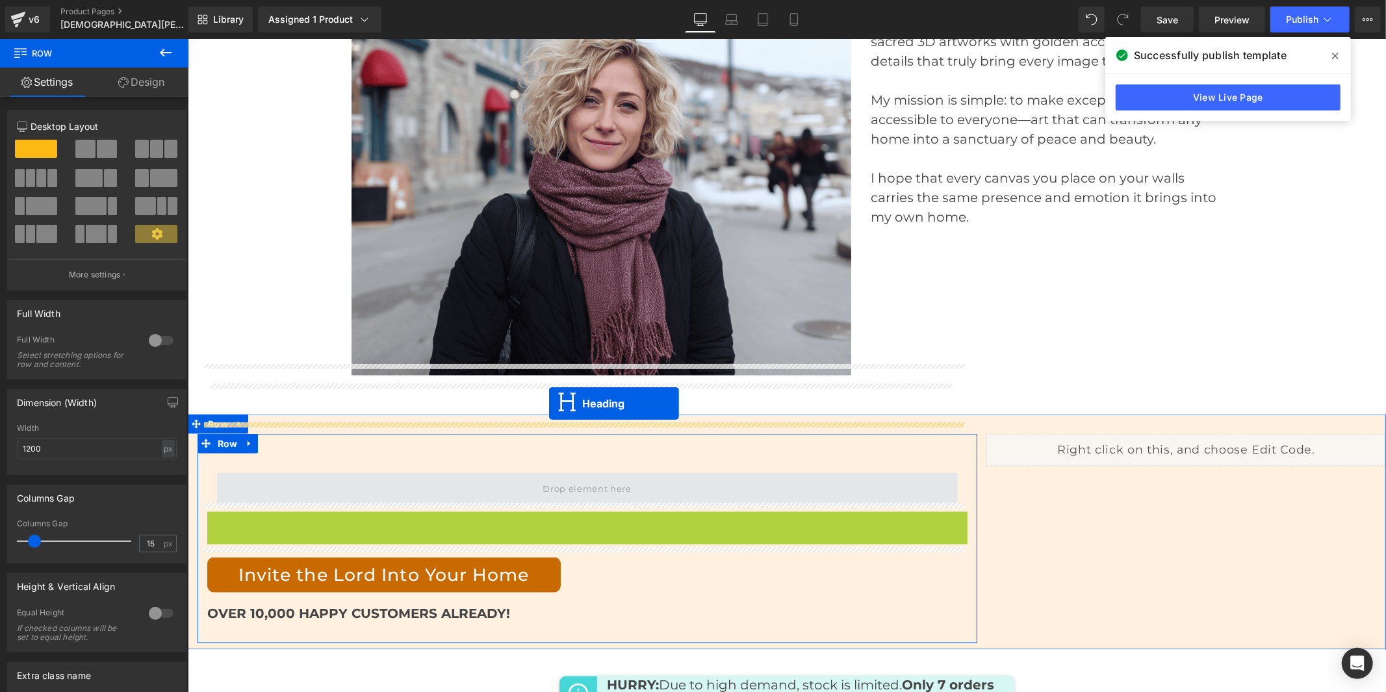
drag, startPoint x: 551, startPoint y: 448, endPoint x: 548, endPoint y: 403, distance: 45.6
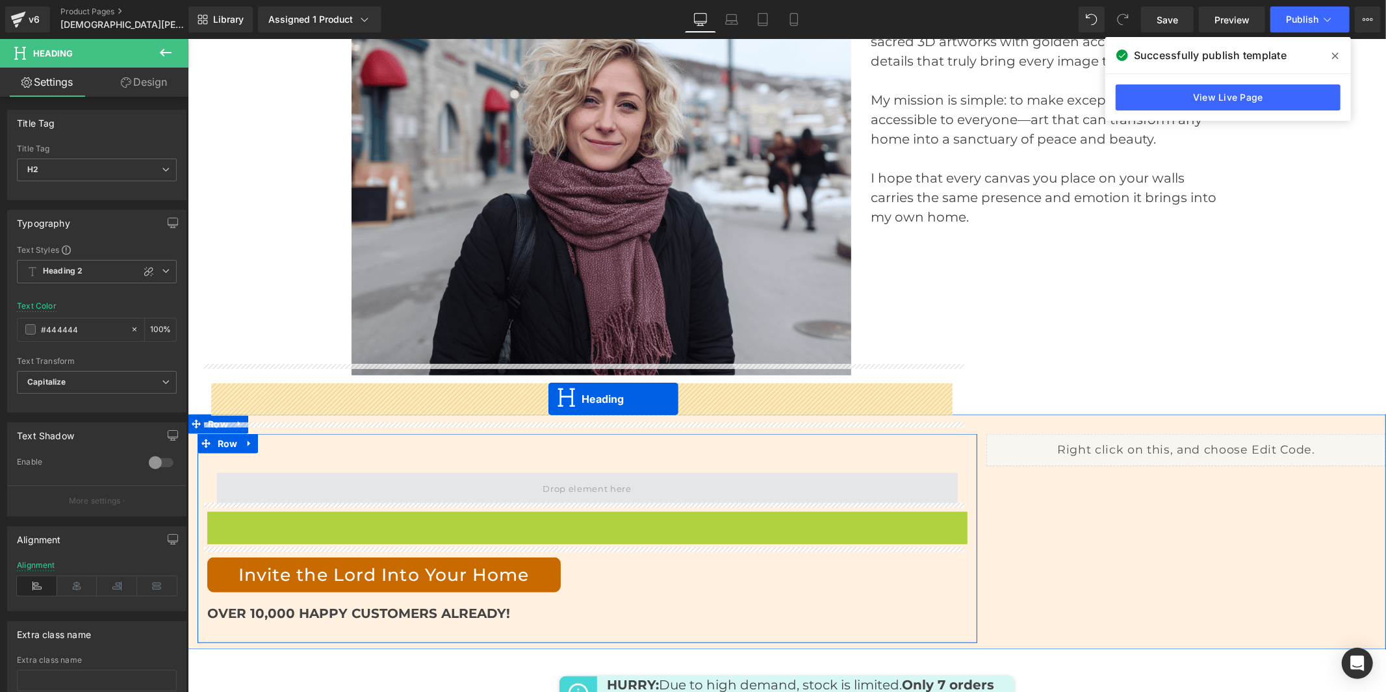
drag, startPoint x: 546, startPoint y: 448, endPoint x: 548, endPoint y: 398, distance: 50.0
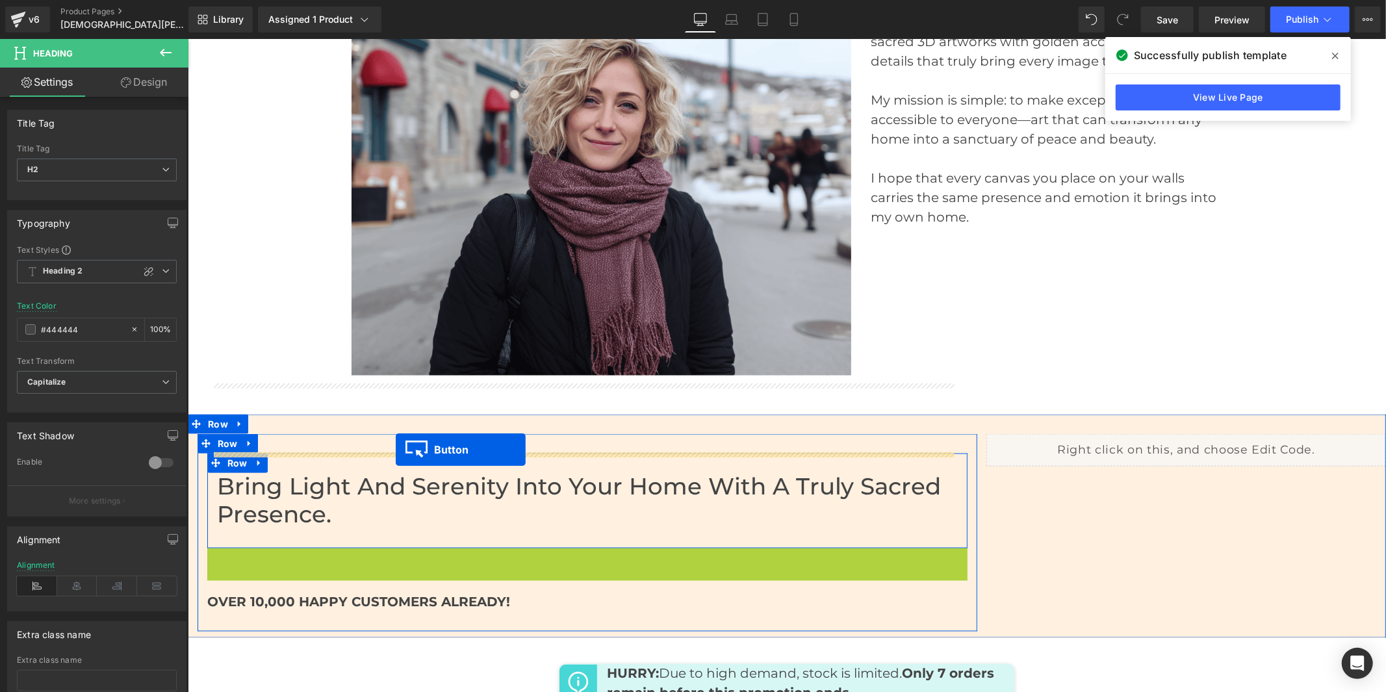
drag, startPoint x: 387, startPoint y: 474, endPoint x: 395, endPoint y: 449, distance: 26.1
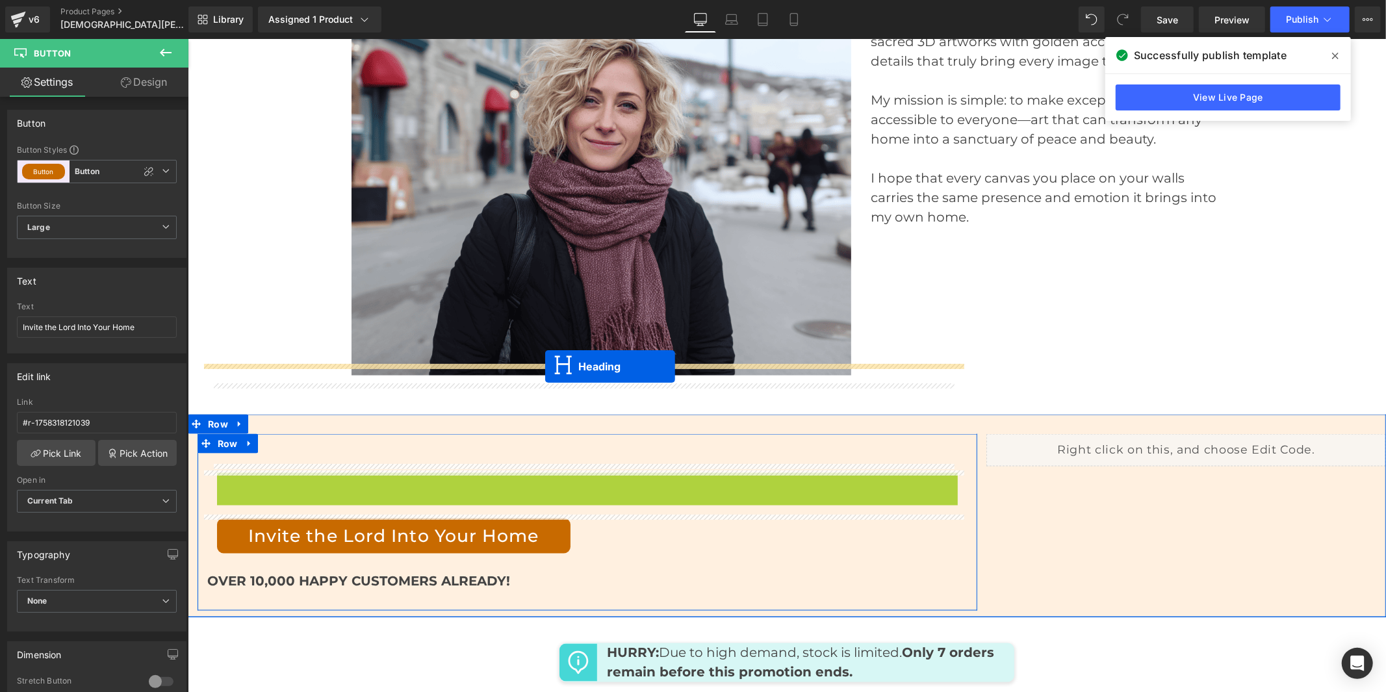
drag, startPoint x: 549, startPoint y: 407, endPoint x: 544, endPoint y: 366, distance: 41.8
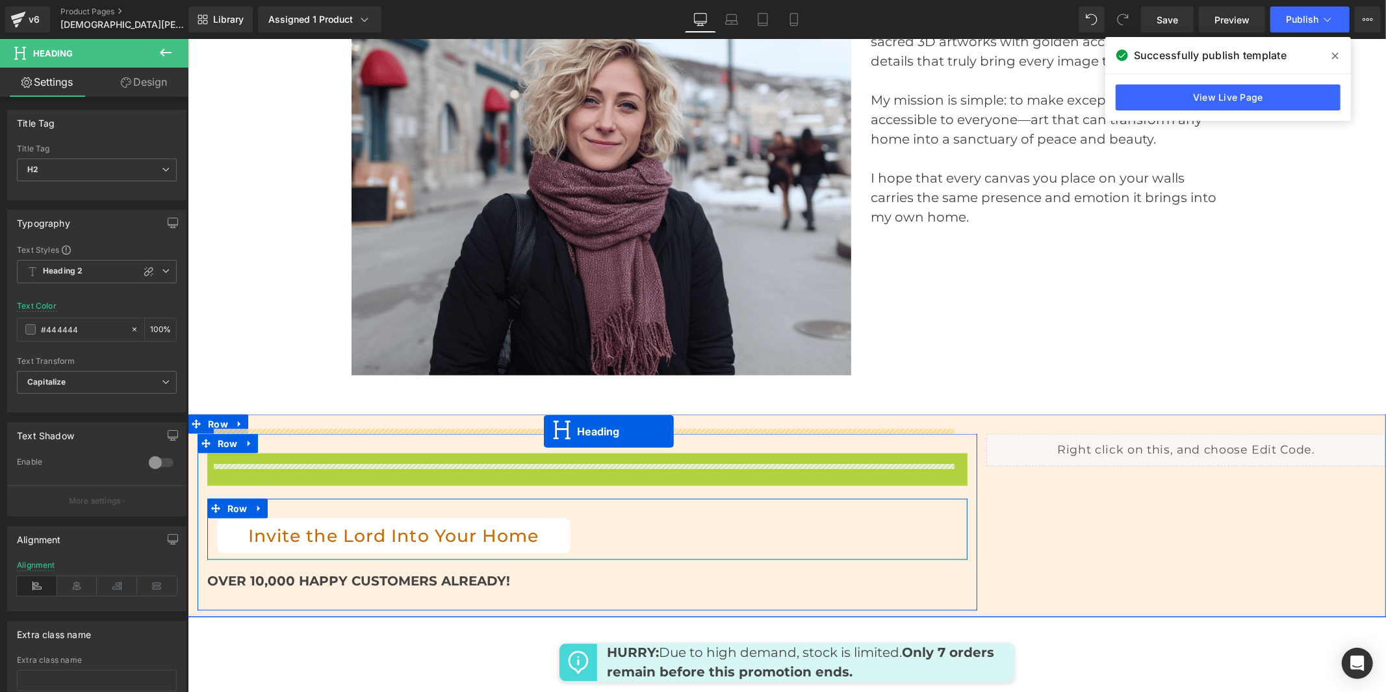
drag, startPoint x: 551, startPoint y: 389, endPoint x: 543, endPoint y: 431, distance: 42.3
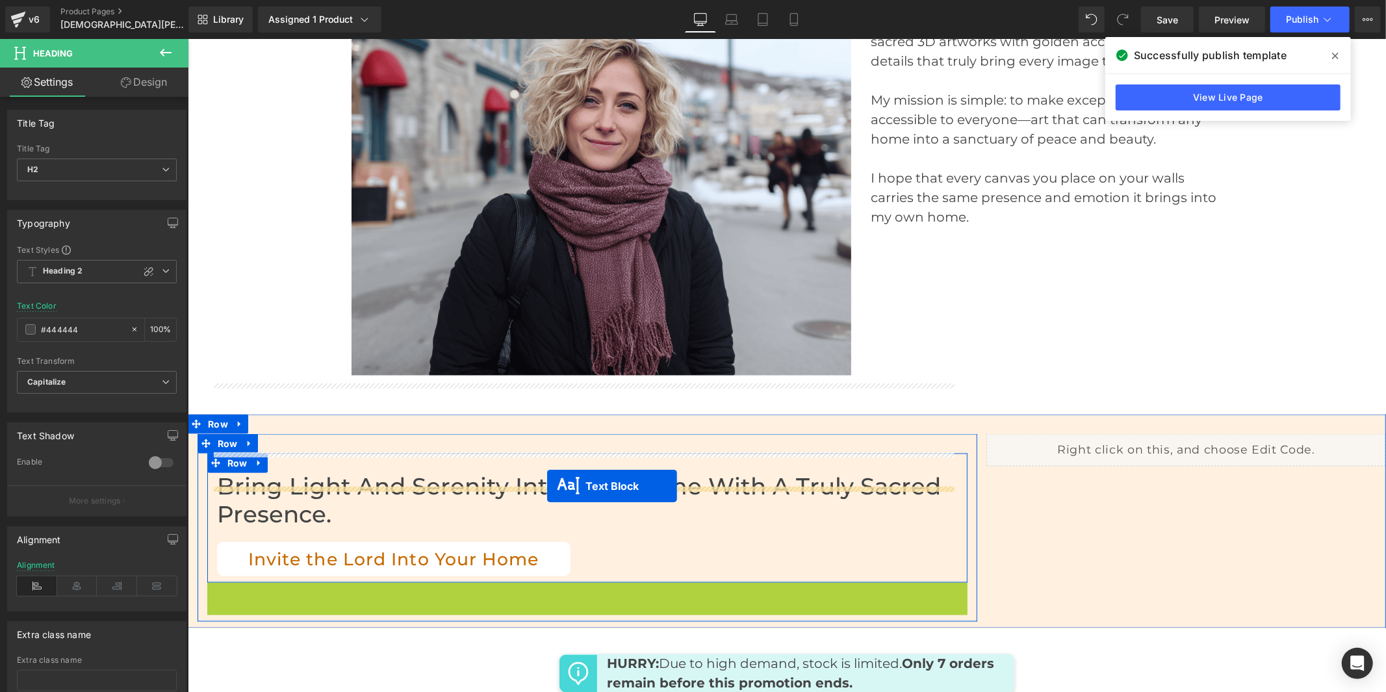
drag, startPoint x: 544, startPoint y: 526, endPoint x: 546, endPoint y: 485, distance: 41.0
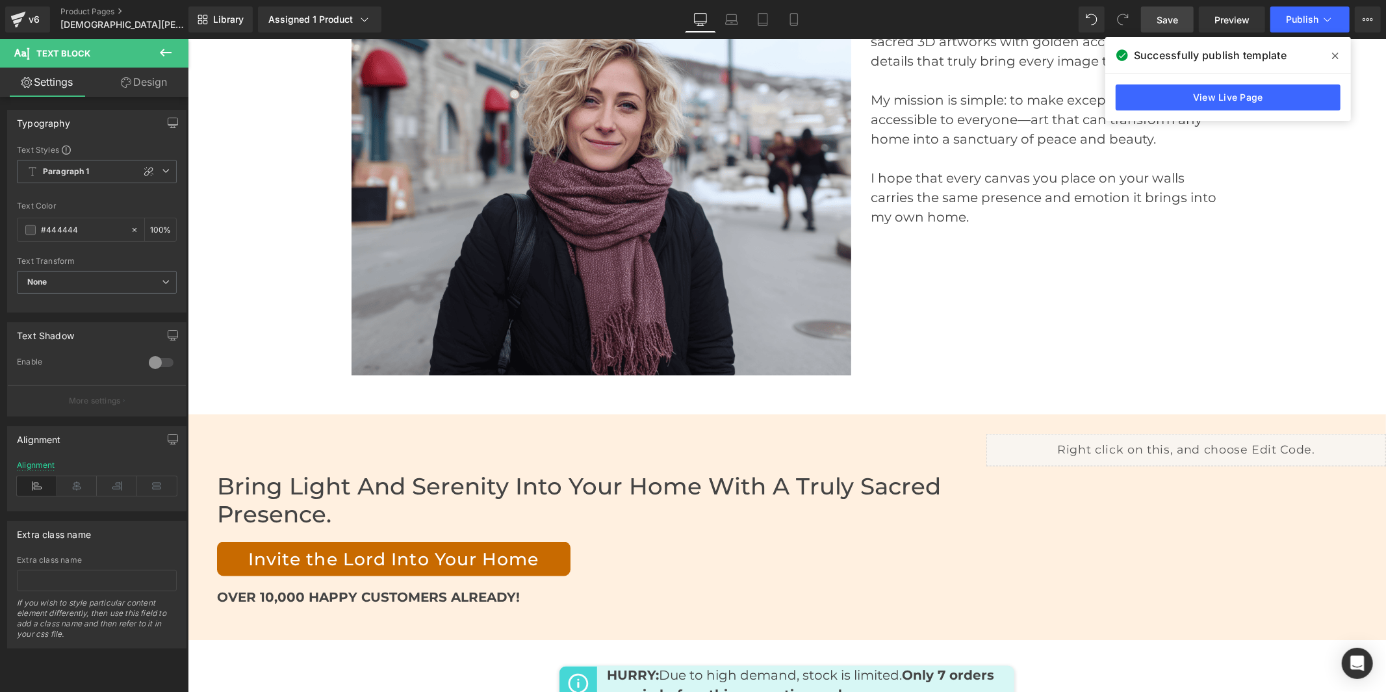
click at [1174, 20] on span "Save" at bounding box center [1166, 20] width 21 height 14
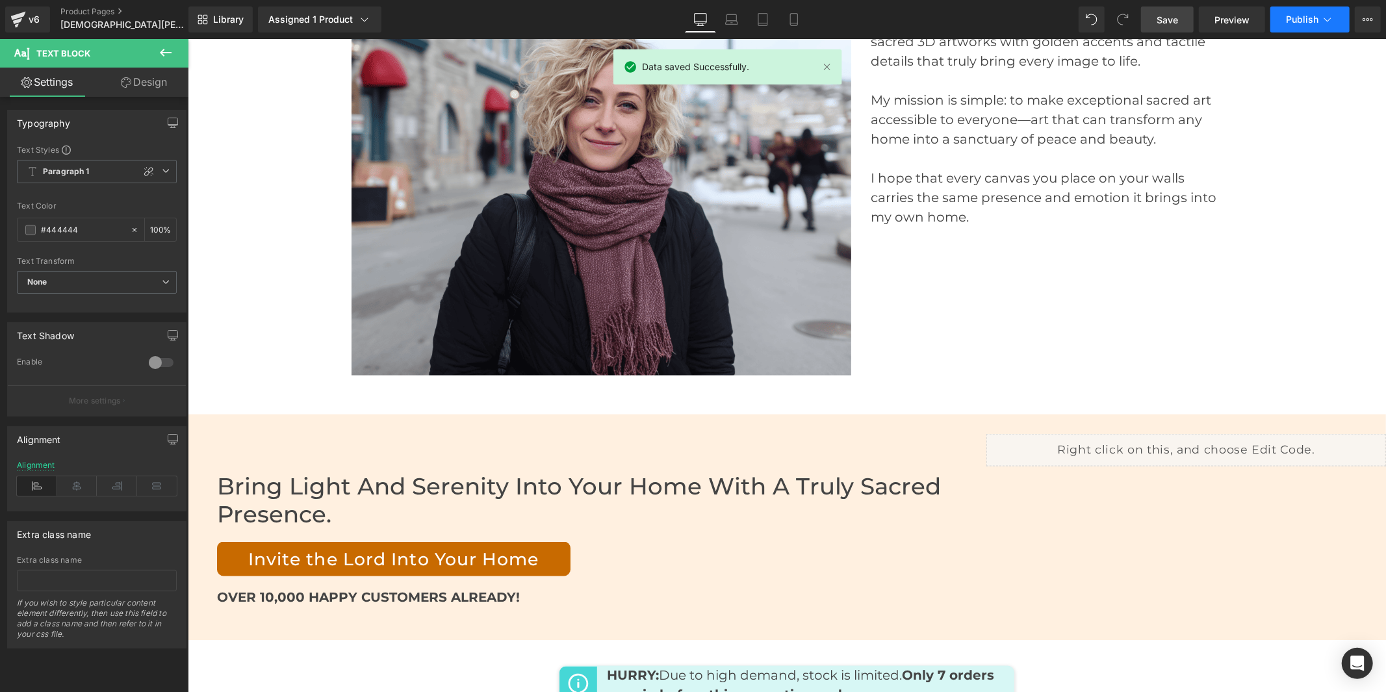
click at [1311, 14] on span "Publish" at bounding box center [1302, 19] width 32 height 10
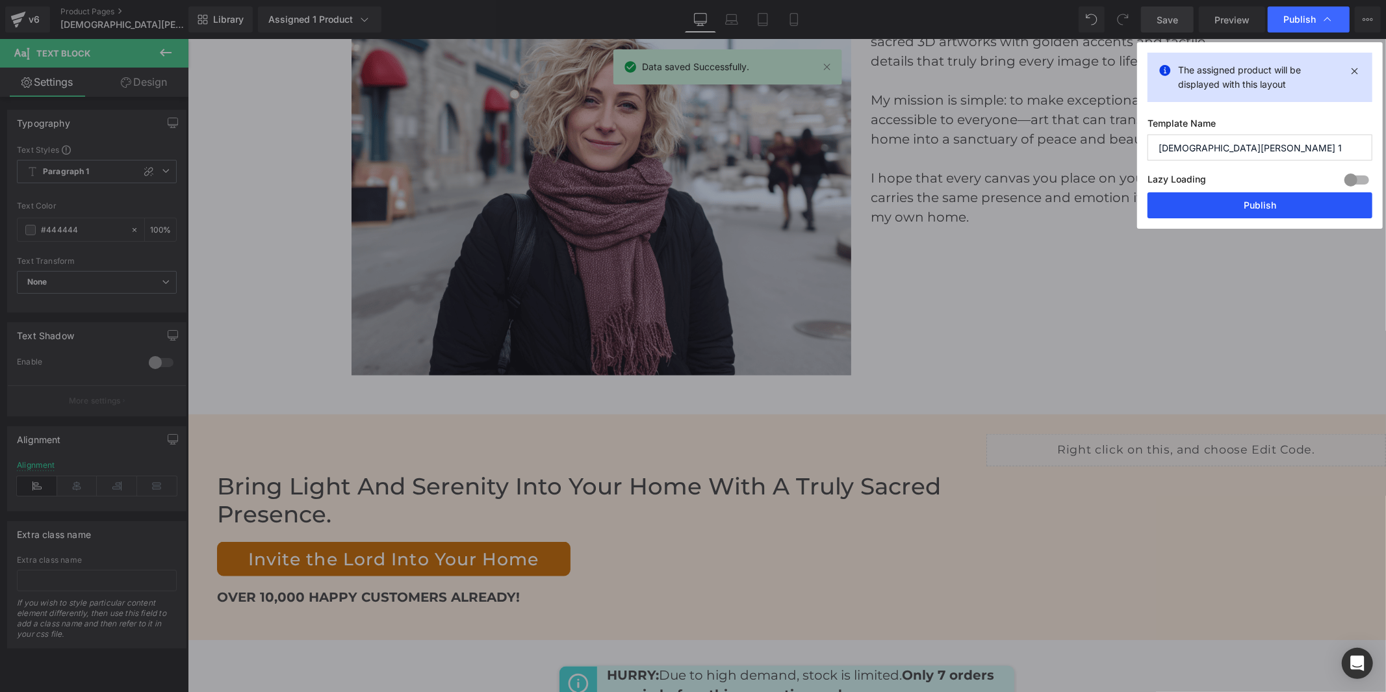
click at [1290, 199] on button "Publish" at bounding box center [1259, 205] width 225 height 26
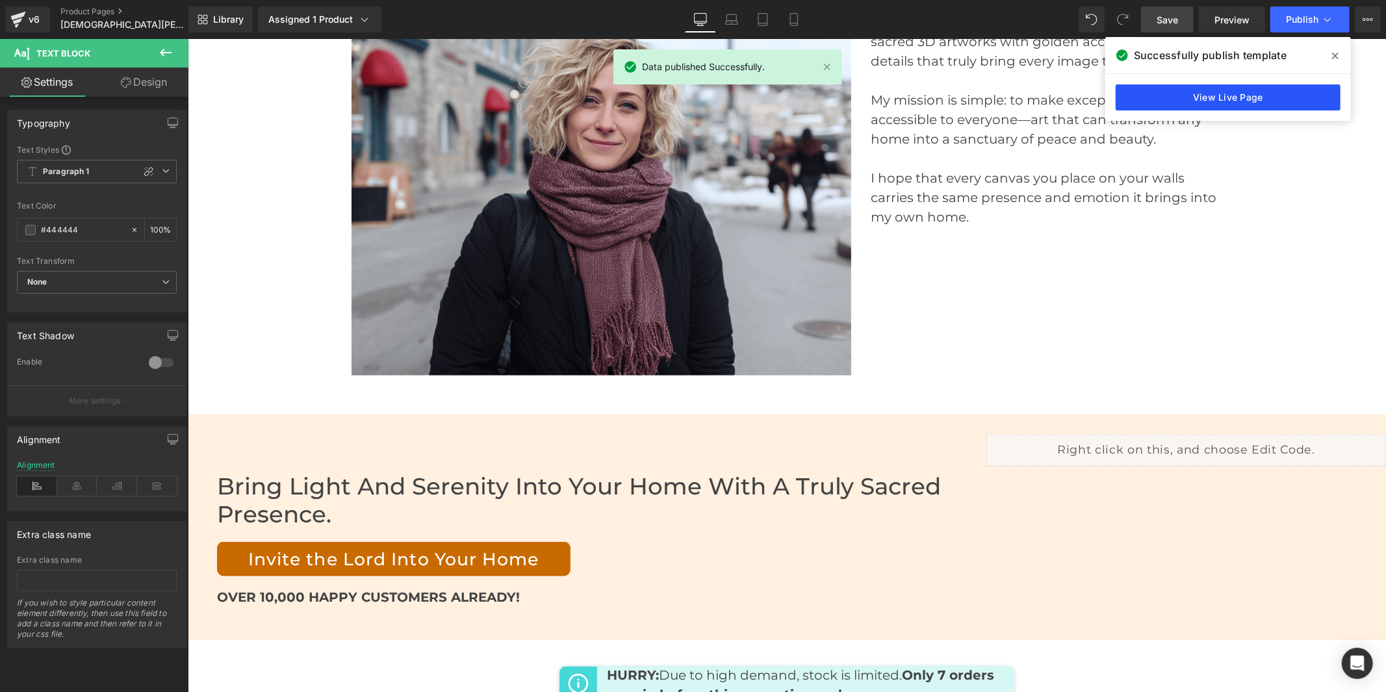
click at [1252, 96] on link "View Live Page" at bounding box center [1227, 97] width 225 height 26
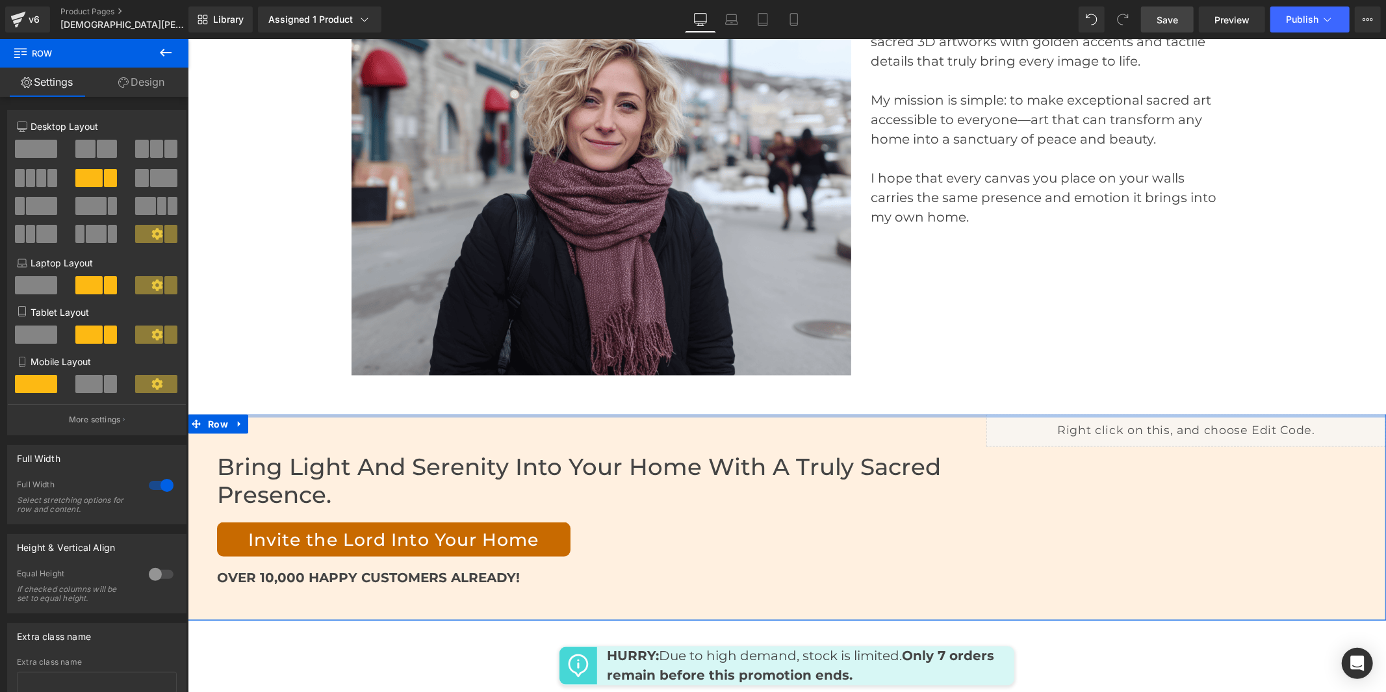
drag, startPoint x: 1003, startPoint y: 325, endPoint x: 1009, endPoint y: 300, distance: 26.2
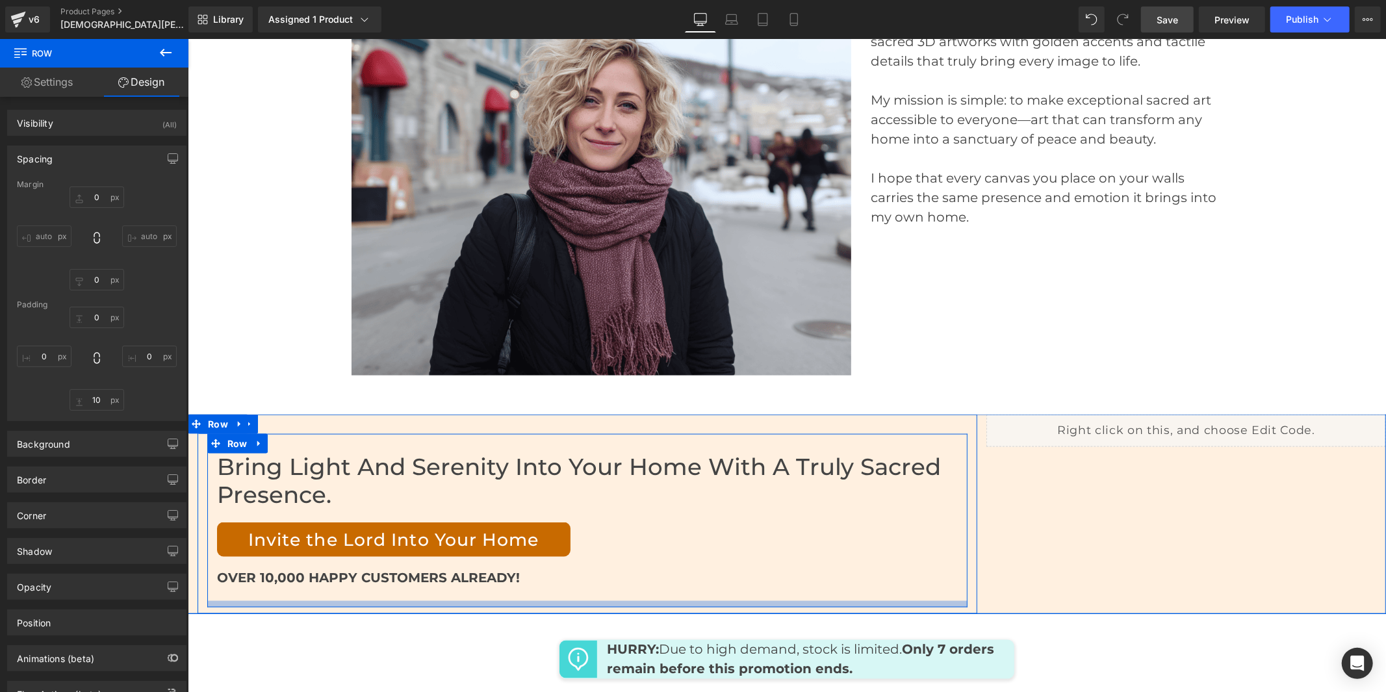
drag, startPoint x: 933, startPoint y: 529, endPoint x: 934, endPoint y: 513, distance: 16.3
click at [934, 513] on div "Bring light and serenity into your home with a truly sacred presence. Heading I…" at bounding box center [786, 513] width 1198 height 199
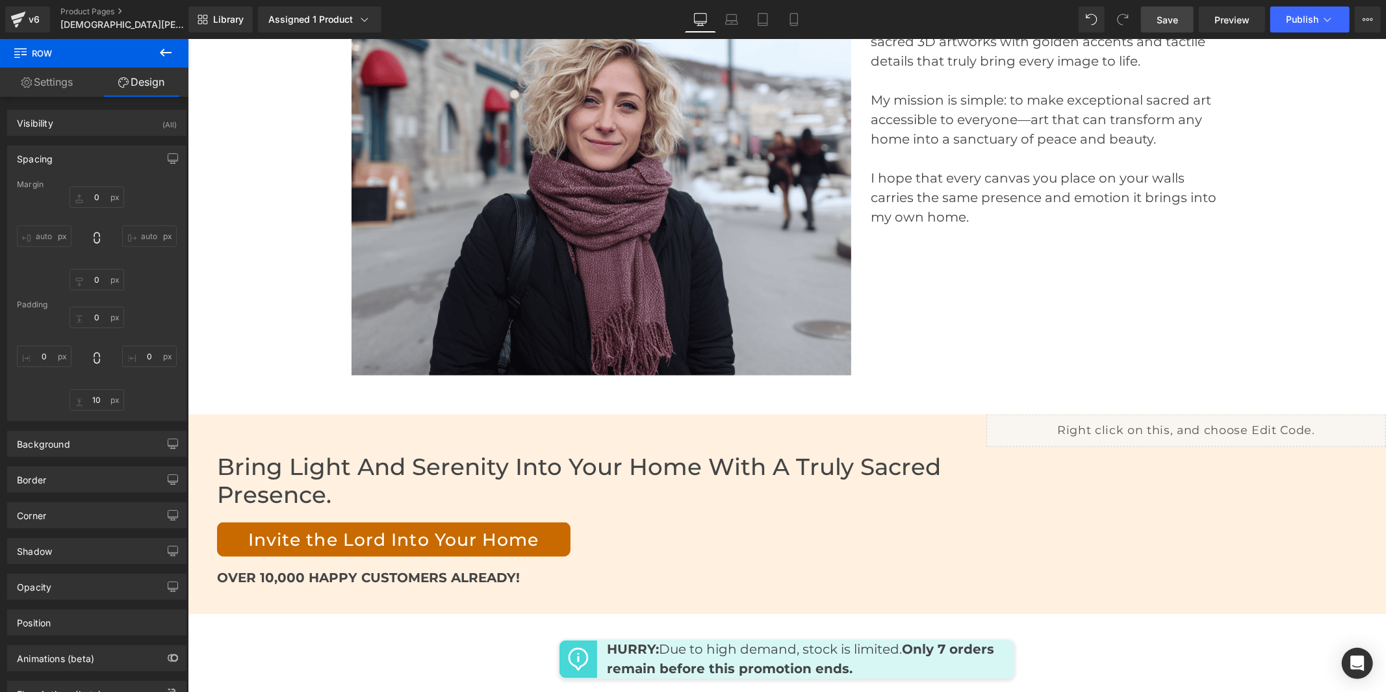
drag, startPoint x: 1167, startPoint y: 13, endPoint x: 985, endPoint y: 3, distance: 182.2
click at [1167, 13] on span "Save" at bounding box center [1166, 20] width 21 height 14
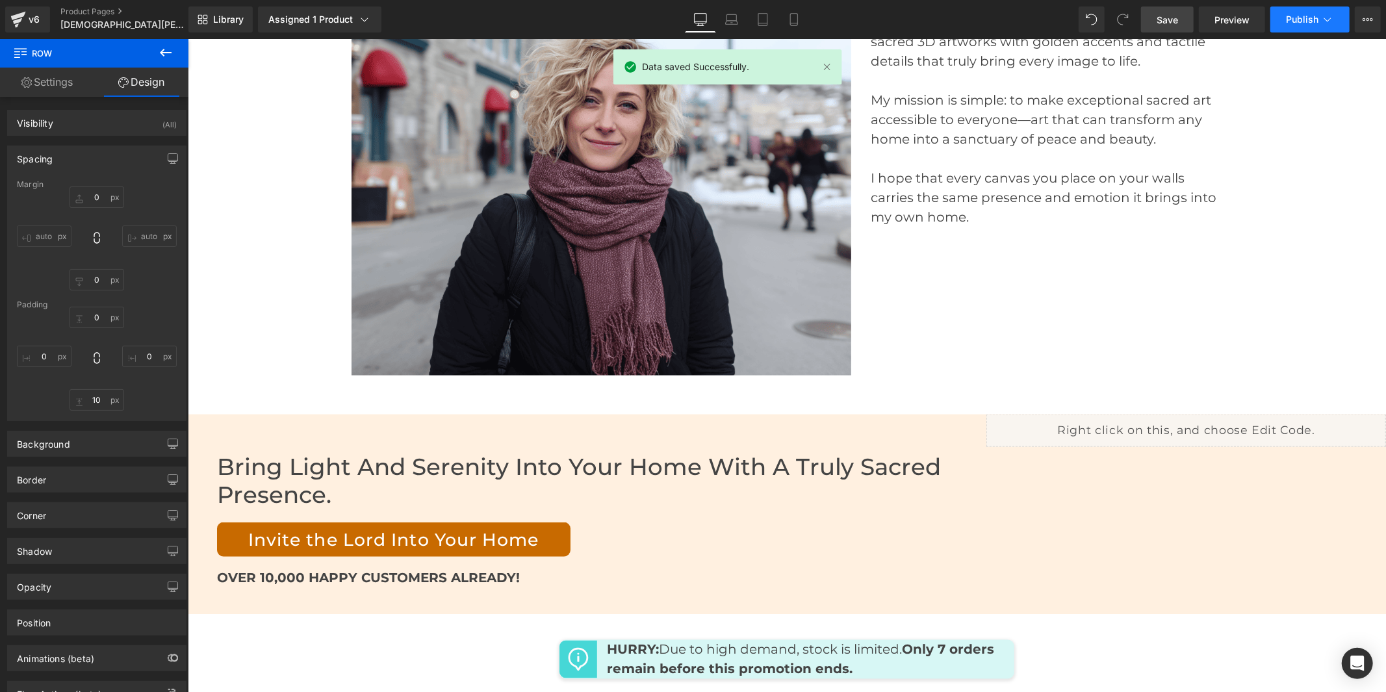
click at [1297, 14] on span "Publish" at bounding box center [1302, 19] width 32 height 10
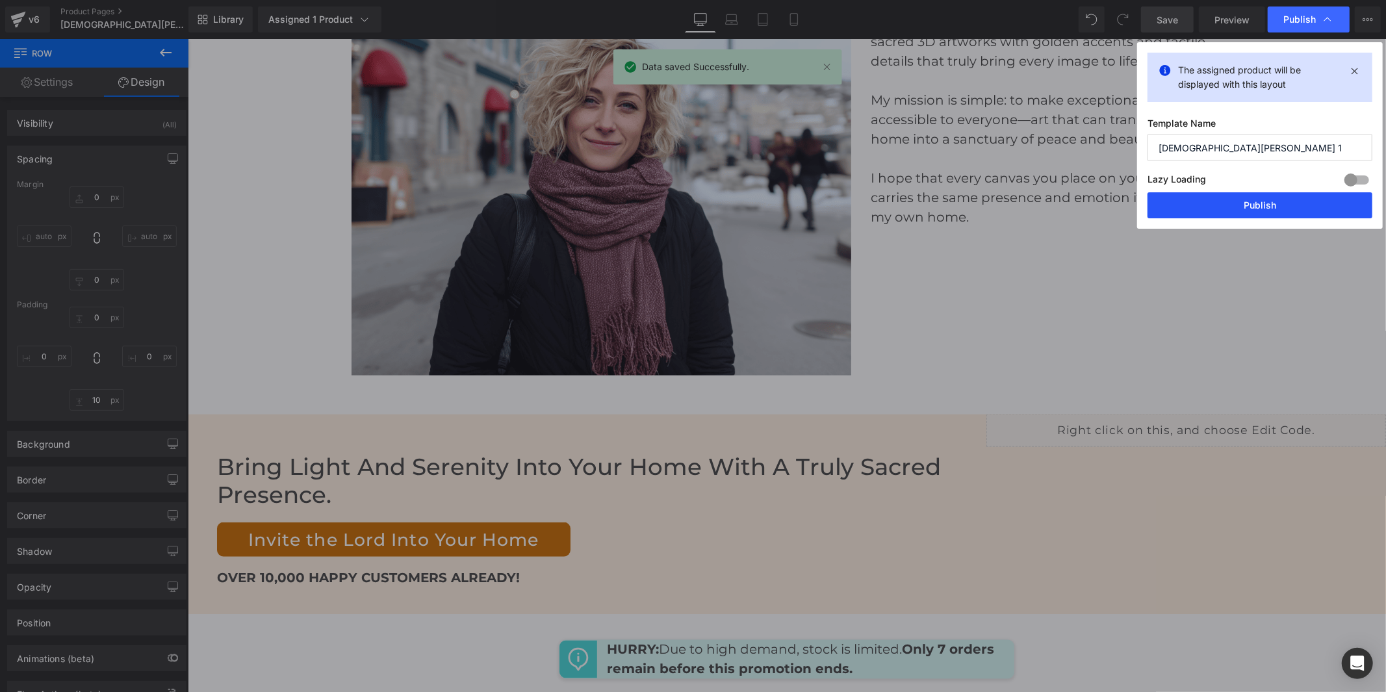
click at [1268, 202] on button "Publish" at bounding box center [1259, 205] width 225 height 26
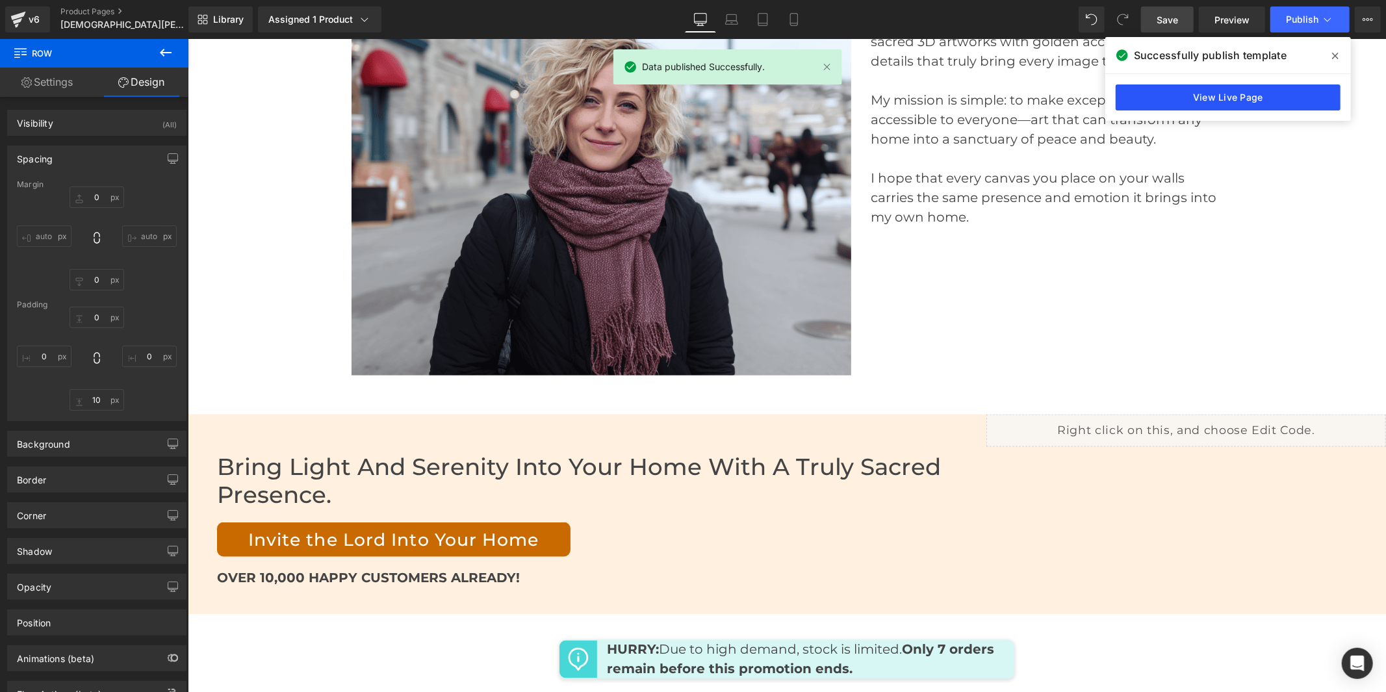
click at [1239, 98] on link "View Live Page" at bounding box center [1227, 97] width 225 height 26
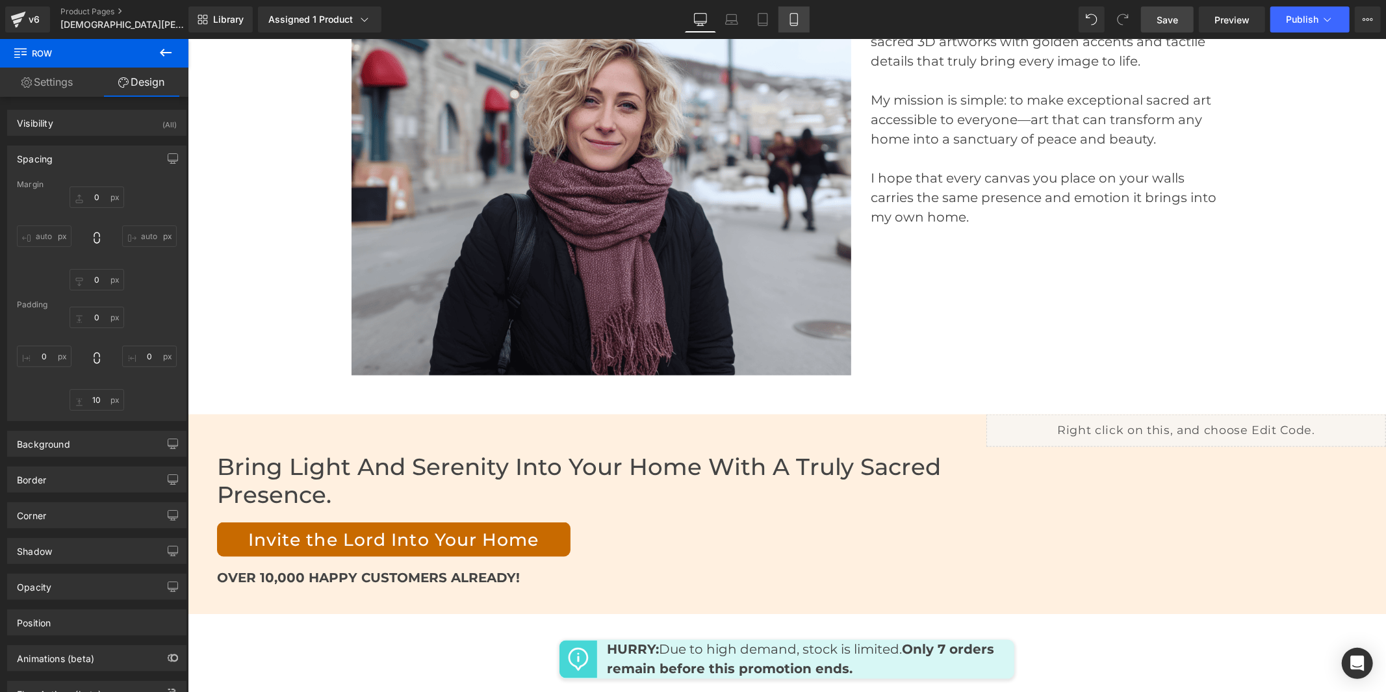
click at [798, 18] on icon at bounding box center [793, 19] width 13 height 13
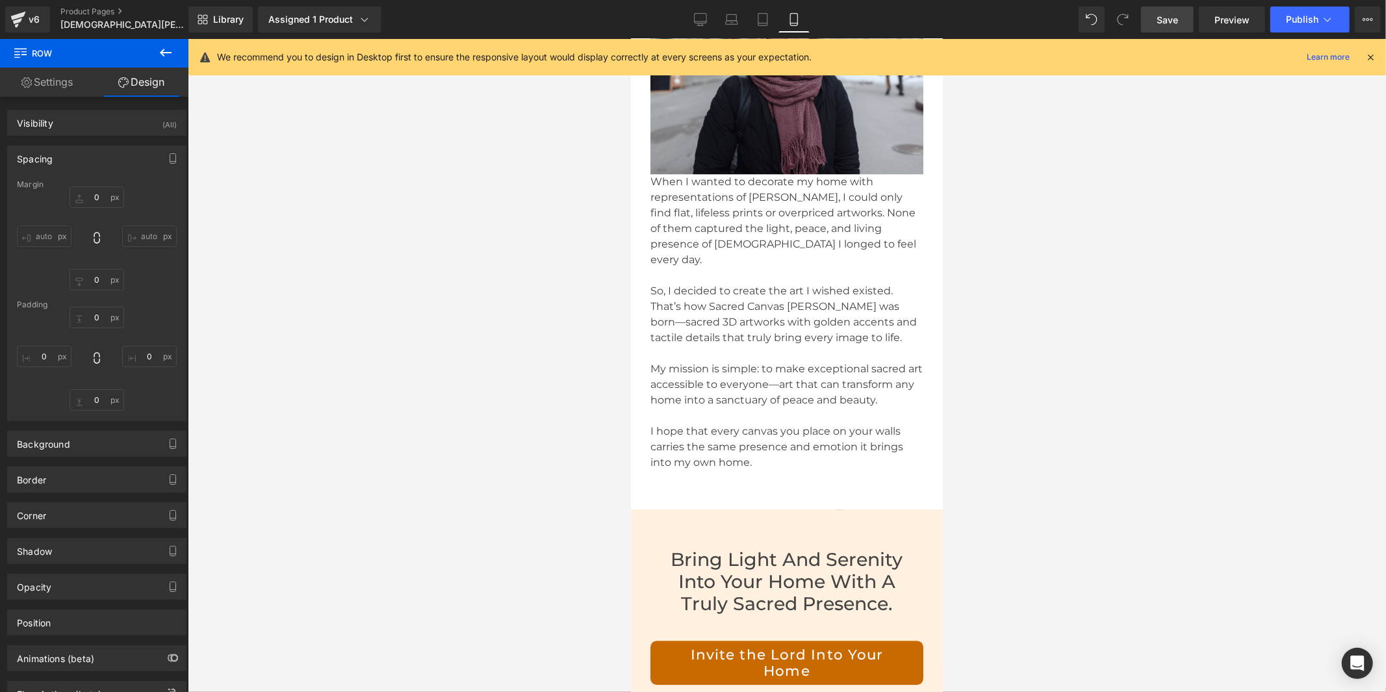
scroll to position [7092, 0]
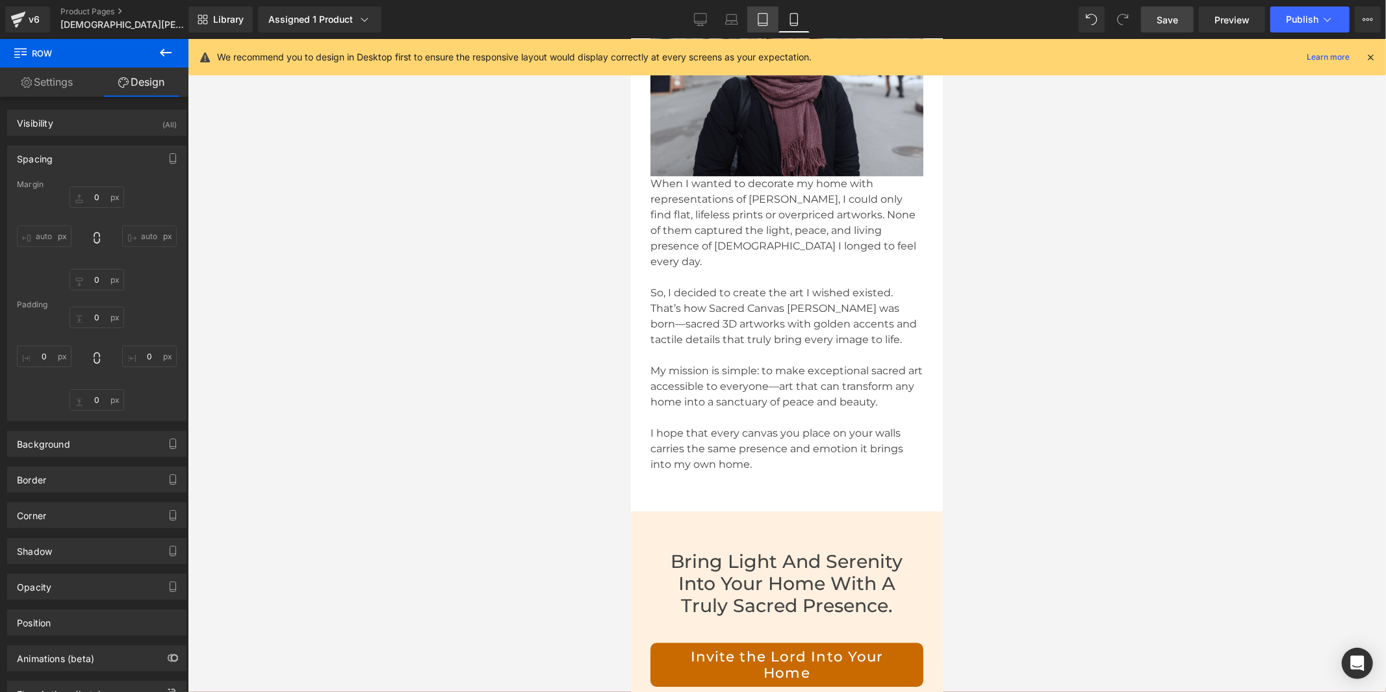
click at [762, 17] on icon at bounding box center [762, 19] width 13 height 13
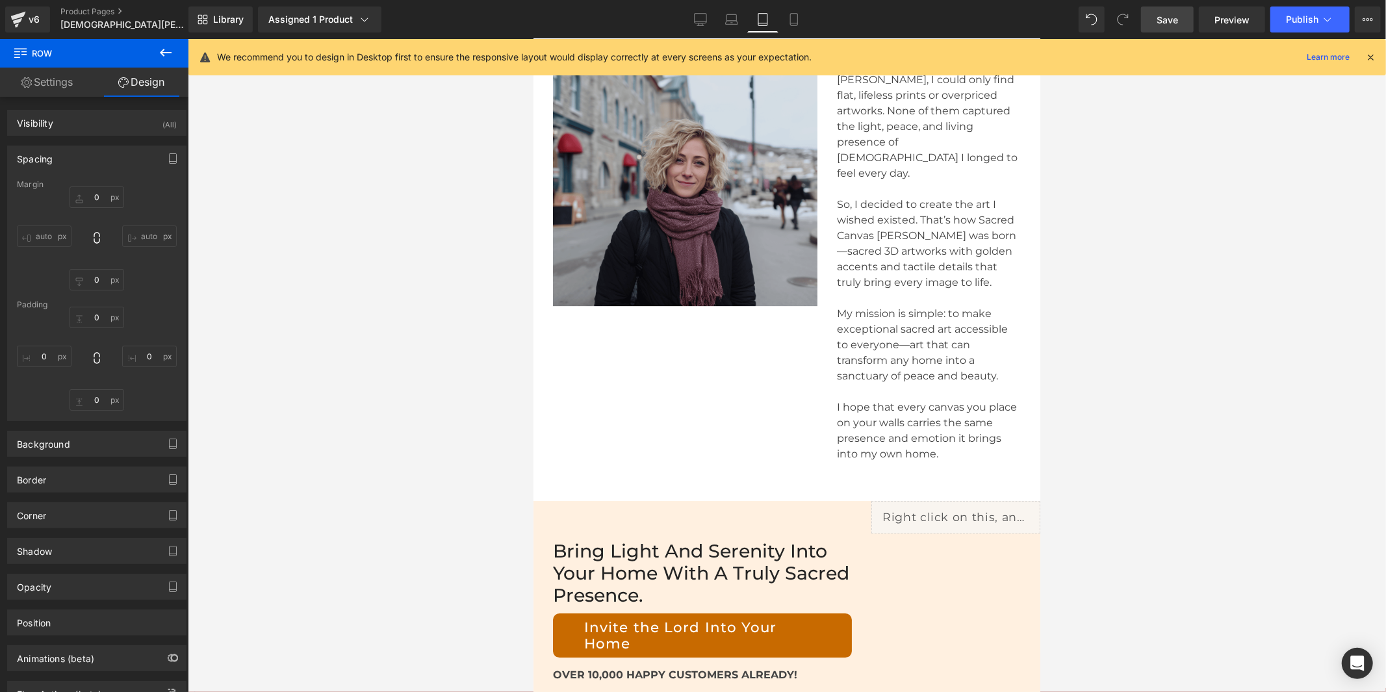
scroll to position [7422, 0]
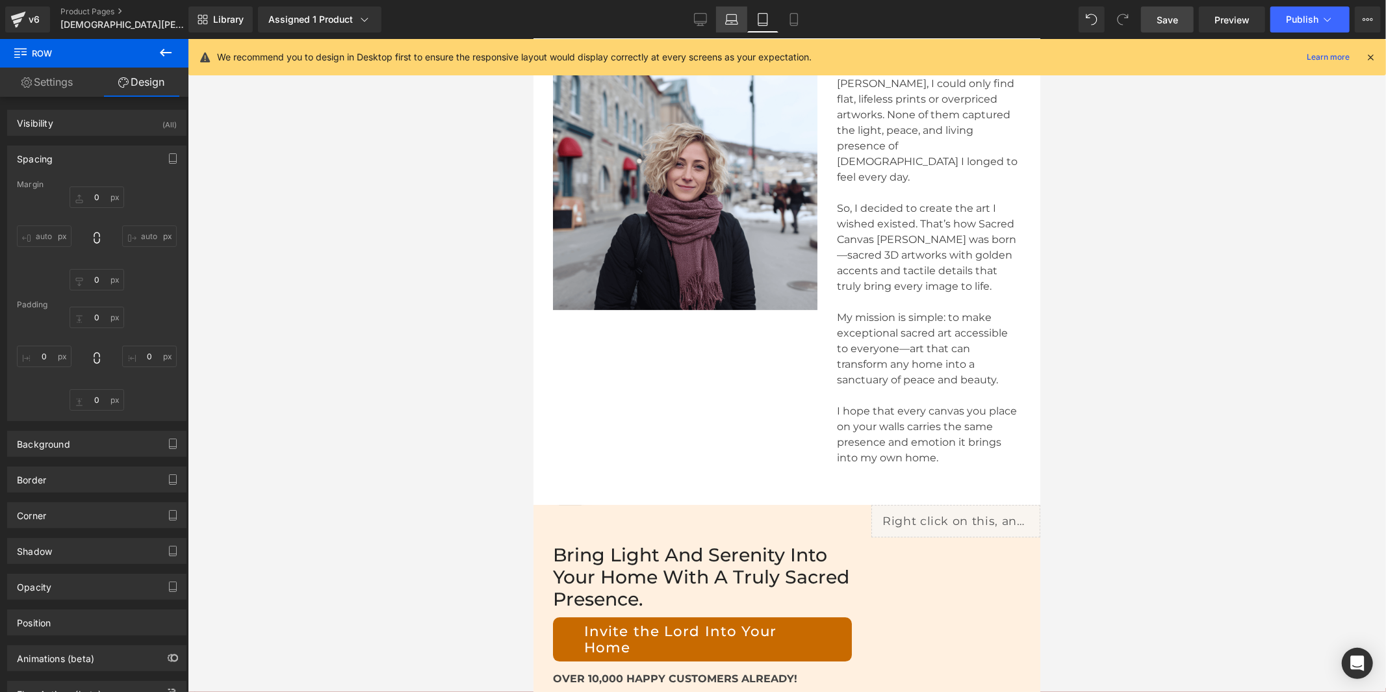
click at [726, 23] on icon at bounding box center [731, 23] width 12 height 4
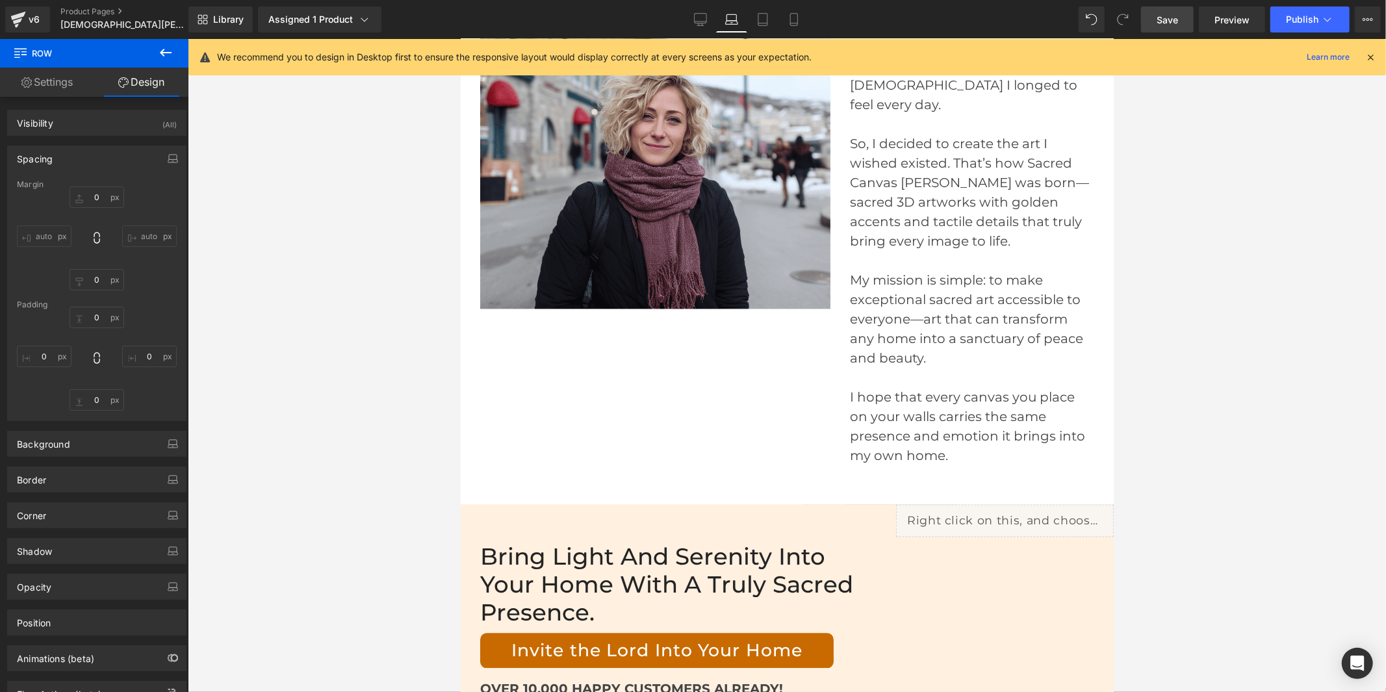
scroll to position [6424, 0]
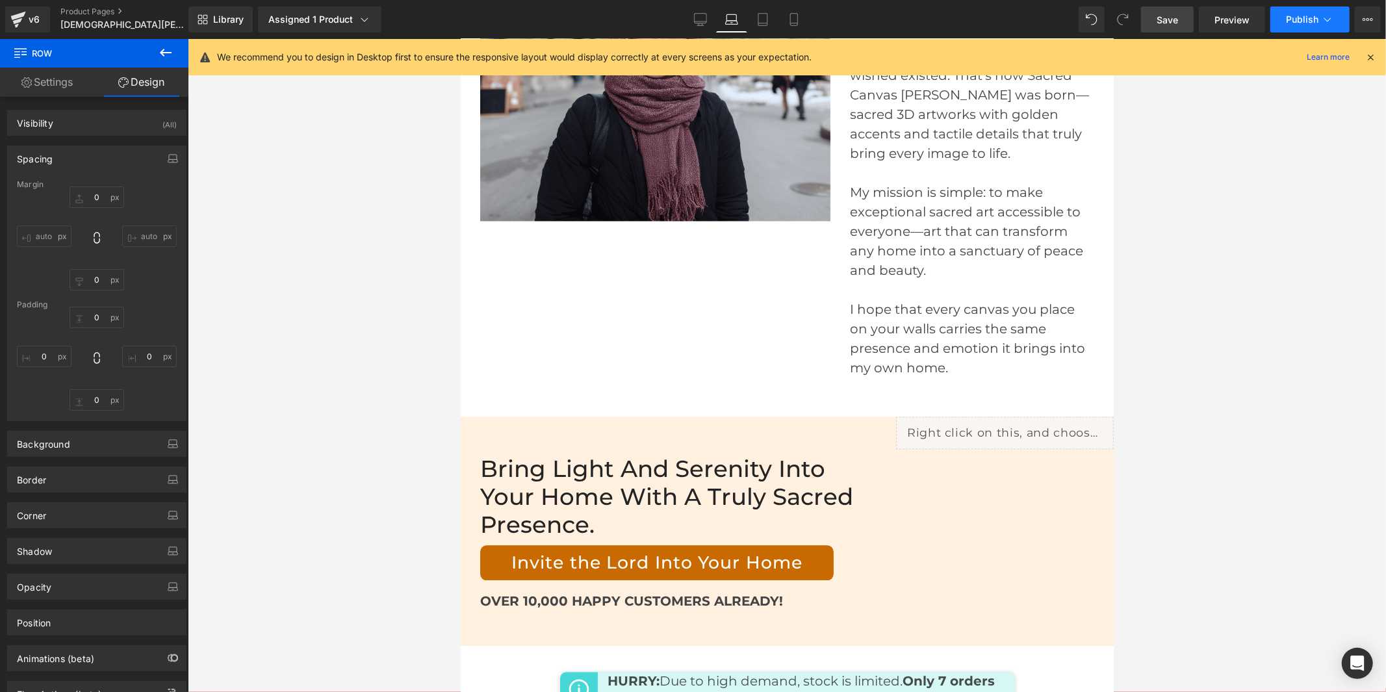
click at [1282, 18] on button "Publish" at bounding box center [1309, 19] width 79 height 26
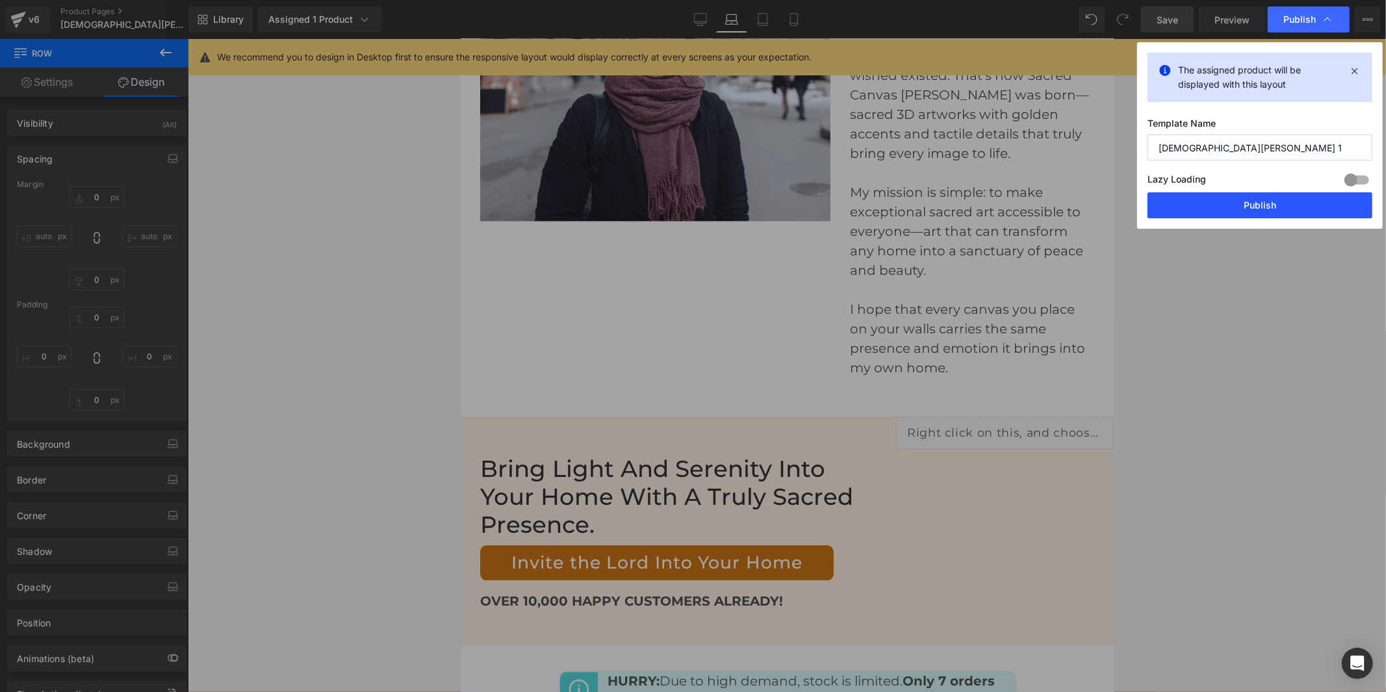
click at [1256, 199] on button "Publish" at bounding box center [1259, 205] width 225 height 26
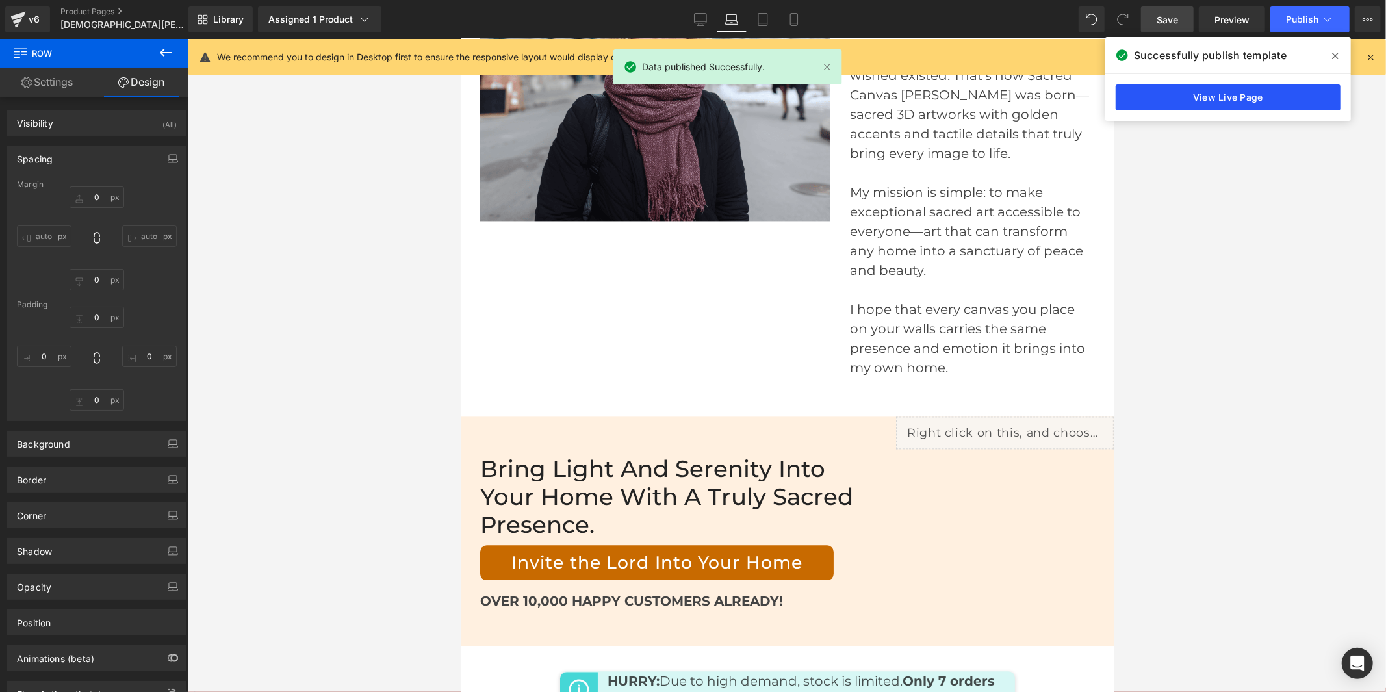
click at [1293, 94] on link "View Live Page" at bounding box center [1227, 97] width 225 height 26
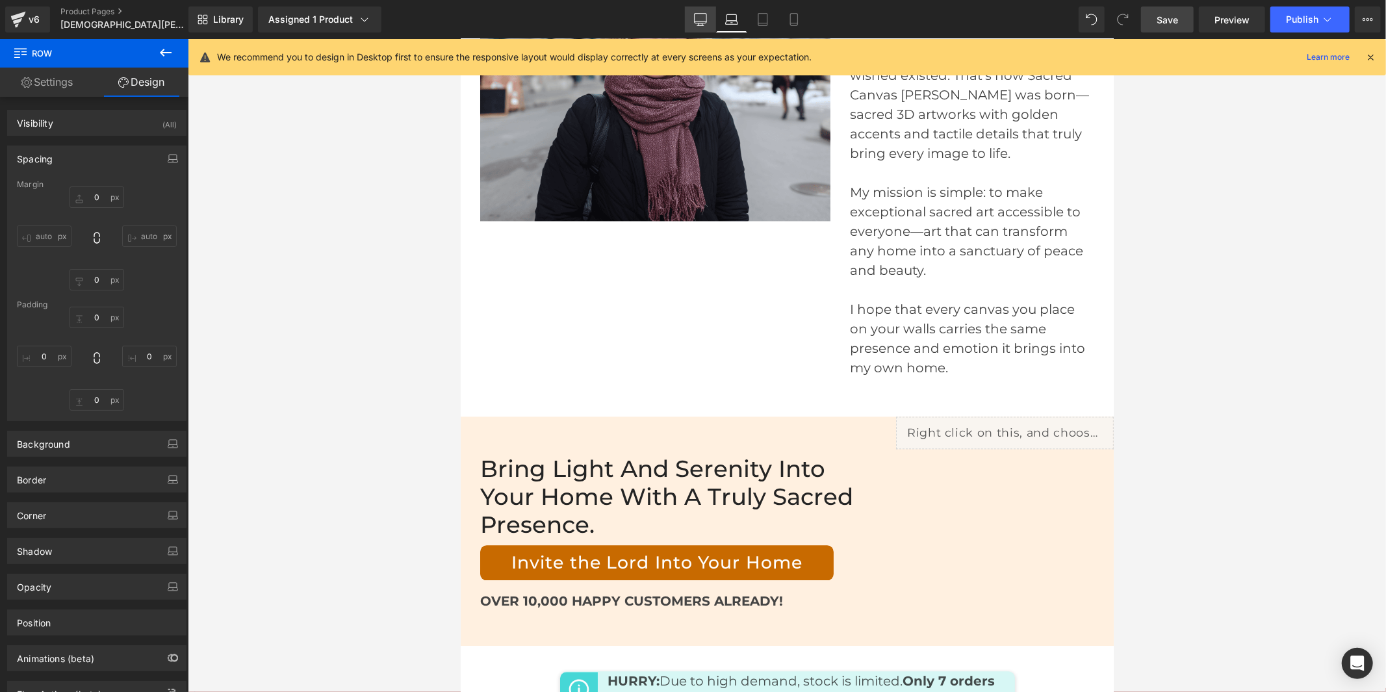
click at [697, 21] on icon at bounding box center [700, 21] width 12 height 0
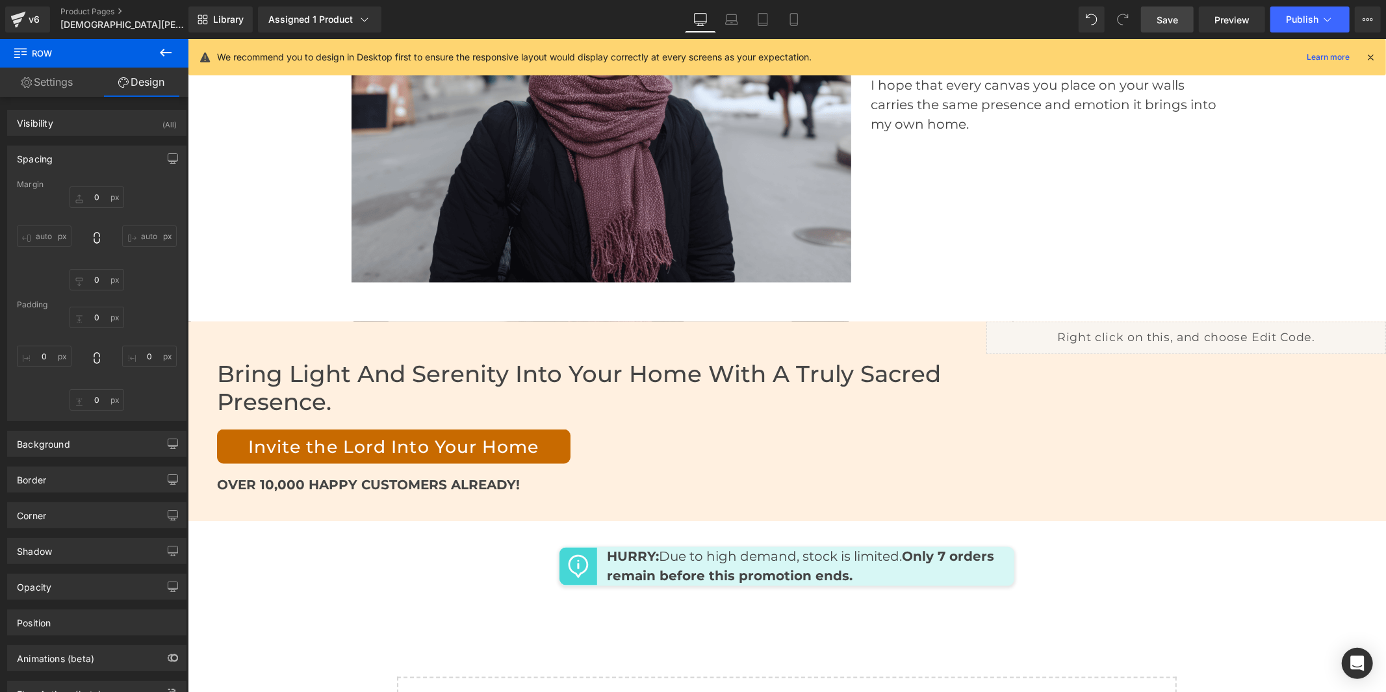
scroll to position [5647, 0]
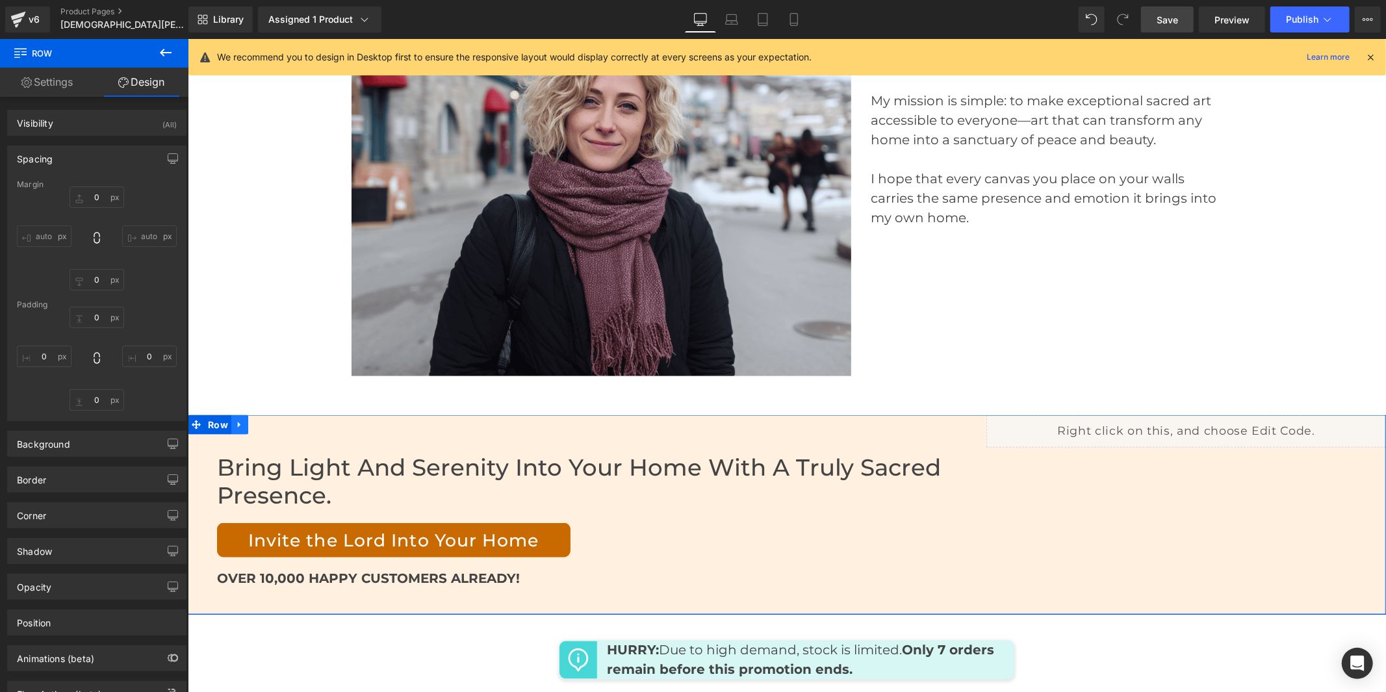
click at [238, 414] on link at bounding box center [239, 423] width 17 height 19
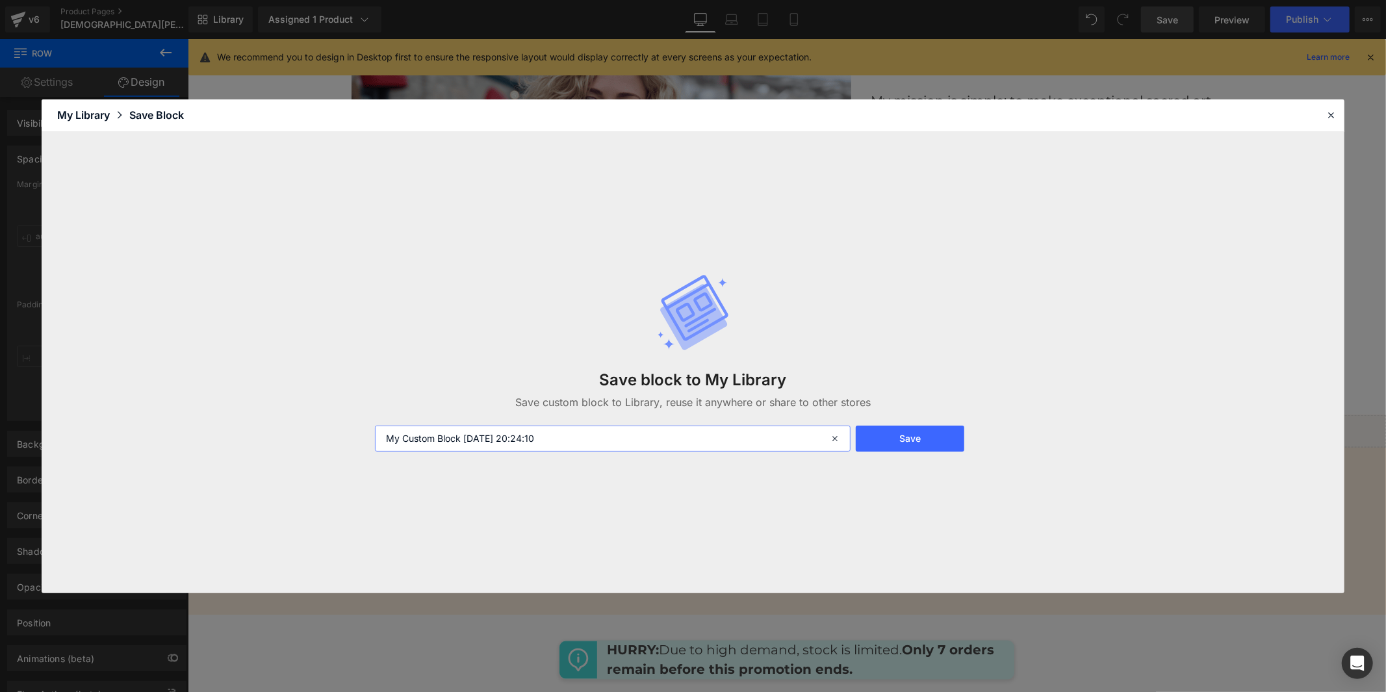
drag, startPoint x: 570, startPoint y: 442, endPoint x: 330, endPoint y: 427, distance: 240.1
click at [330, 427] on div "Save block to My Library Save custom block to Library, reuse it anywhere or sha…" at bounding box center [693, 362] width 1302 height 461
type input "banniere de fin"
click at [916, 444] on button "Save" at bounding box center [910, 438] width 108 height 26
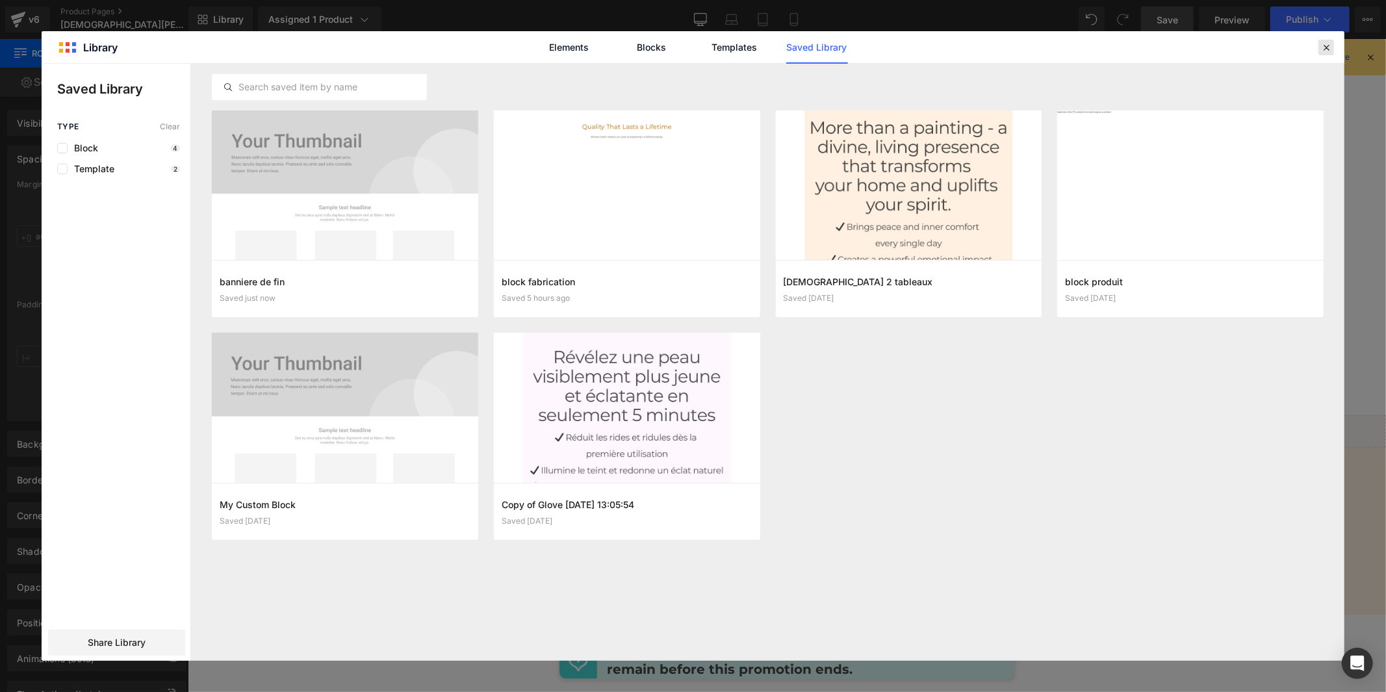
click at [1328, 49] on icon at bounding box center [1326, 48] width 12 height 12
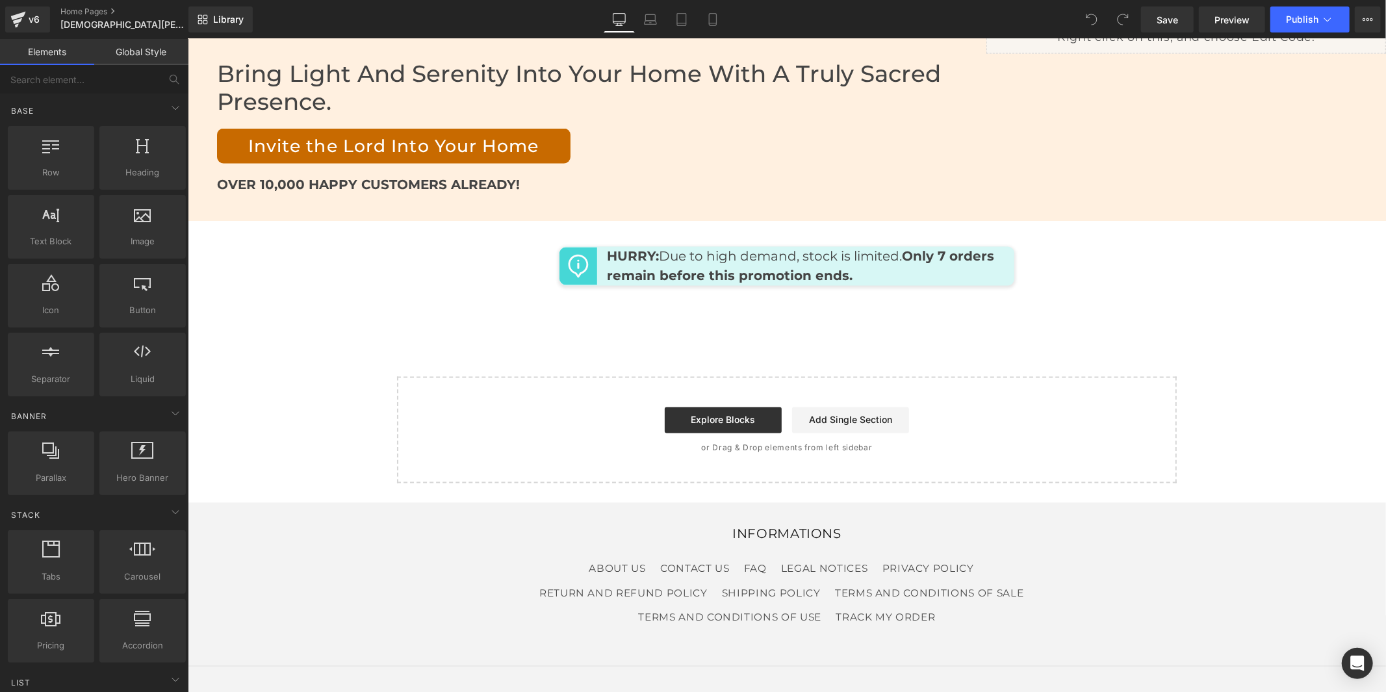
scroll to position [5840, 0]
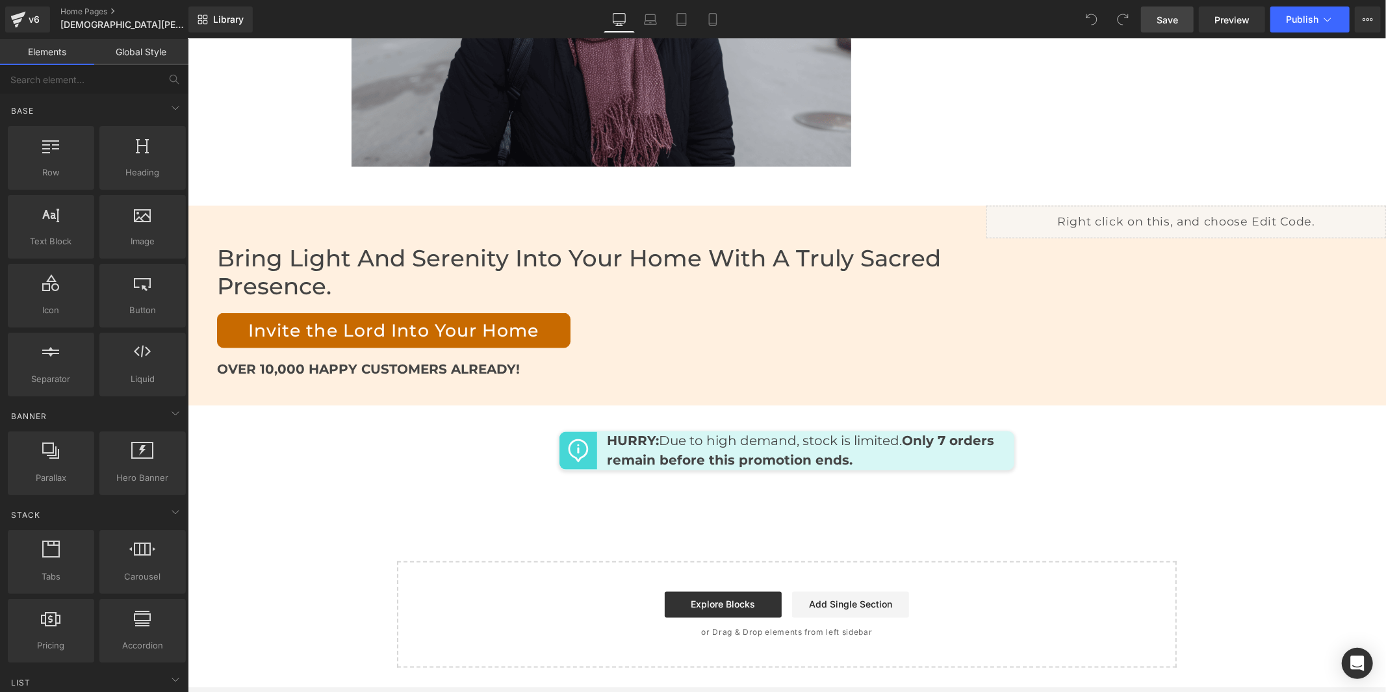
click at [1178, 23] on span "Save" at bounding box center [1166, 20] width 21 height 14
click at [711, 21] on icon at bounding box center [712, 19] width 13 height 13
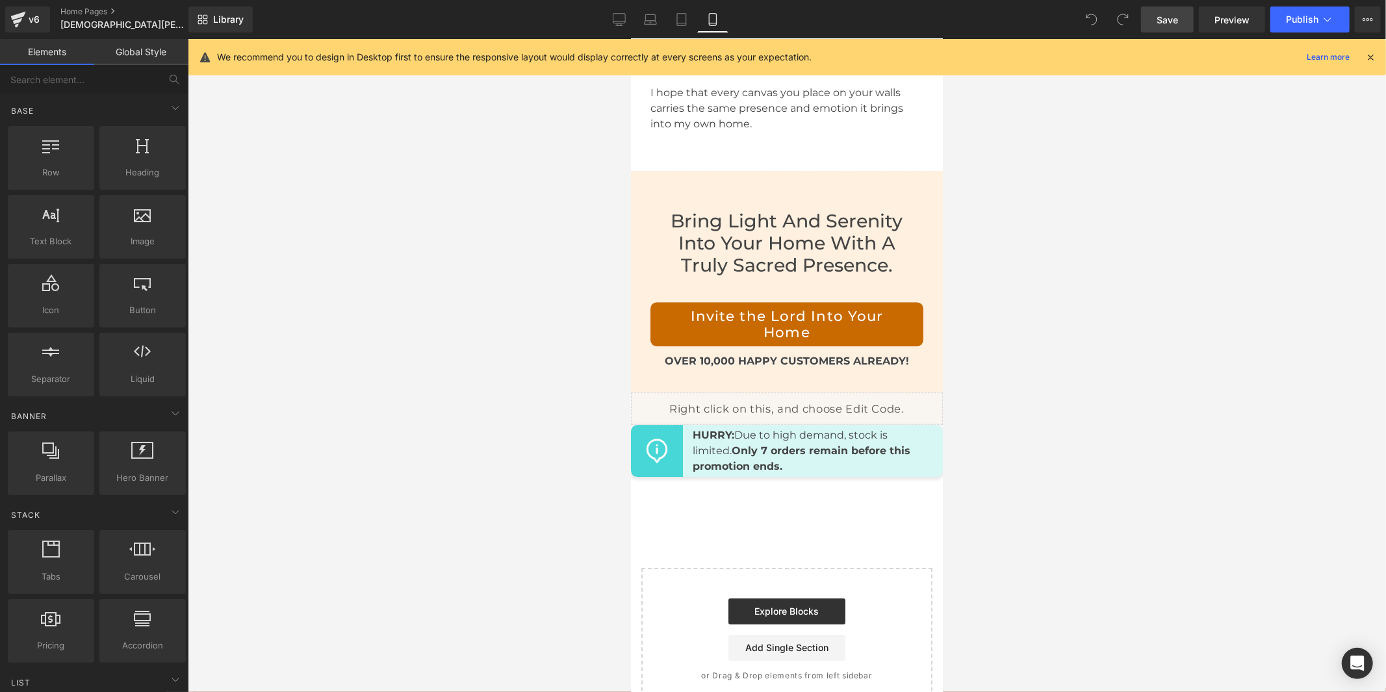
scroll to position [7426, 0]
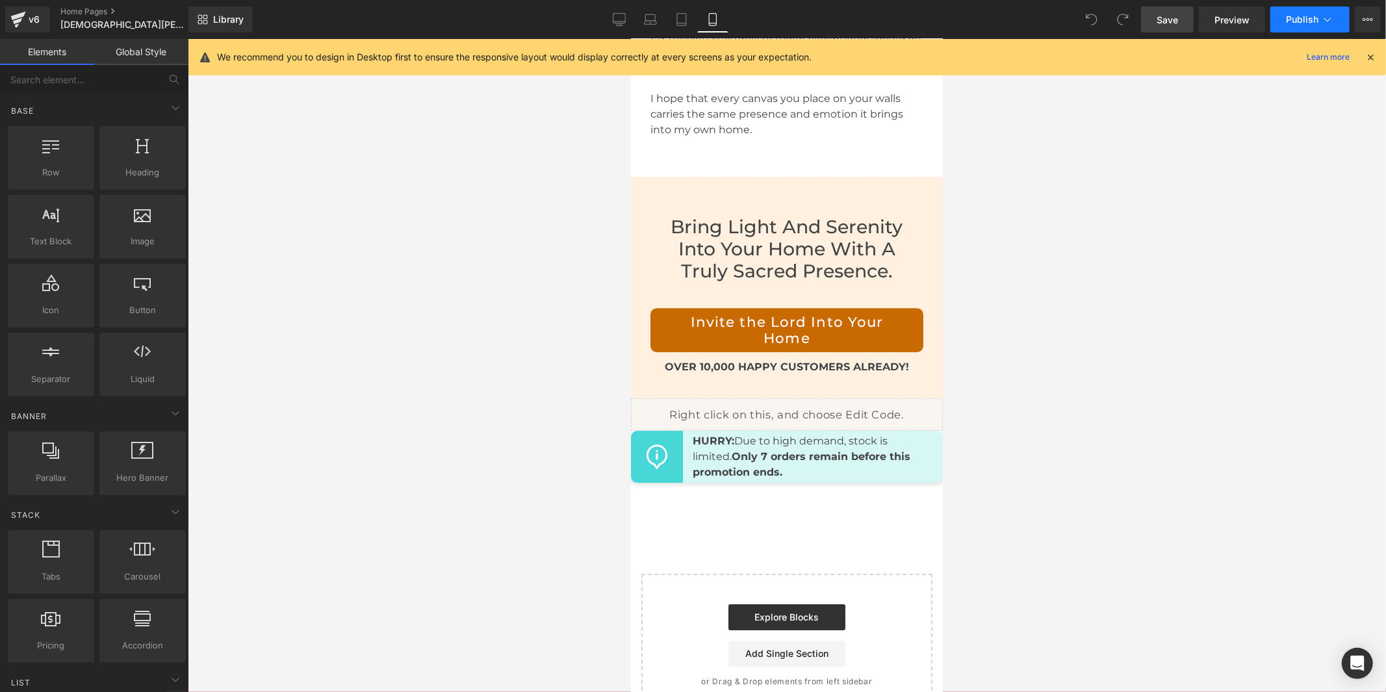
click at [1298, 21] on span "Publish" at bounding box center [1302, 19] width 32 height 10
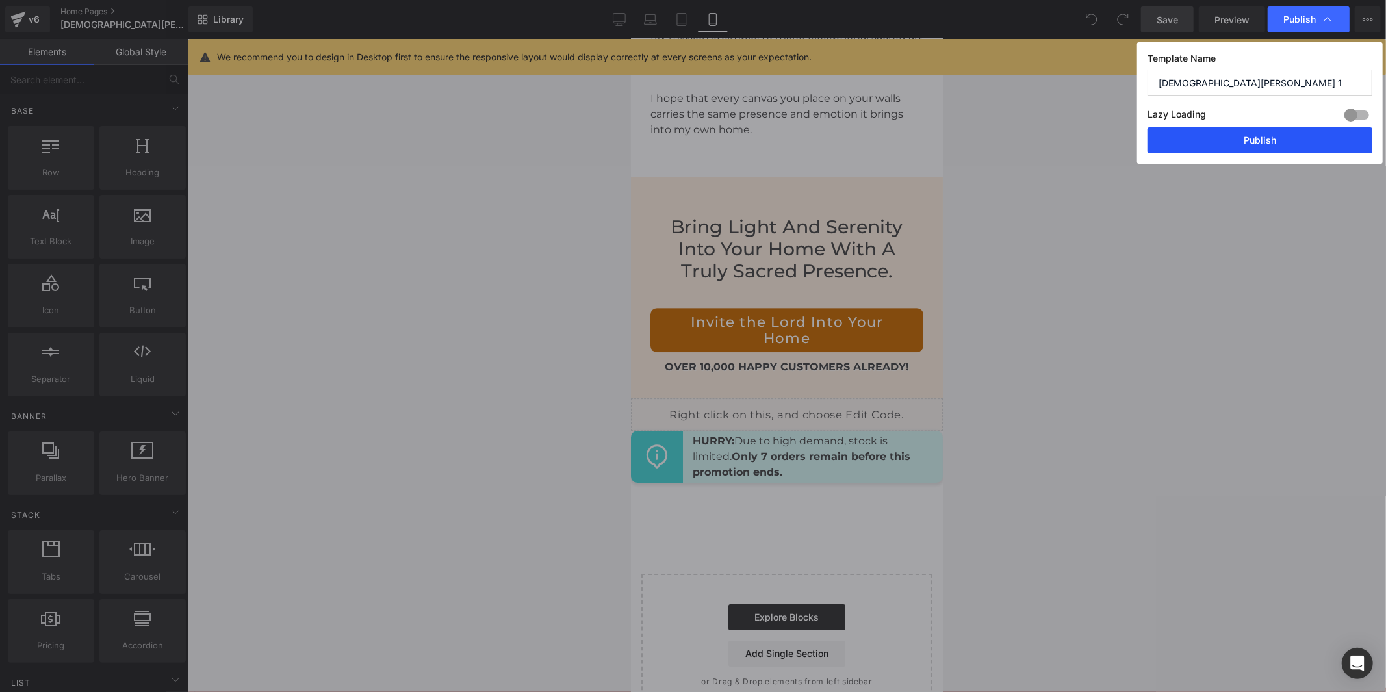
click at [1275, 140] on button "Publish" at bounding box center [1259, 140] width 225 height 26
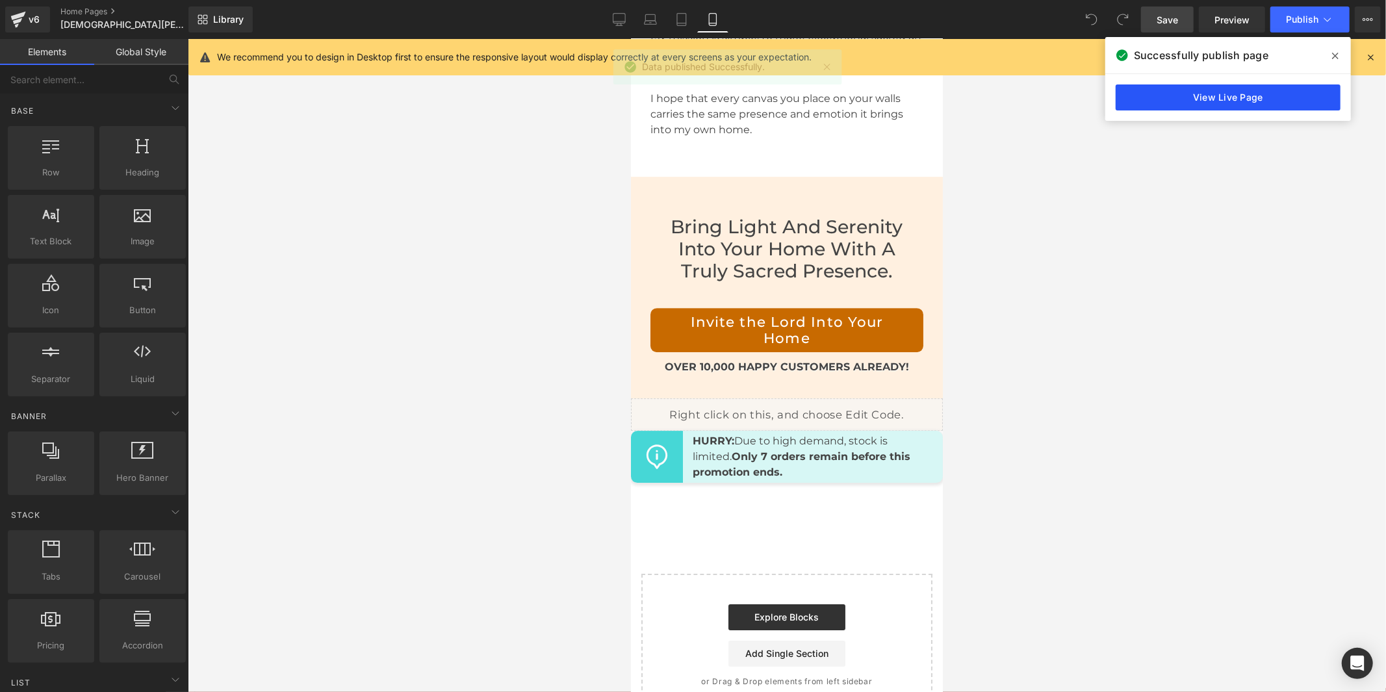
click at [1256, 102] on link "View Live Page" at bounding box center [1227, 97] width 225 height 26
